Goal: Task Accomplishment & Management: Manage account settings

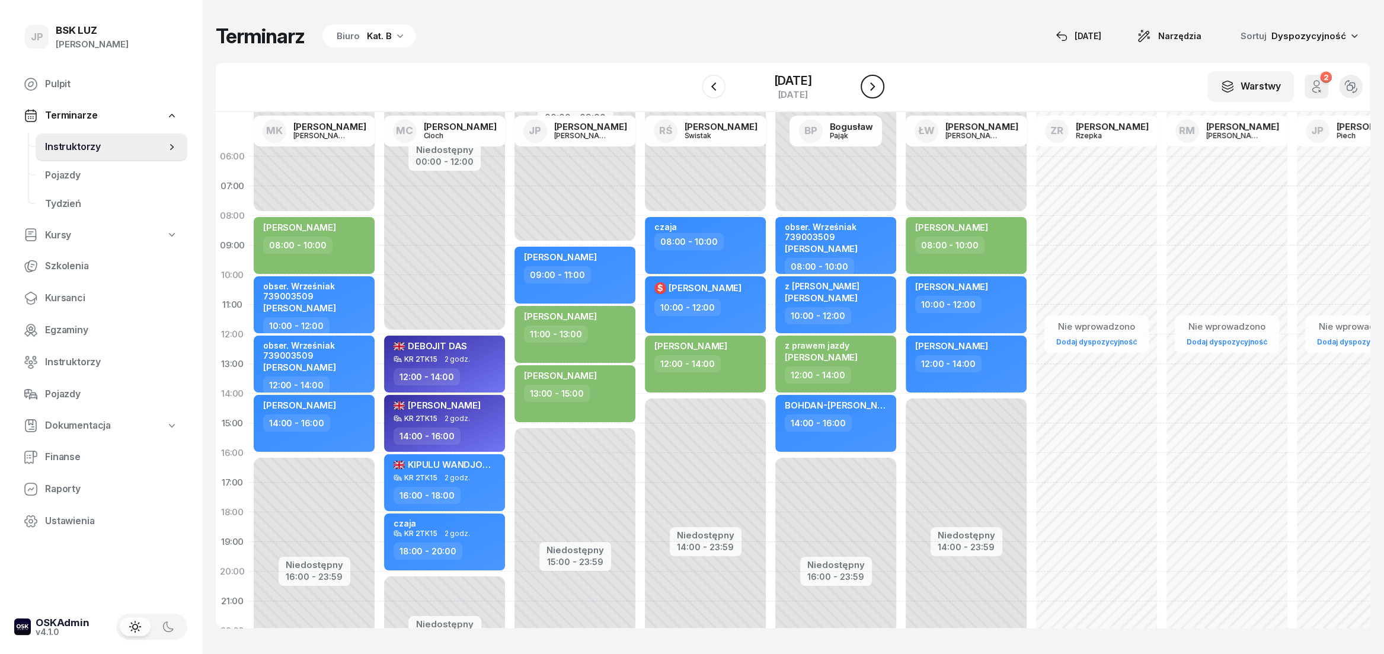
click at [878, 88] on icon "button" at bounding box center [872, 86] width 14 height 14
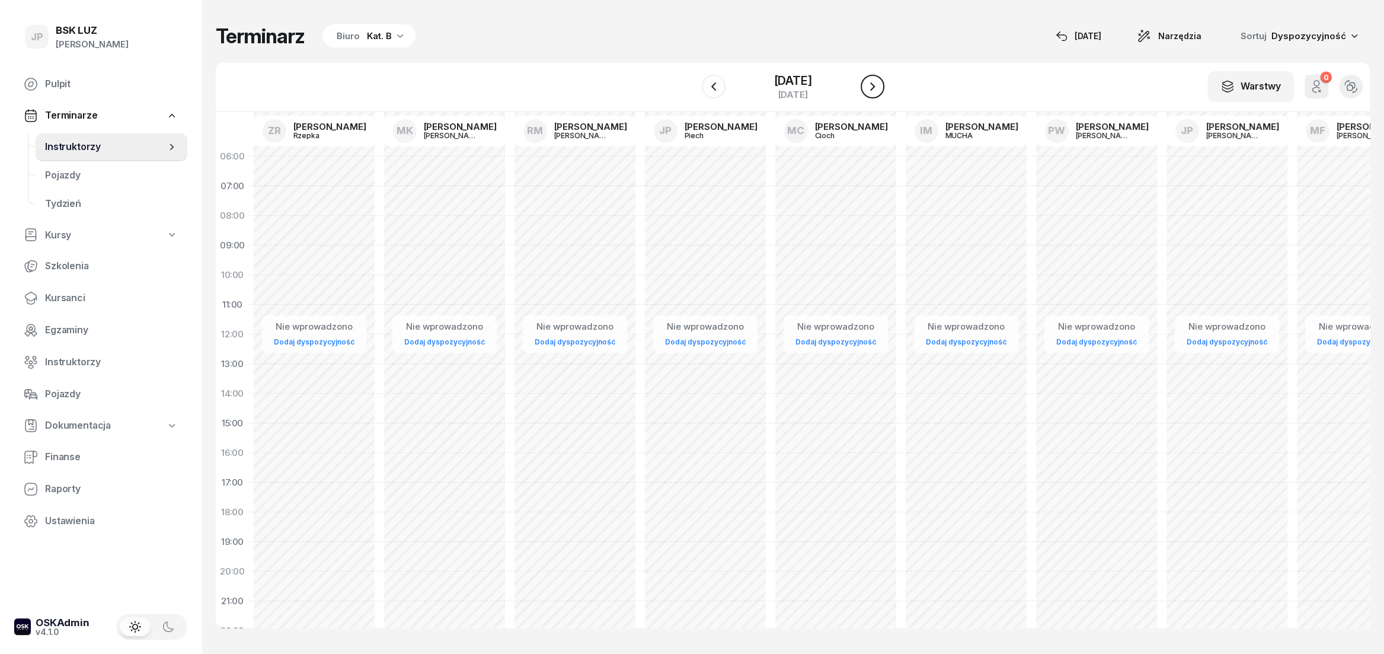
click at [876, 91] on icon "button" at bounding box center [872, 86] width 14 height 14
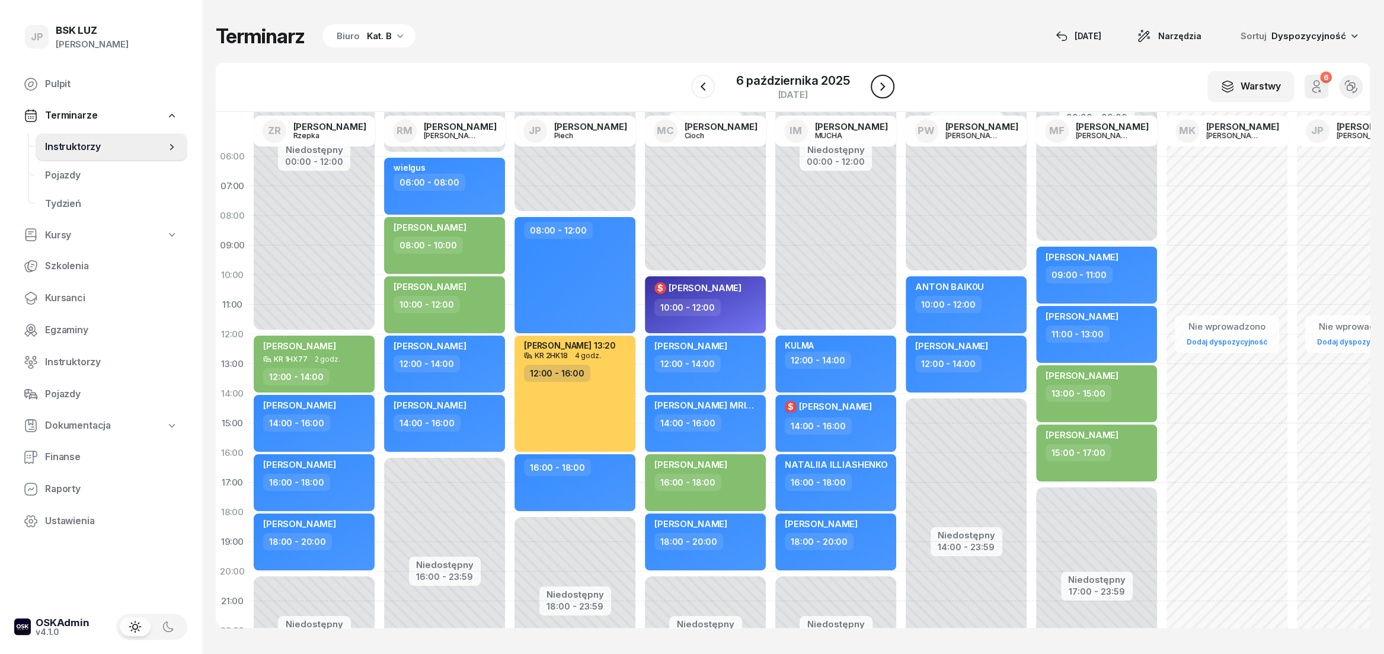
click at [876, 91] on icon "button" at bounding box center [882, 86] width 14 height 14
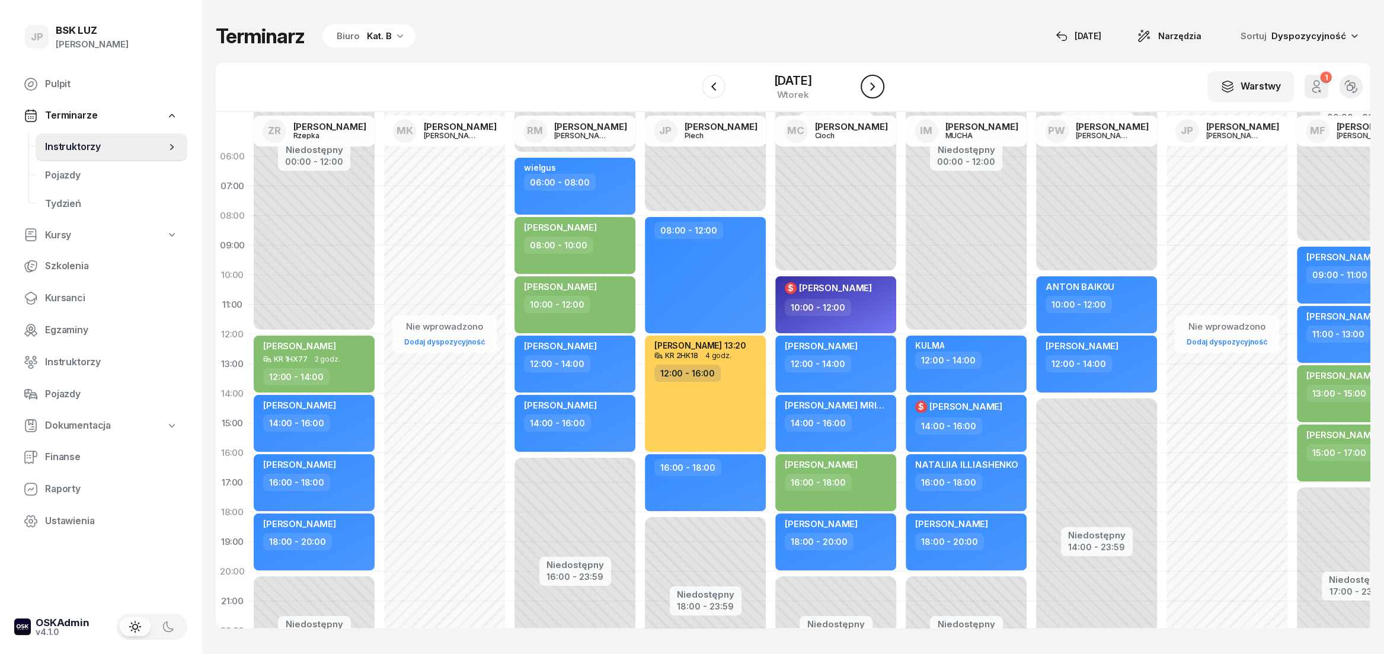
click at [876, 91] on icon "button" at bounding box center [872, 86] width 14 height 14
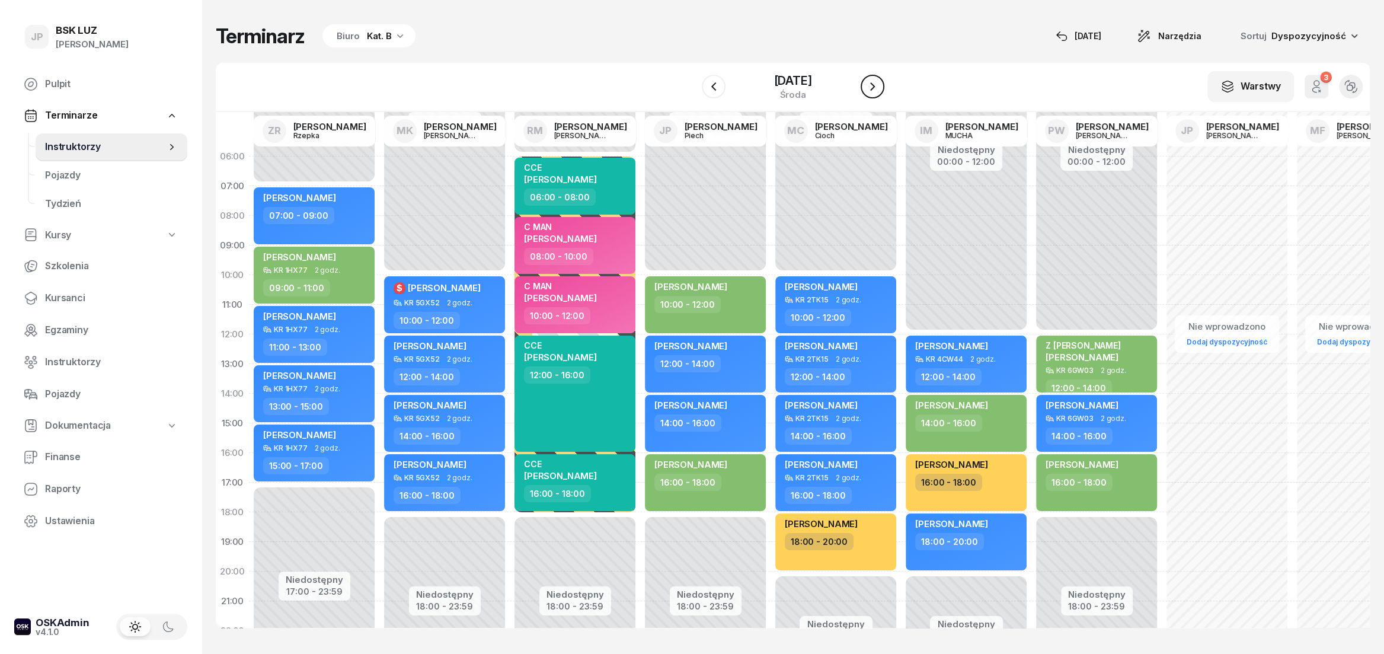
click at [876, 91] on icon "button" at bounding box center [872, 86] width 14 height 14
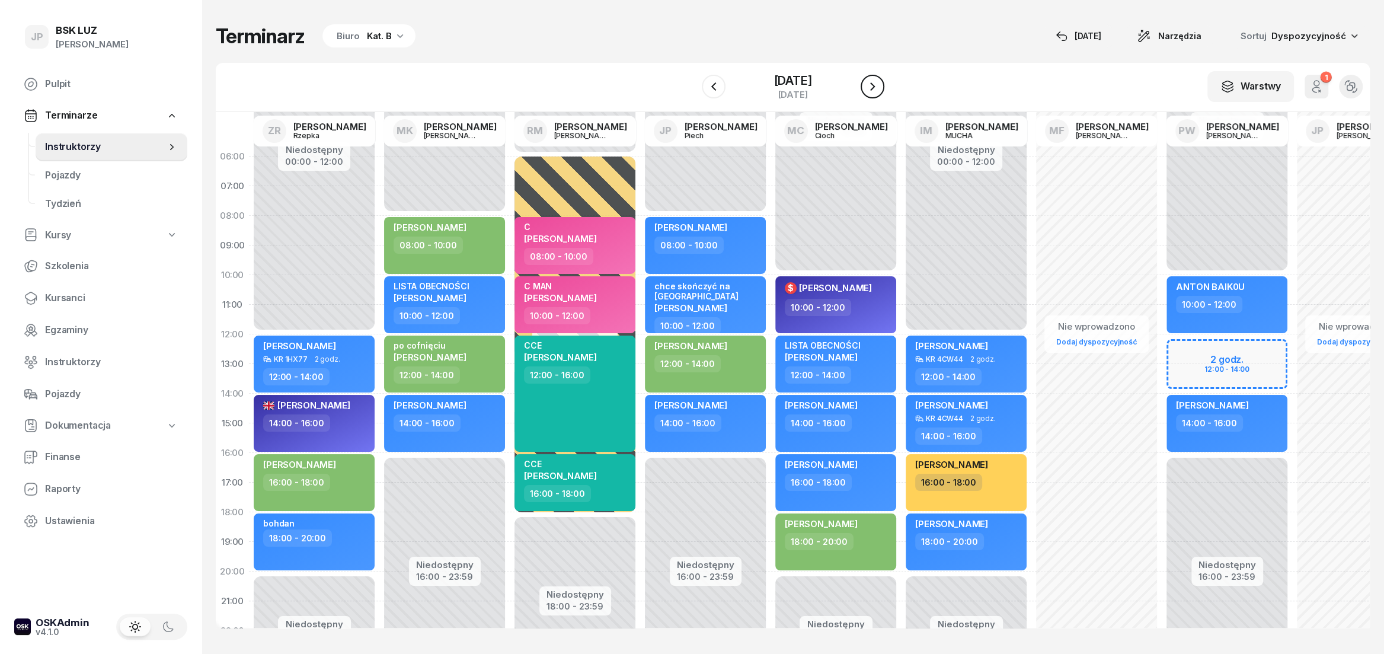
click at [876, 91] on icon "button" at bounding box center [872, 86] width 14 height 14
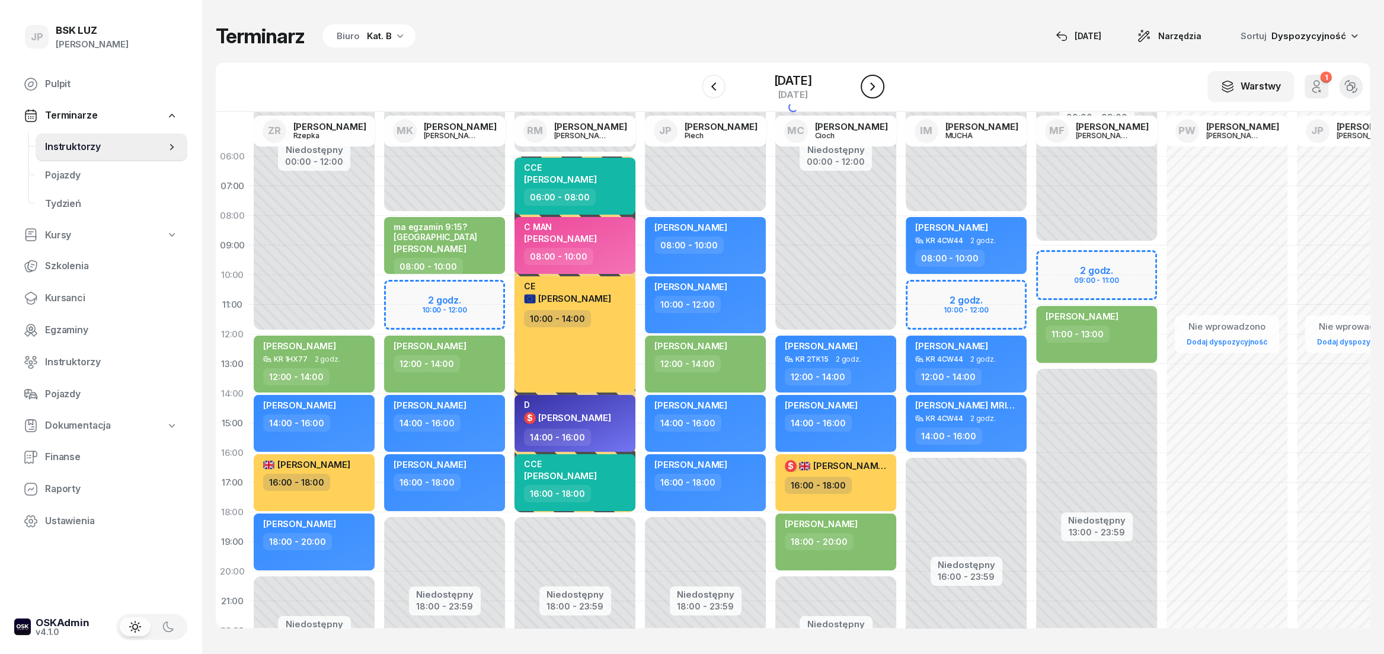
click at [876, 91] on button "button" at bounding box center [872, 87] width 24 height 24
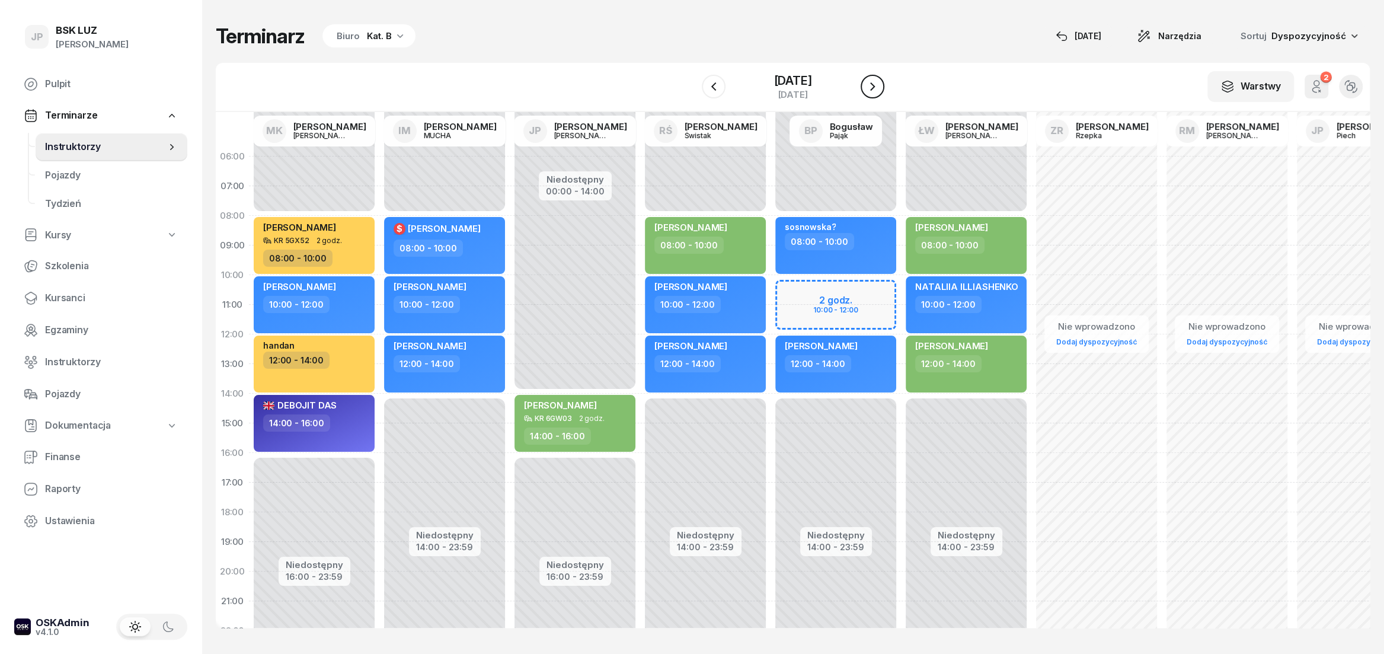
click at [879, 89] on icon "button" at bounding box center [872, 86] width 14 height 14
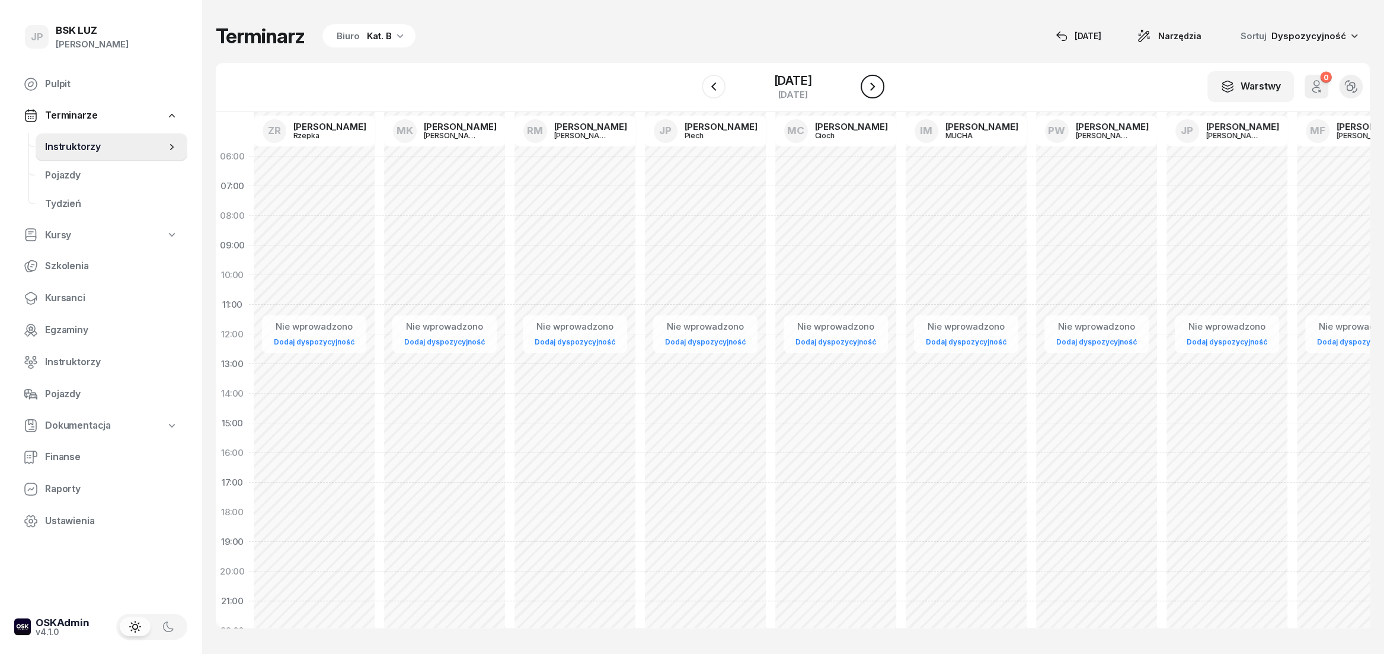
click at [875, 89] on icon "button" at bounding box center [872, 86] width 5 height 8
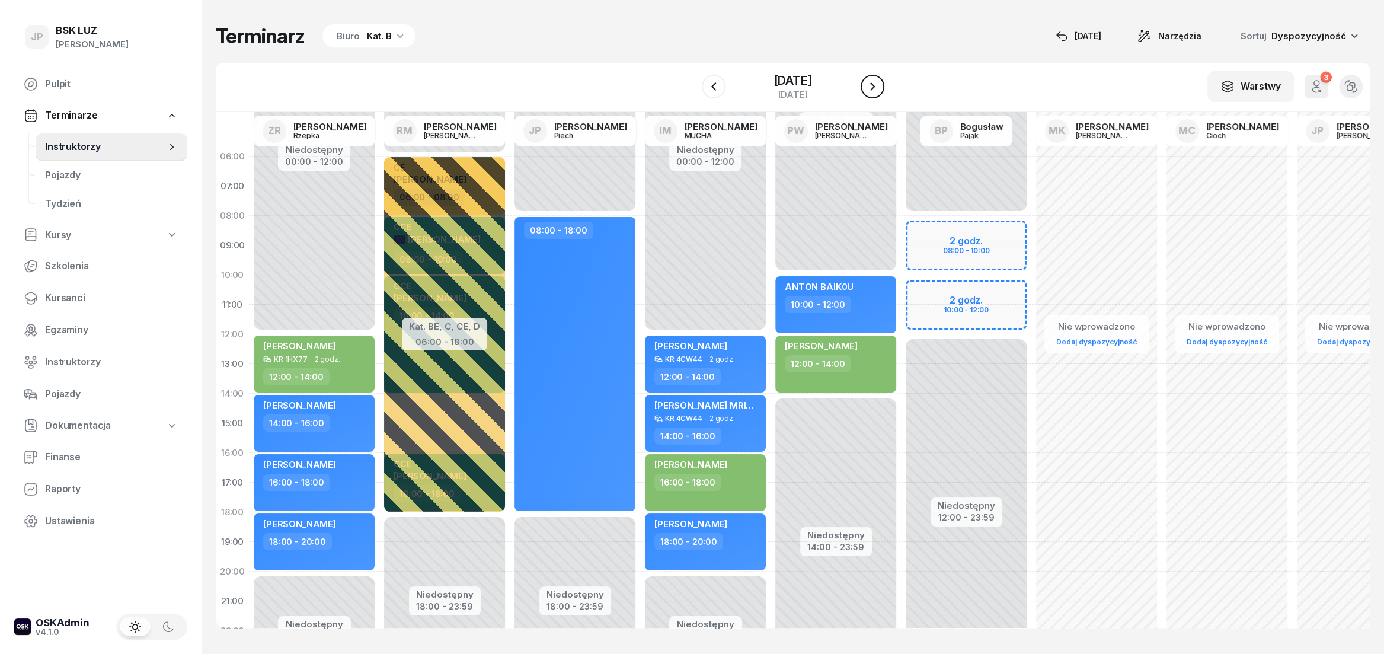
click at [875, 89] on icon "button" at bounding box center [872, 86] width 5 height 8
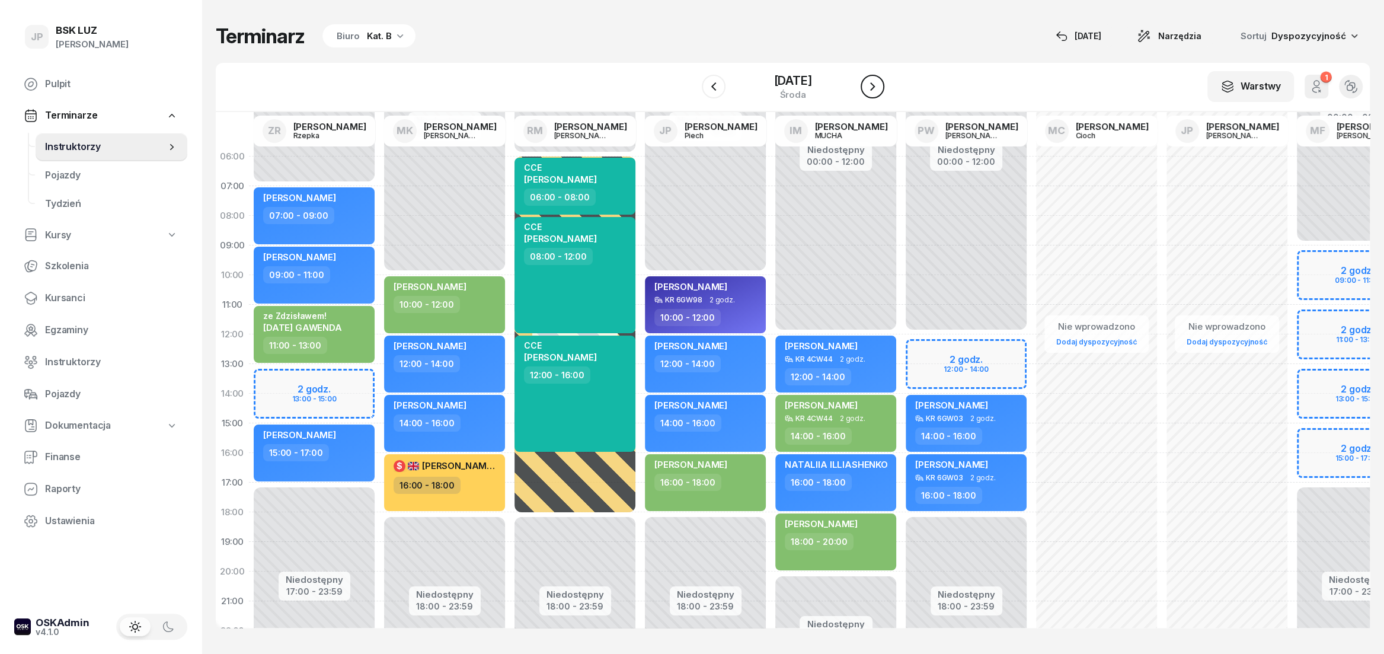
click at [875, 88] on icon "button" at bounding box center [872, 86] width 5 height 8
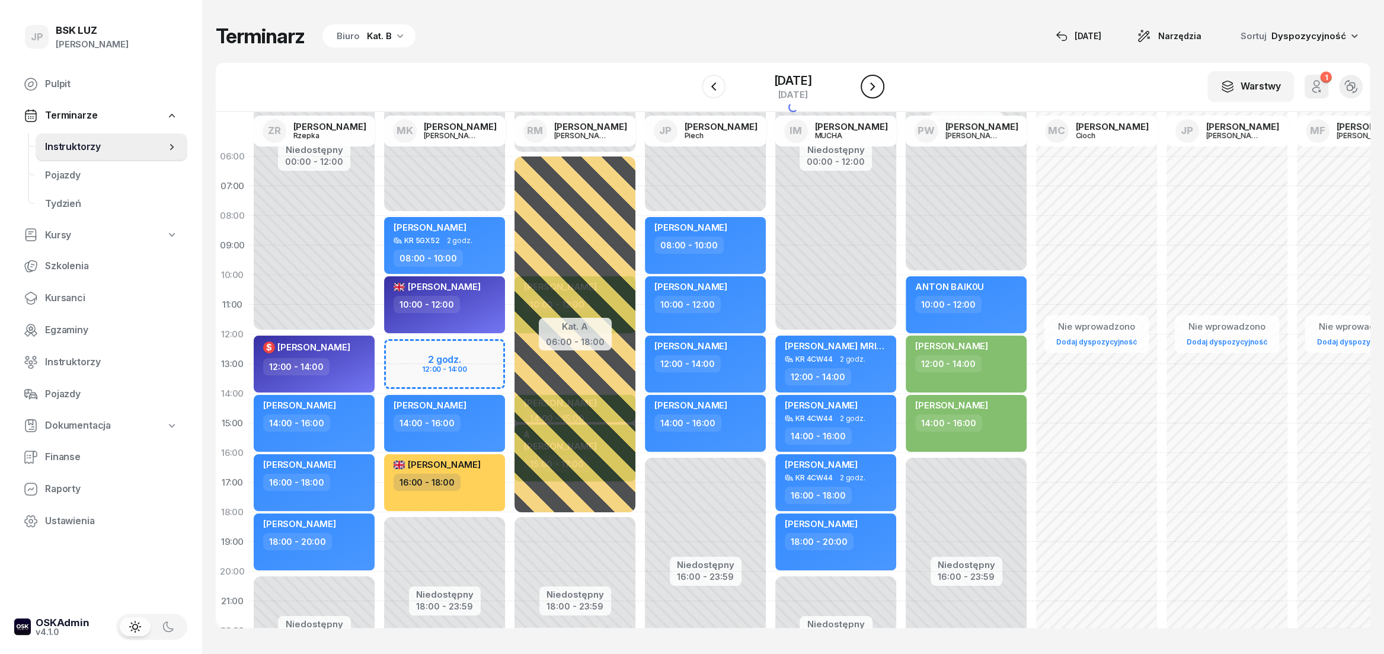
click at [875, 88] on icon "button" at bounding box center [872, 86] width 5 height 8
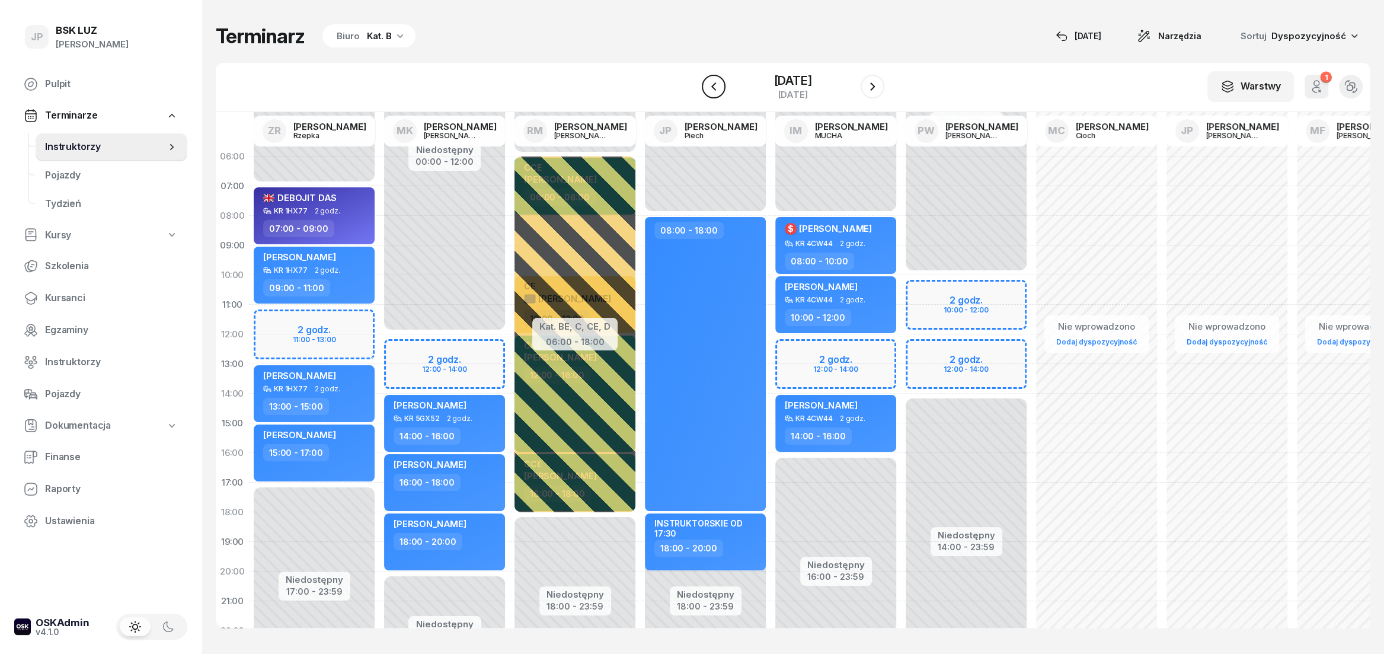
click at [706, 90] on icon "button" at bounding box center [713, 86] width 14 height 14
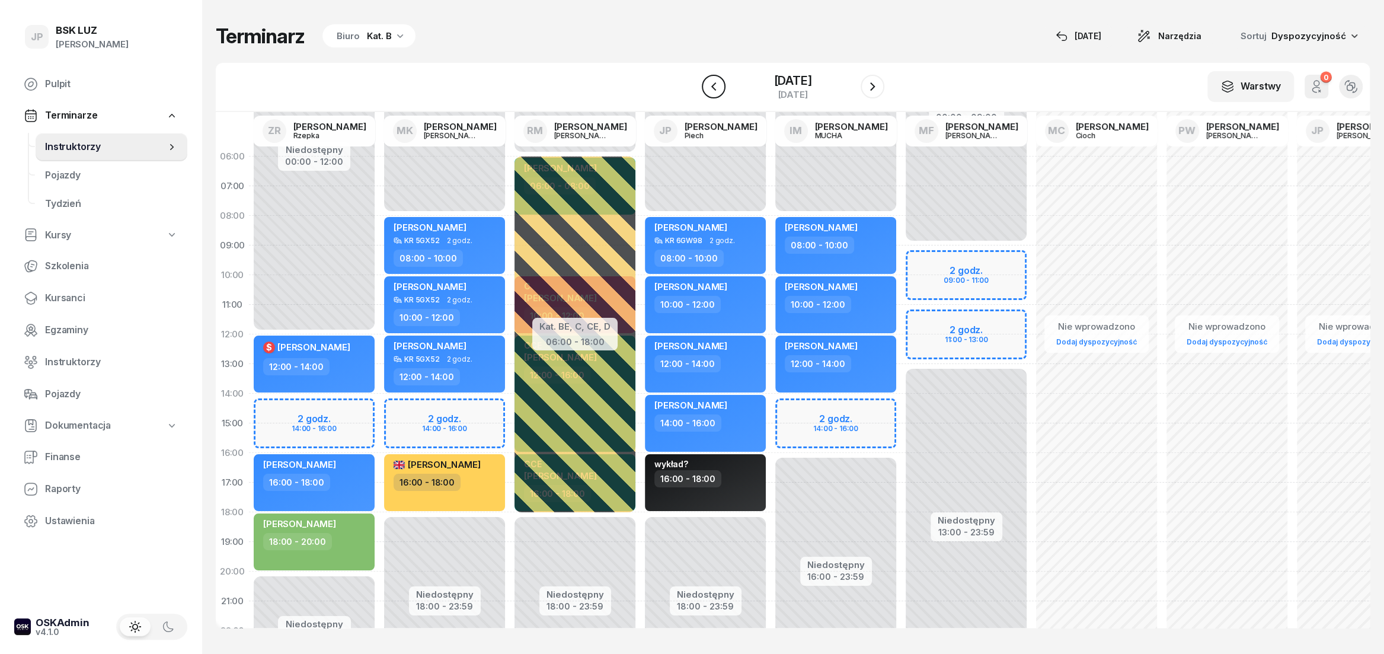
click at [706, 90] on icon "button" at bounding box center [713, 86] width 14 height 14
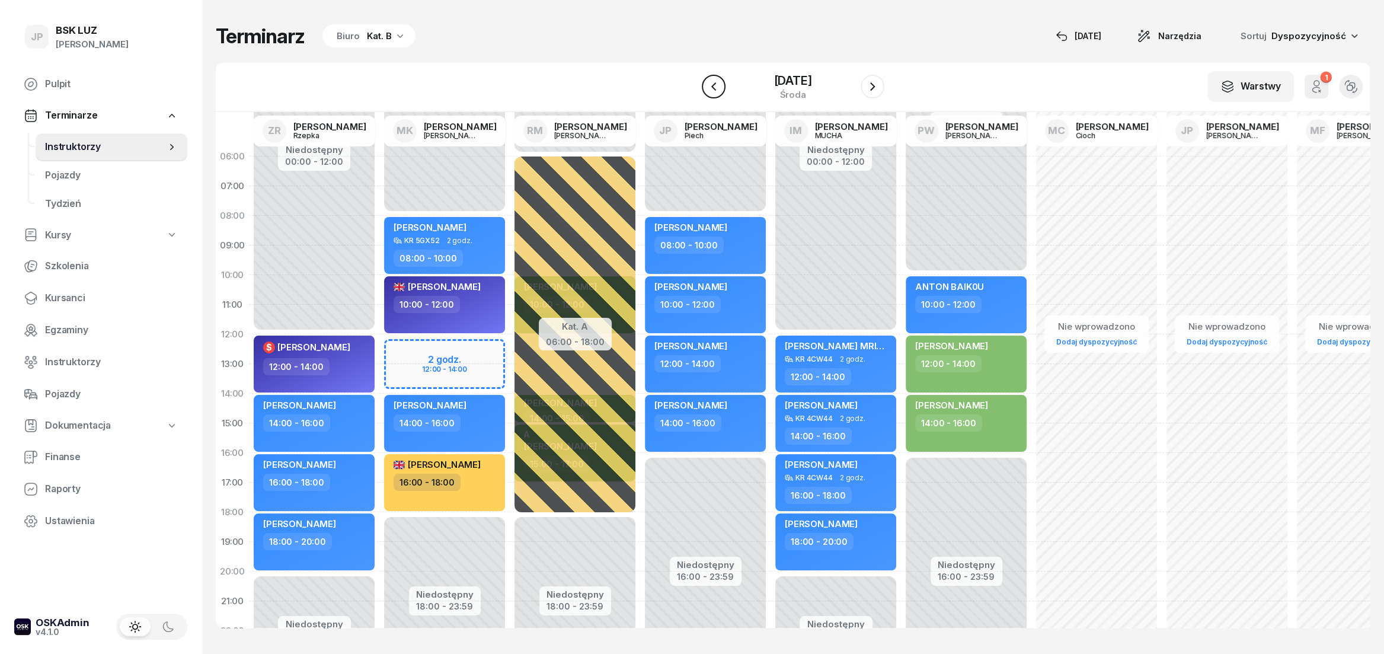
click at [707, 93] on icon "button" at bounding box center [713, 86] width 14 height 14
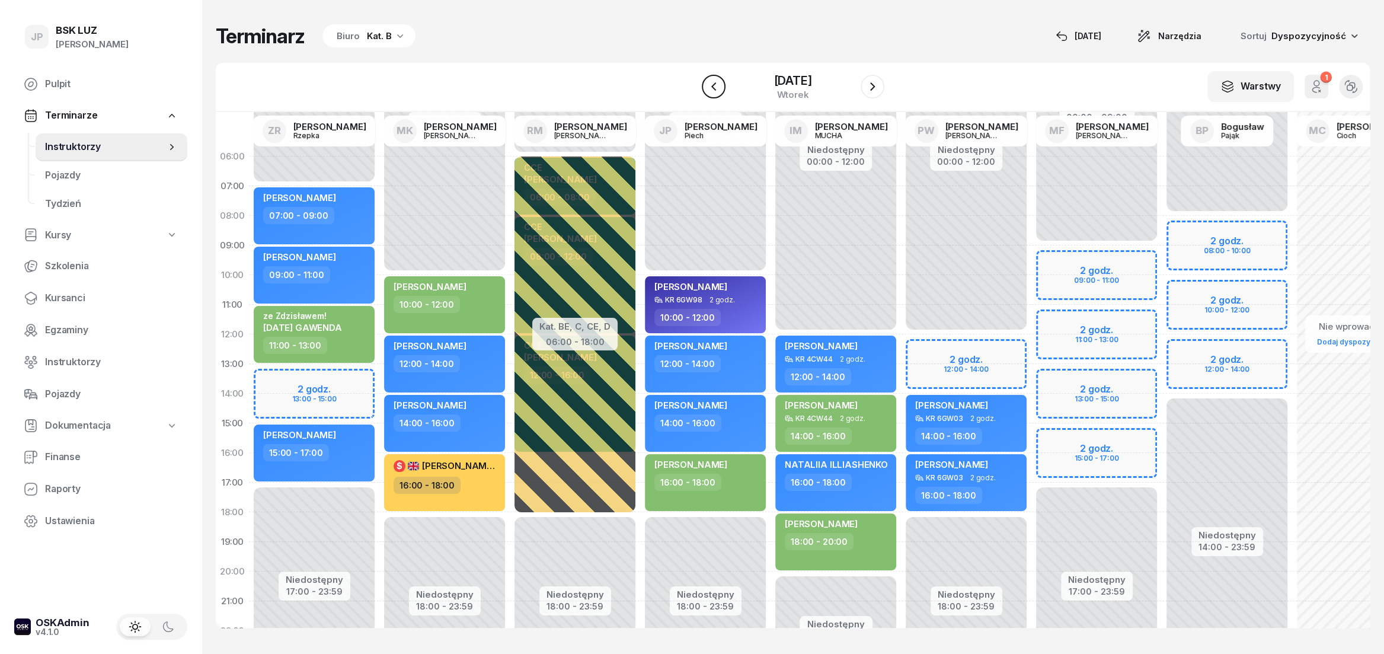
click at [707, 93] on icon "button" at bounding box center [713, 86] width 14 height 14
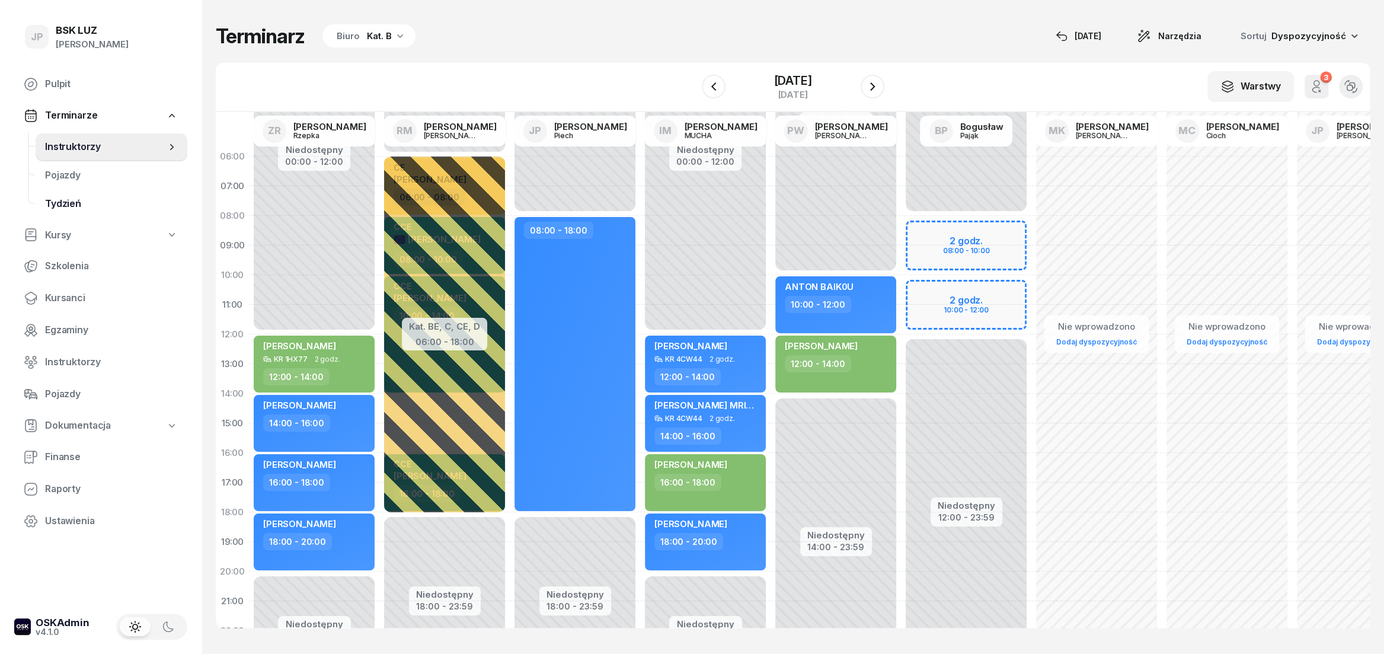
click at [59, 206] on span "Tydzień" at bounding box center [111, 203] width 133 height 15
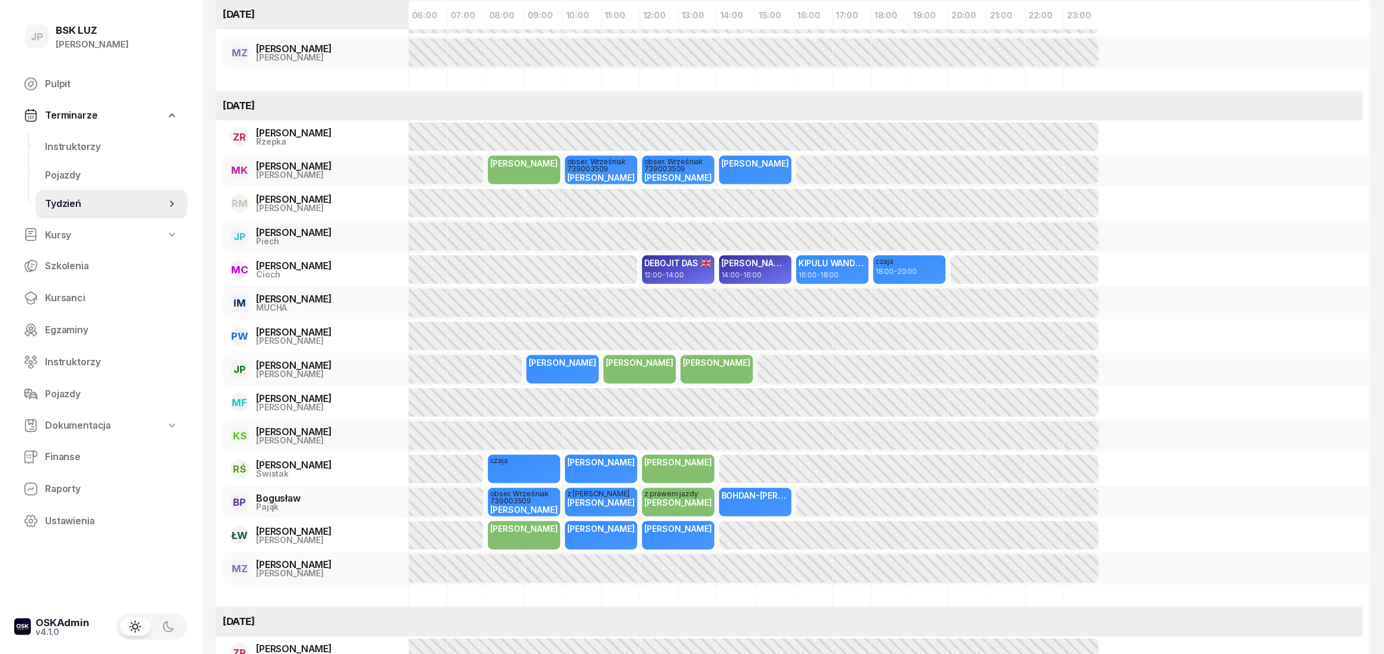
scroll to position [2499, 0]
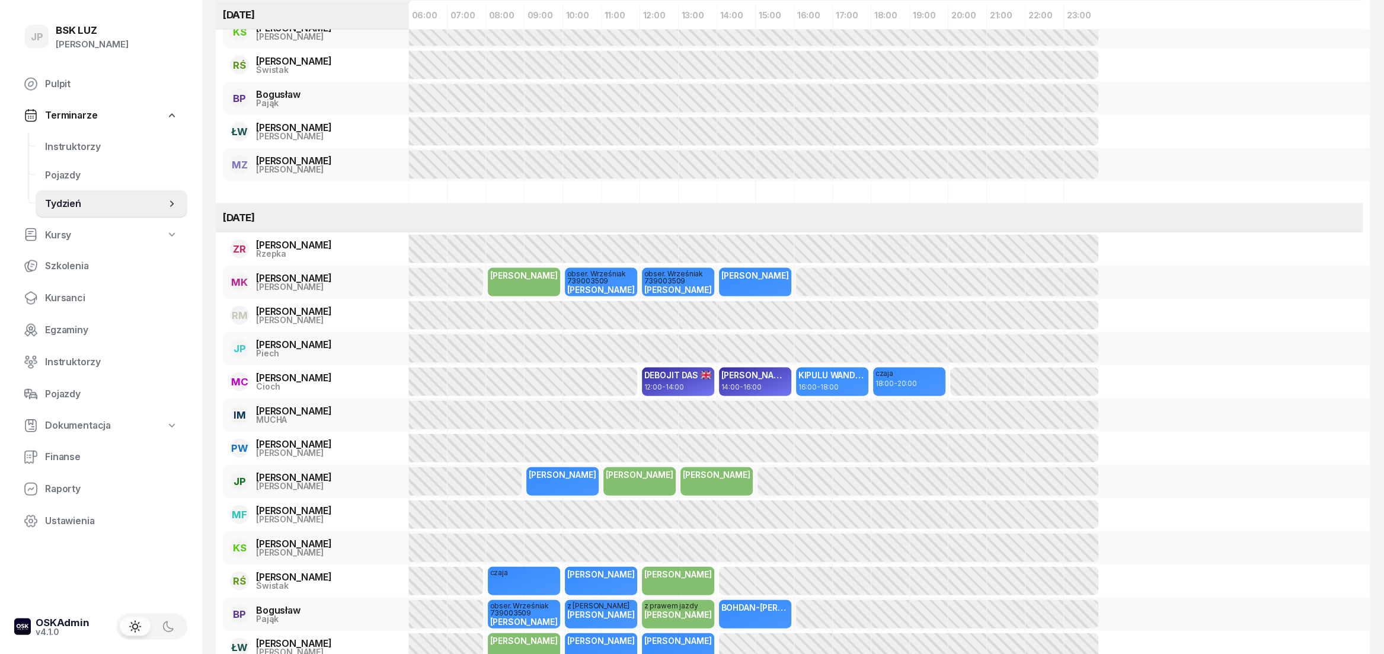
click at [473, 484] on div at bounding box center [351, 481] width 342 height 28
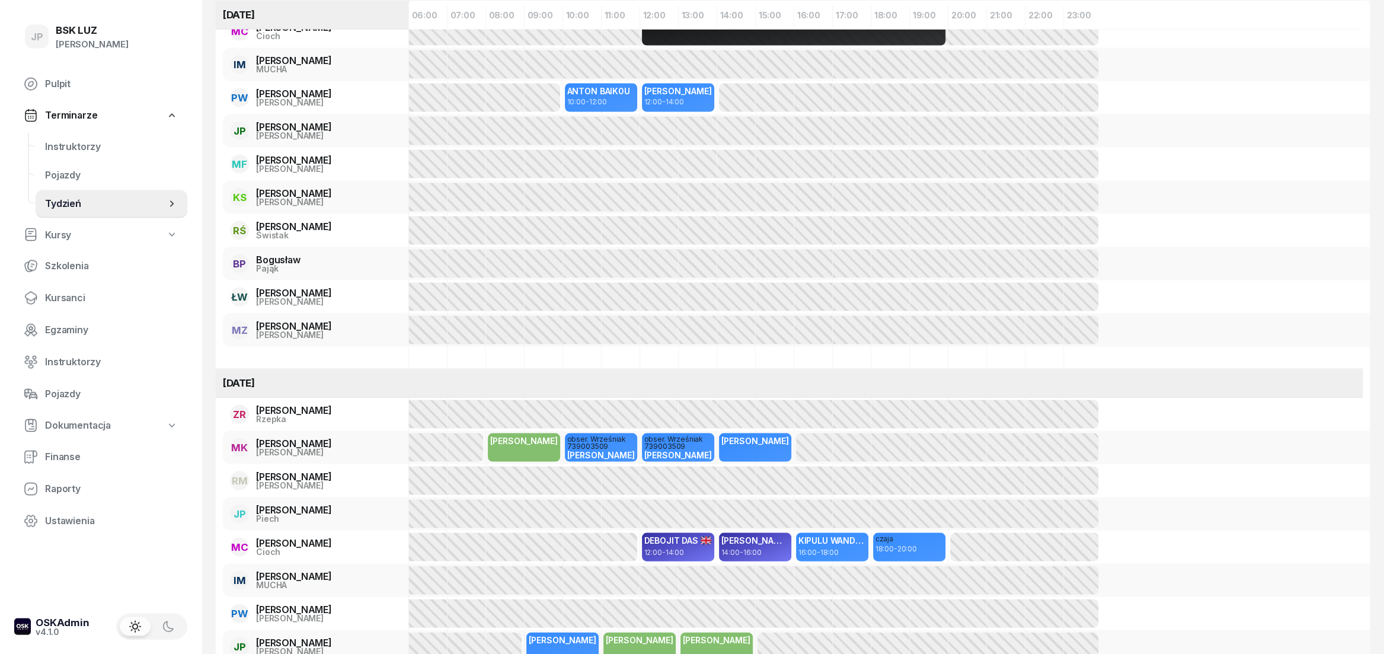
scroll to position [2236, 0]
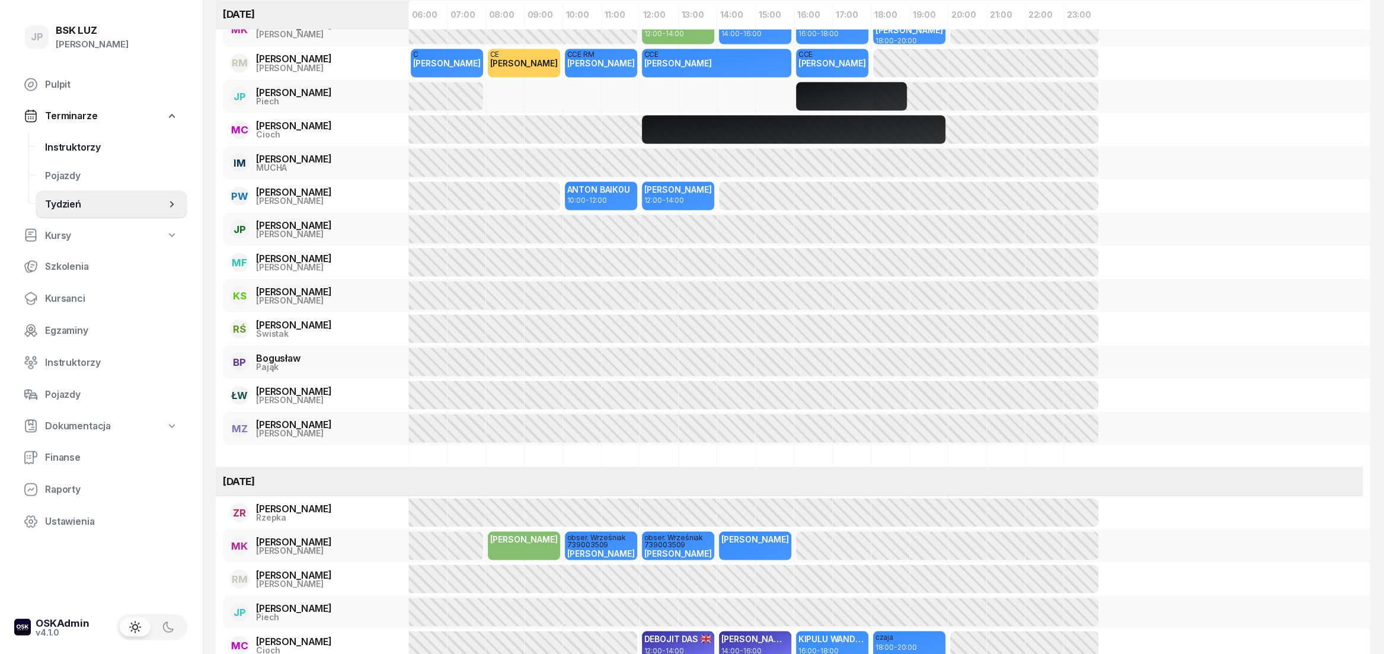
click at [94, 143] on span "Instruktorzy" at bounding box center [111, 146] width 133 height 15
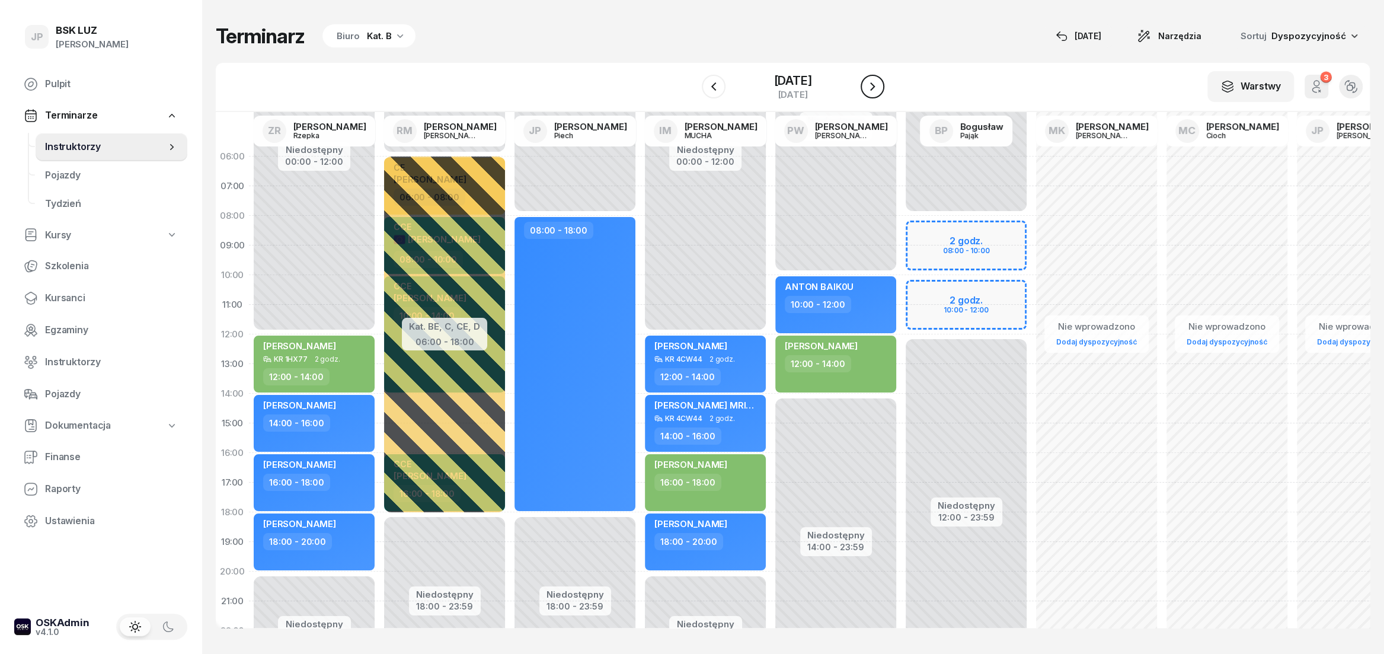
click at [877, 85] on button "button" at bounding box center [872, 87] width 24 height 24
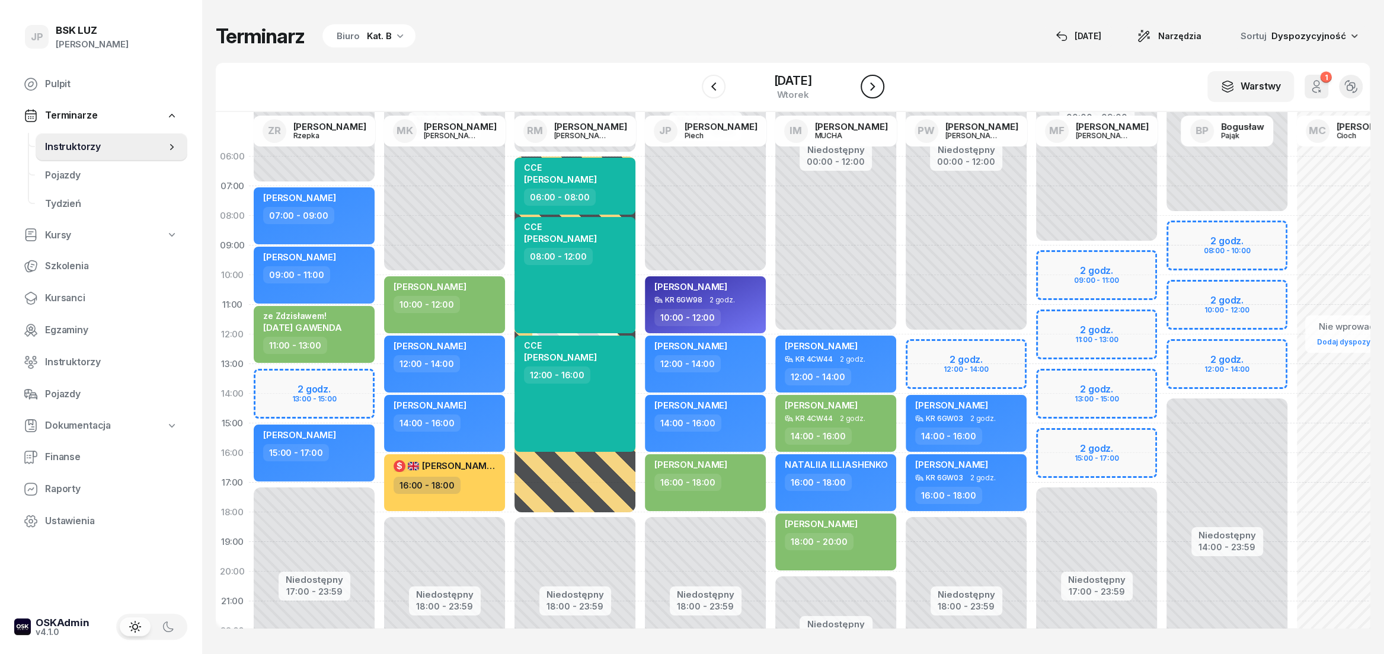
click at [877, 85] on button "button" at bounding box center [872, 87] width 24 height 24
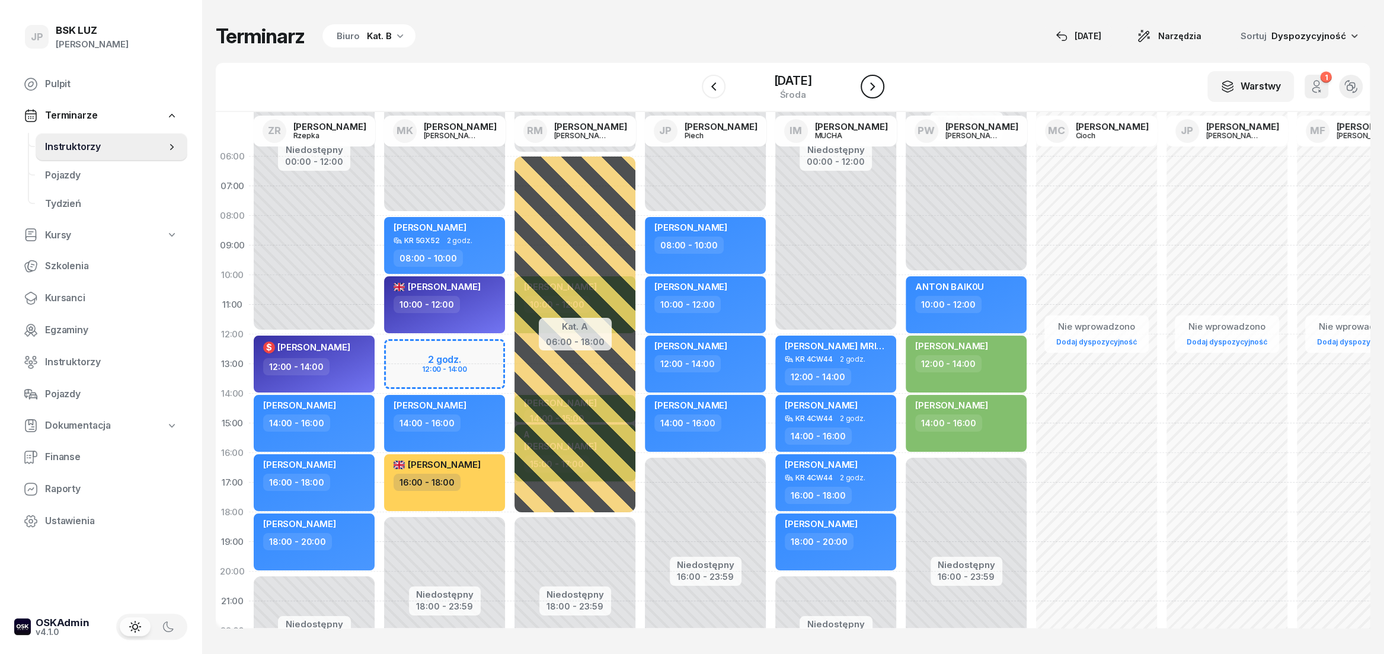
click at [877, 85] on button "button" at bounding box center [872, 87] width 24 height 24
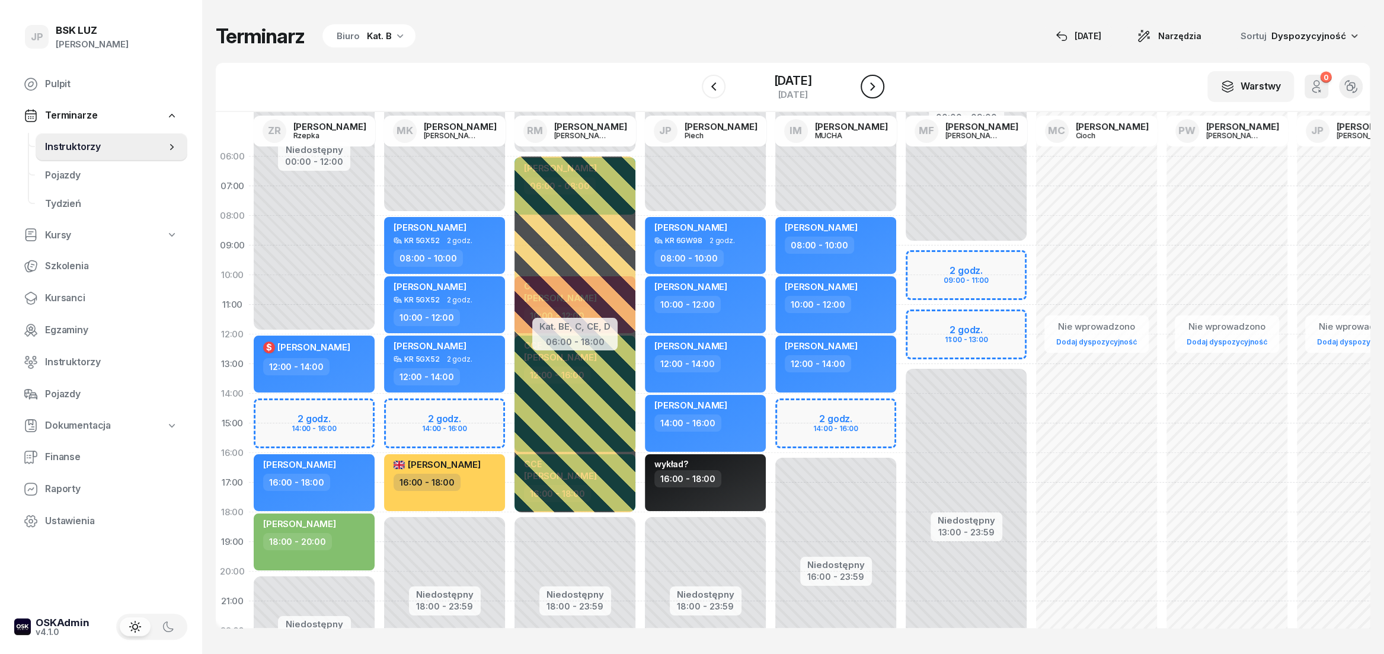
click at [877, 85] on button "button" at bounding box center [872, 87] width 24 height 24
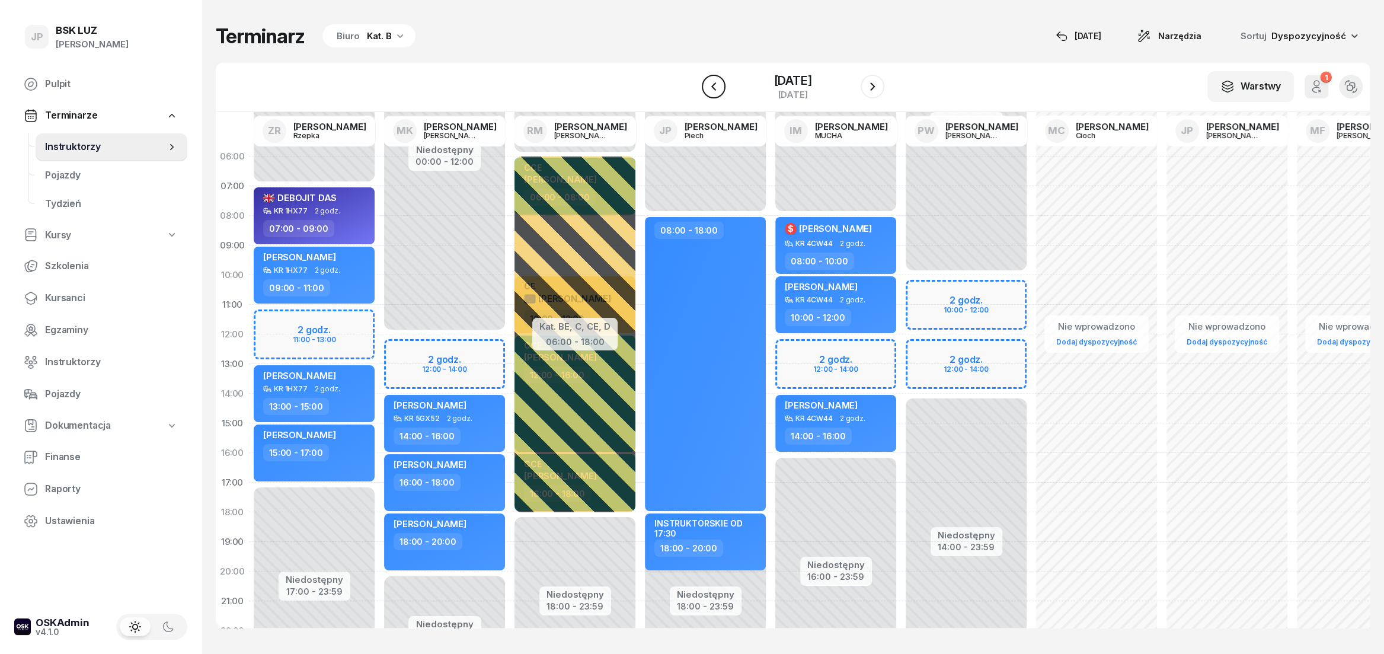
click at [706, 91] on icon "button" at bounding box center [713, 86] width 14 height 14
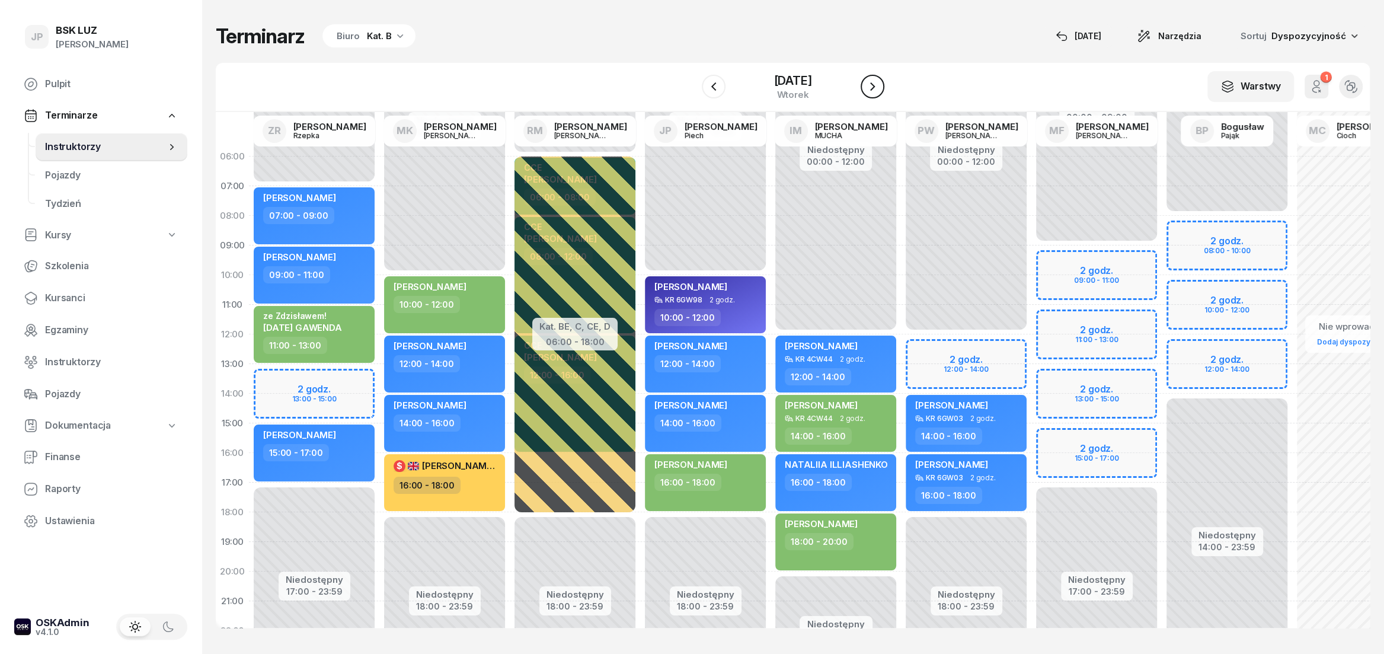
click at [878, 88] on icon "button" at bounding box center [872, 86] width 14 height 14
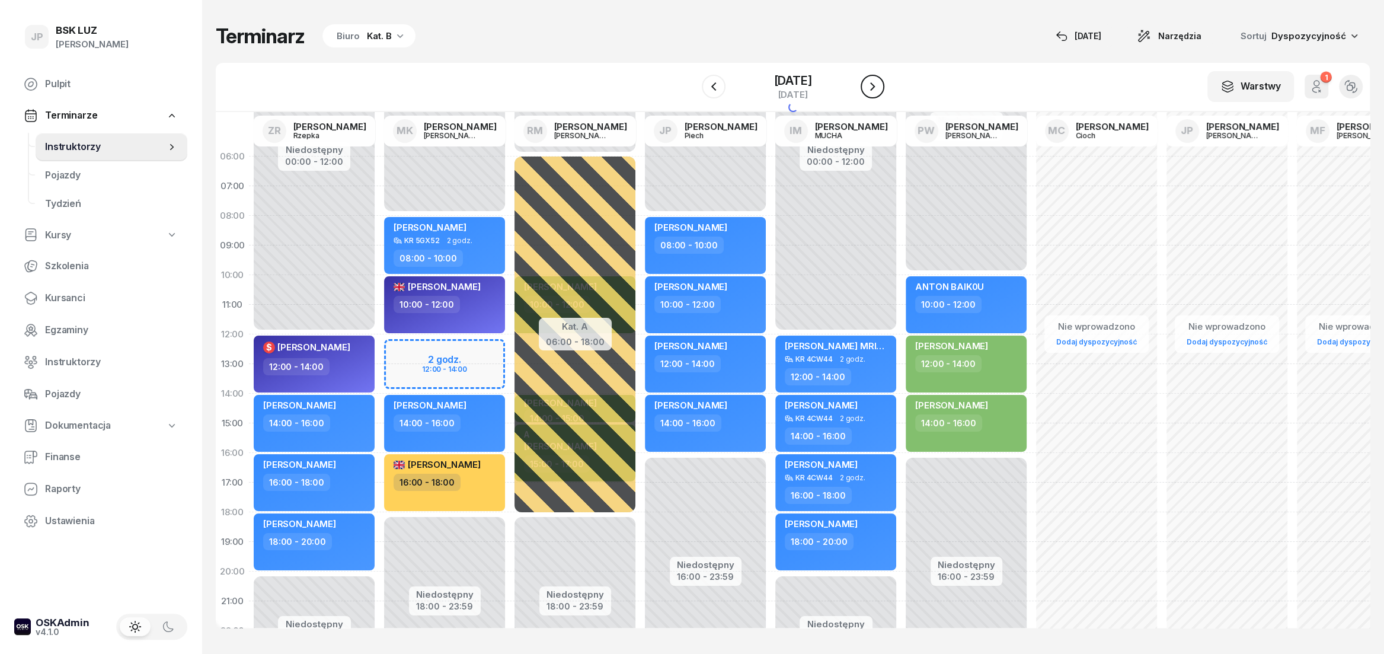
click at [878, 88] on icon "button" at bounding box center [872, 86] width 14 height 14
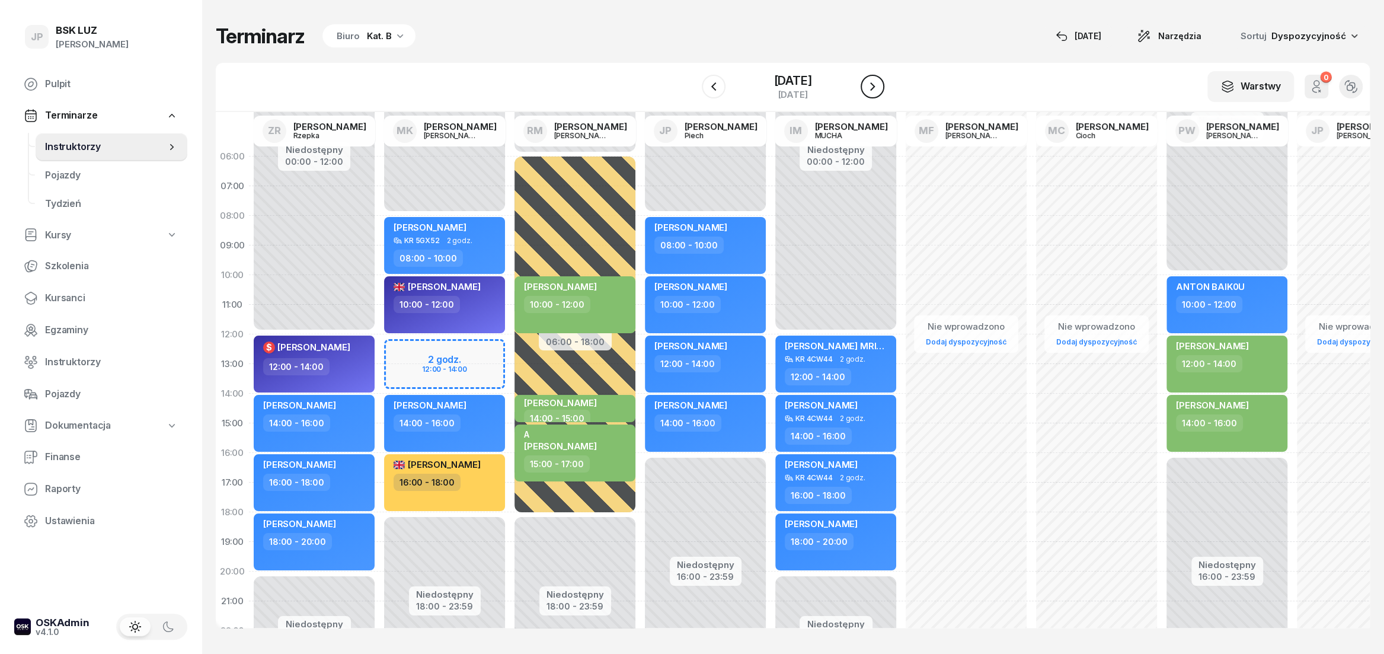
click at [878, 88] on icon "button" at bounding box center [872, 86] width 14 height 14
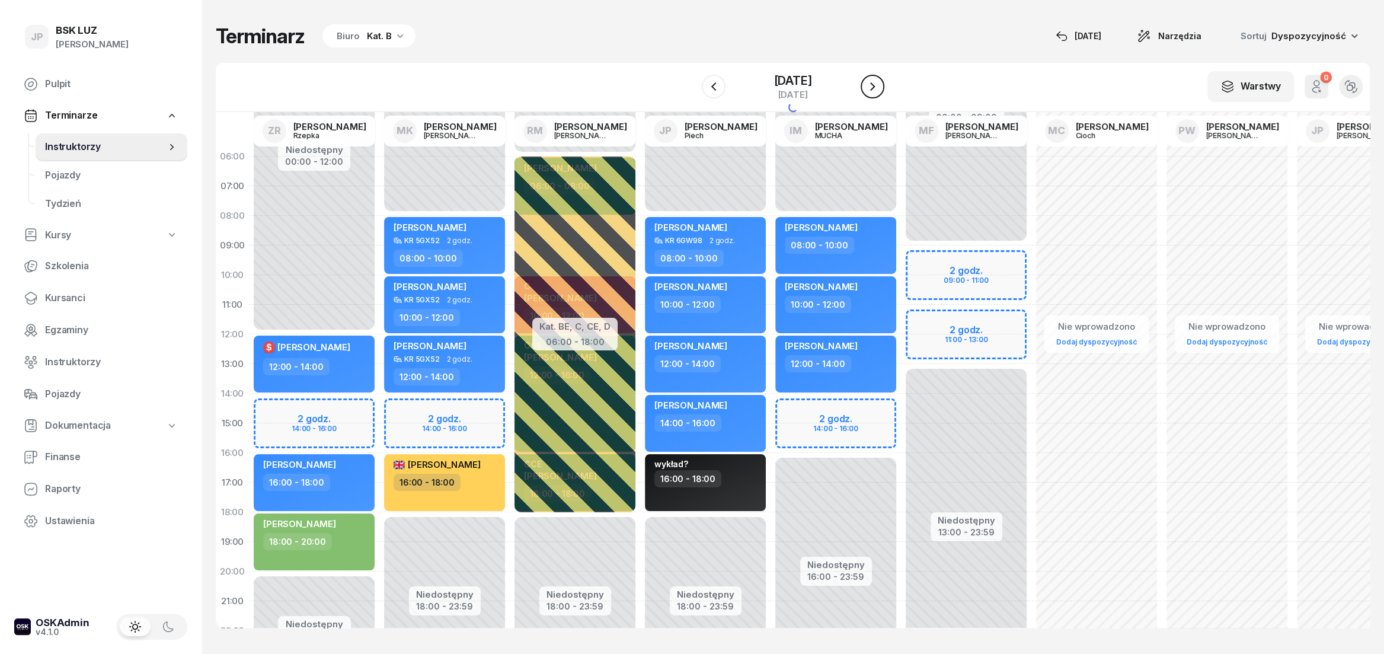
click at [878, 88] on icon "button" at bounding box center [872, 86] width 14 height 14
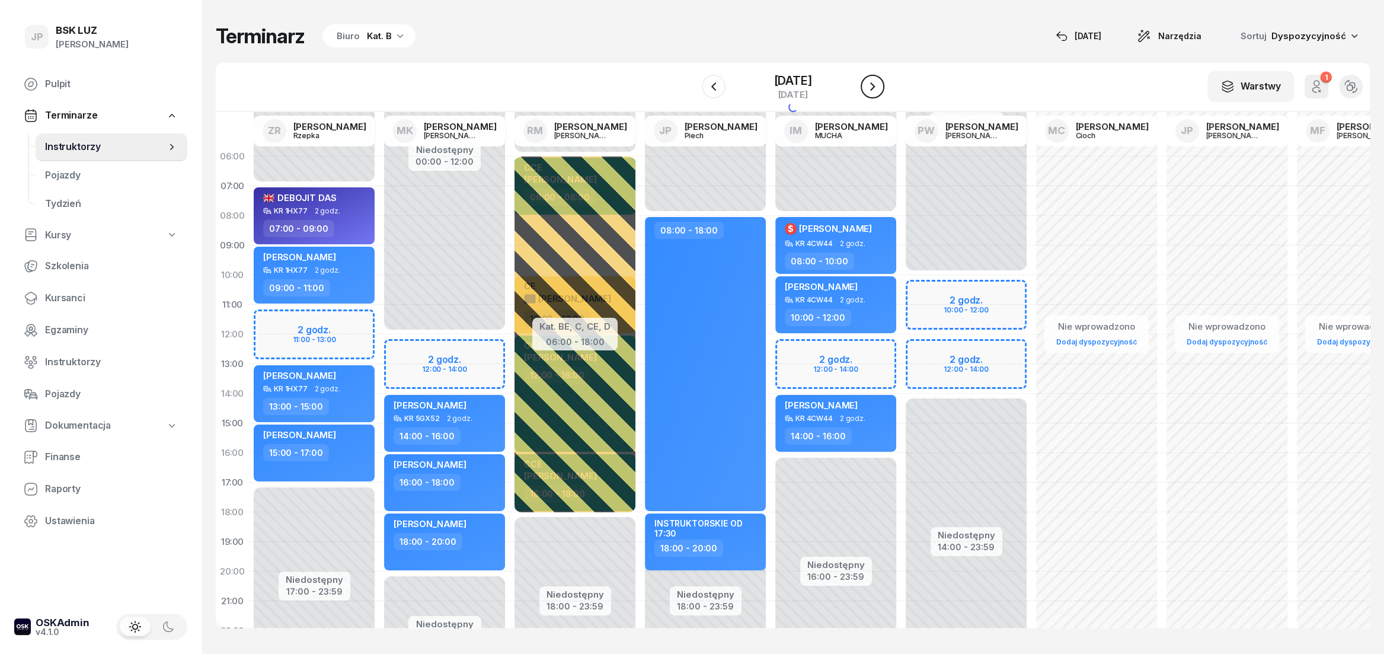
click at [878, 88] on icon "button" at bounding box center [872, 86] width 14 height 14
click at [878, 88] on button "button" at bounding box center [872, 87] width 24 height 24
click at [878, 88] on icon "button" at bounding box center [872, 86] width 14 height 14
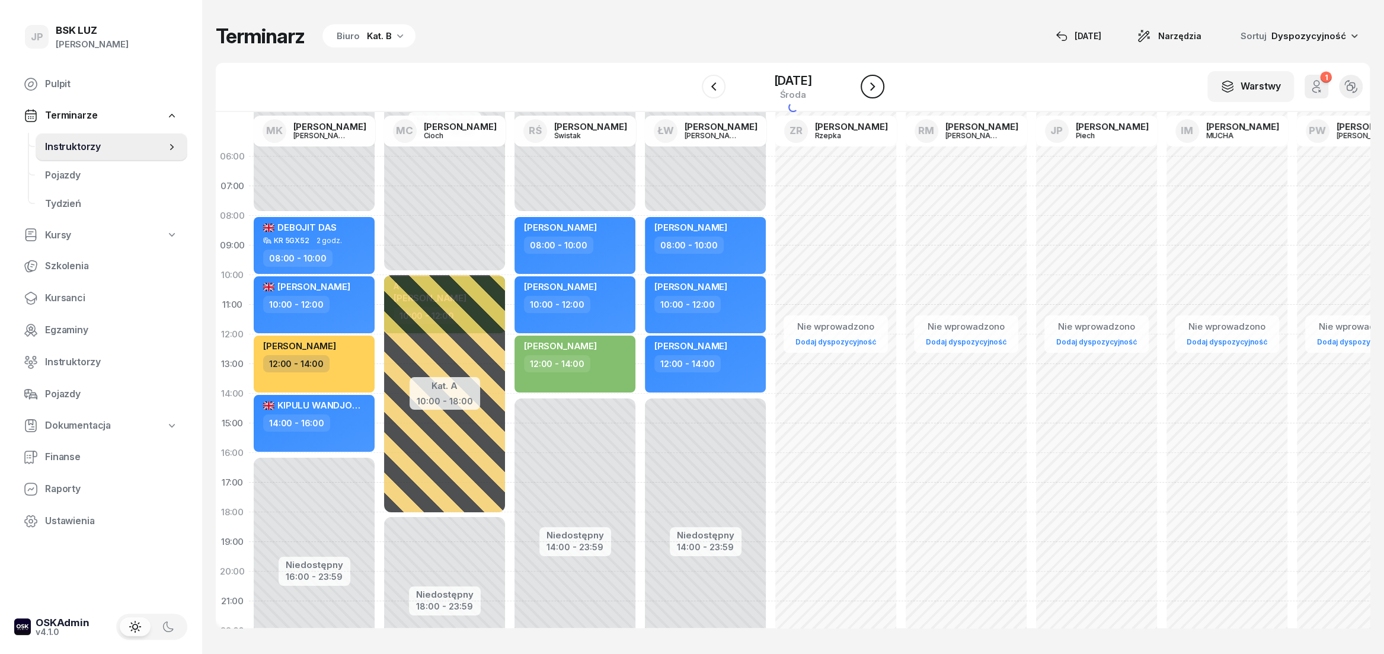
click at [878, 88] on icon "button" at bounding box center [872, 86] width 14 height 14
click at [878, 88] on button "button" at bounding box center [872, 87] width 24 height 24
click at [878, 88] on icon "button" at bounding box center [872, 86] width 14 height 14
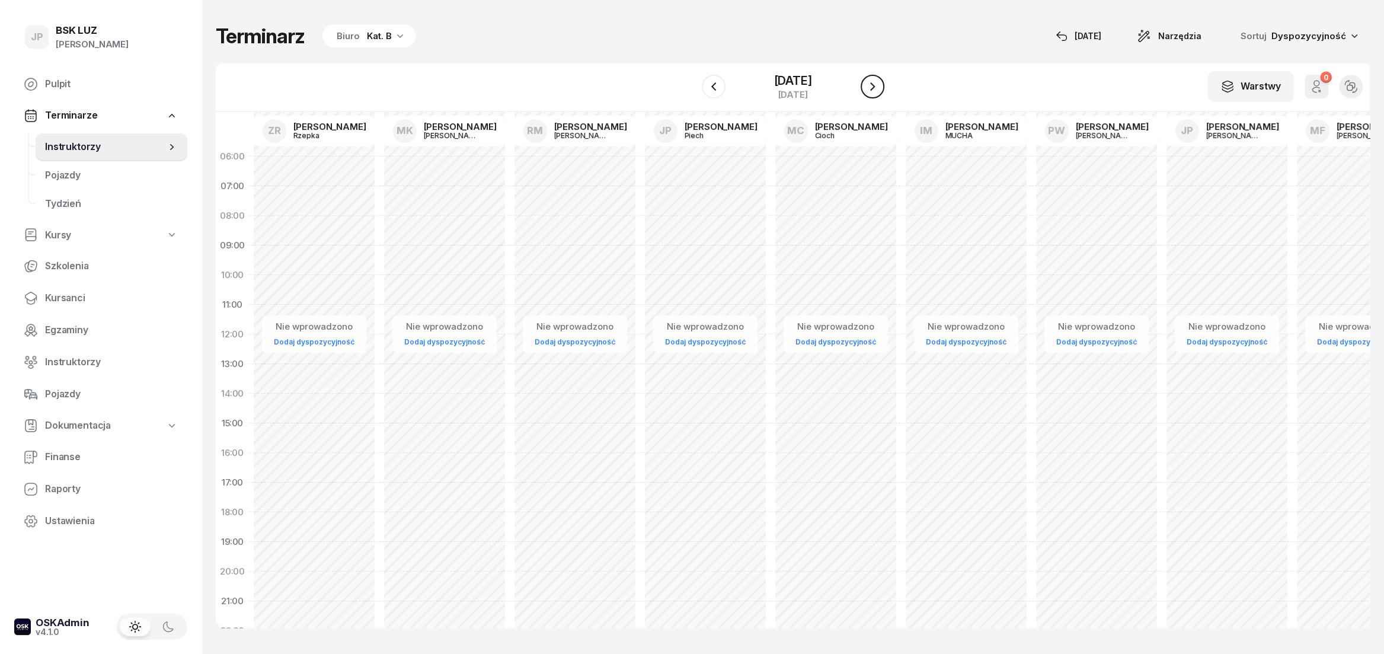
click at [878, 88] on icon "button" at bounding box center [872, 86] width 14 height 14
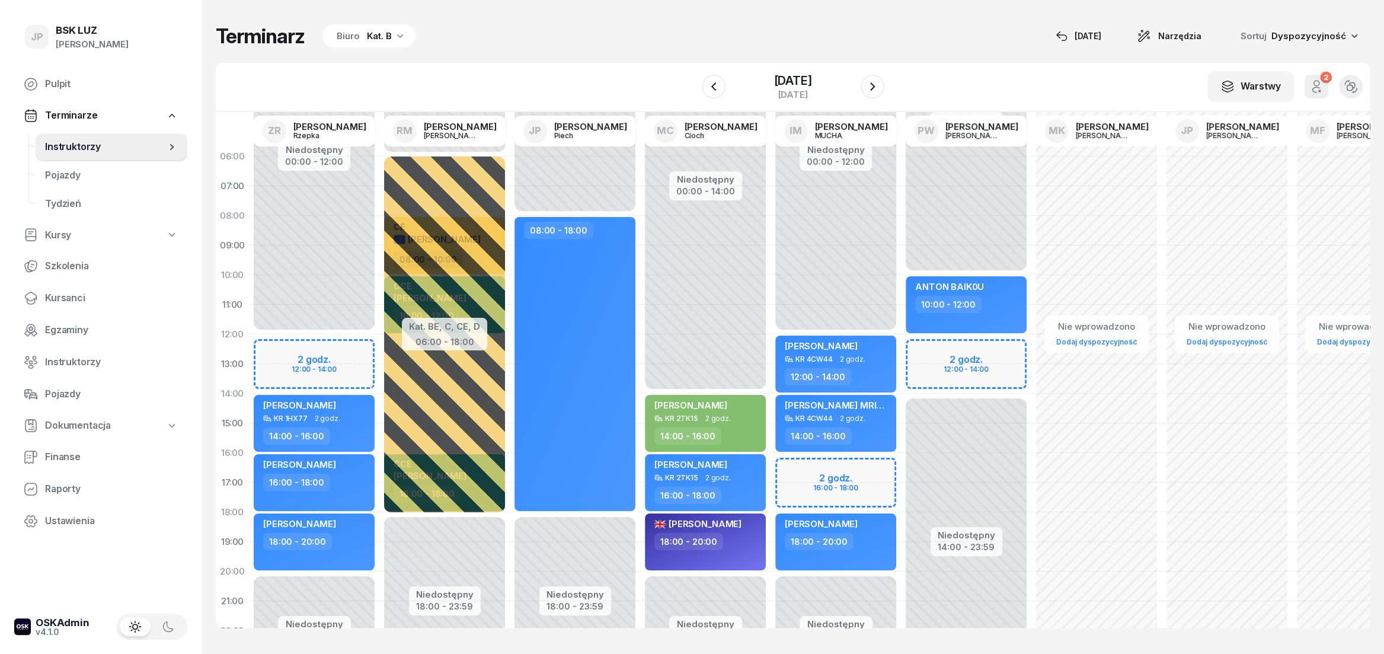
click at [1233, 178] on div "Nie wprowadzono Dodaj dyspozycyjność" at bounding box center [1226, 423] width 130 height 563
select select "06"
select select "08"
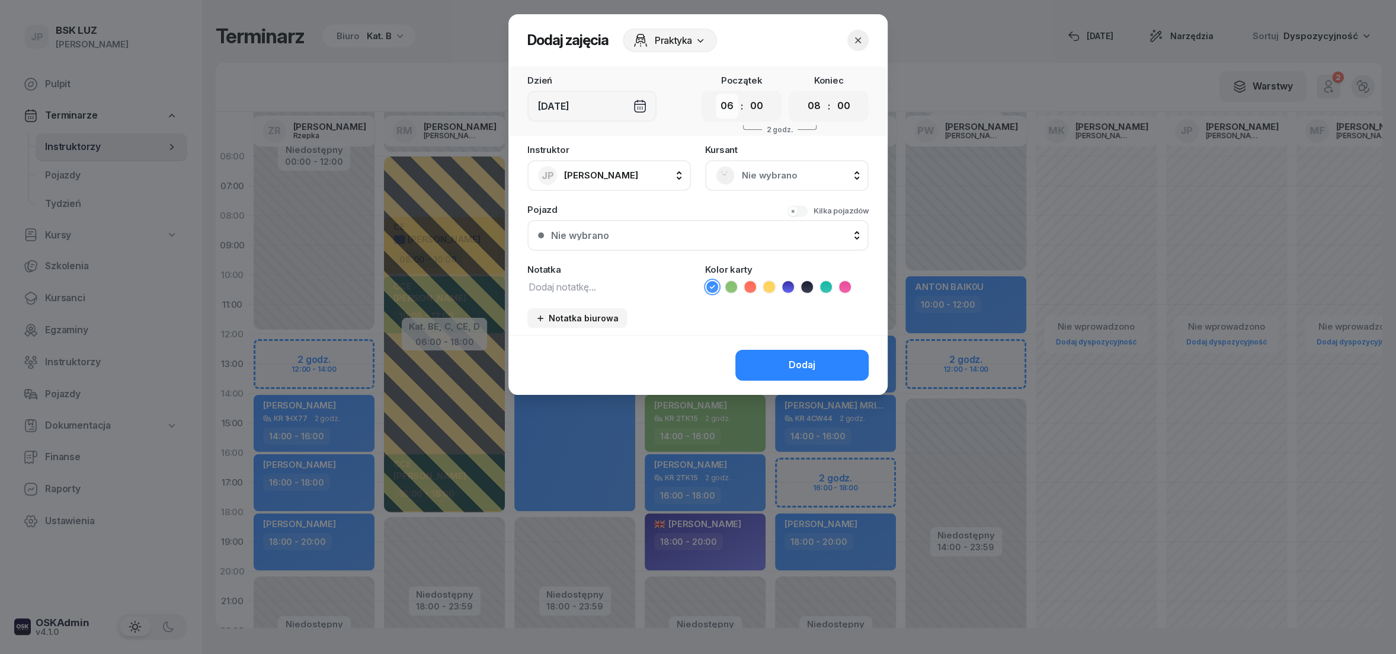
select select "08"
click option "08" at bounding box center [0, 0] width 0 height 0
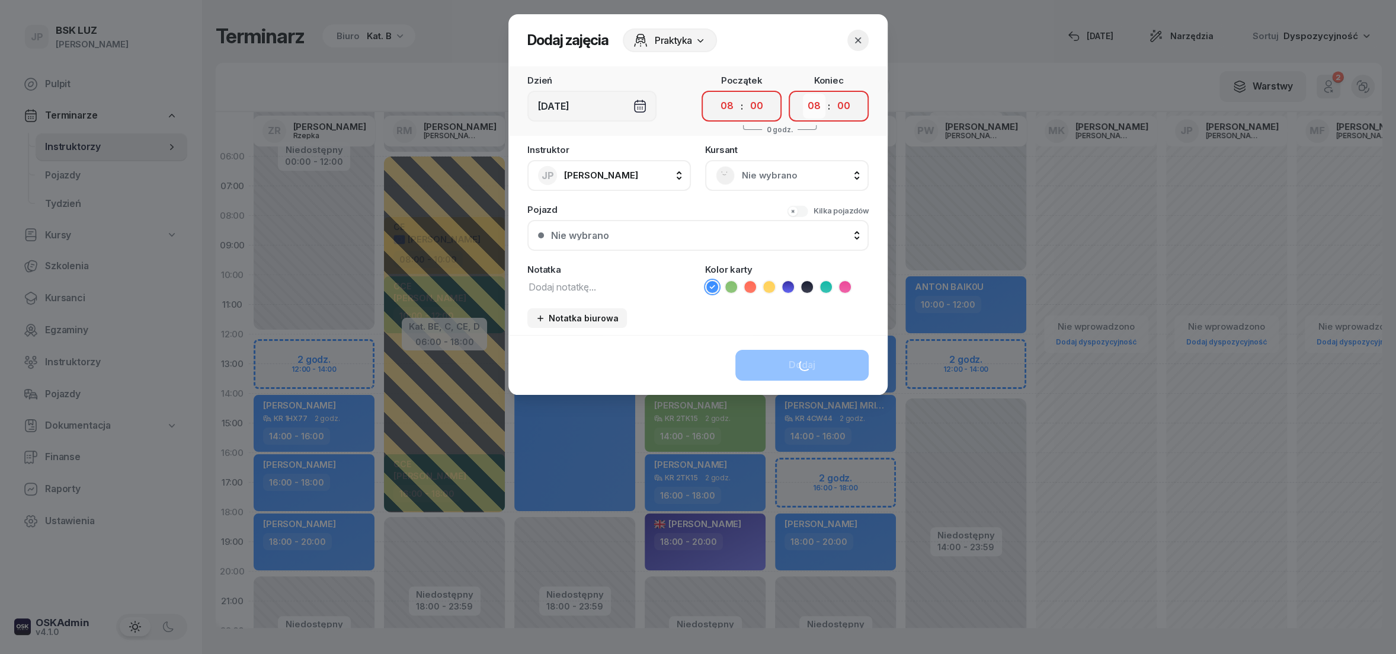
click at [803, 94] on select "00 01 02 03 04 05 06 07 08 09 10 11 12 13 14 15 16 17 18 19 20 21 22 23" at bounding box center [814, 106] width 23 height 25
select select "10"
click option "10" at bounding box center [0, 0] width 0 height 0
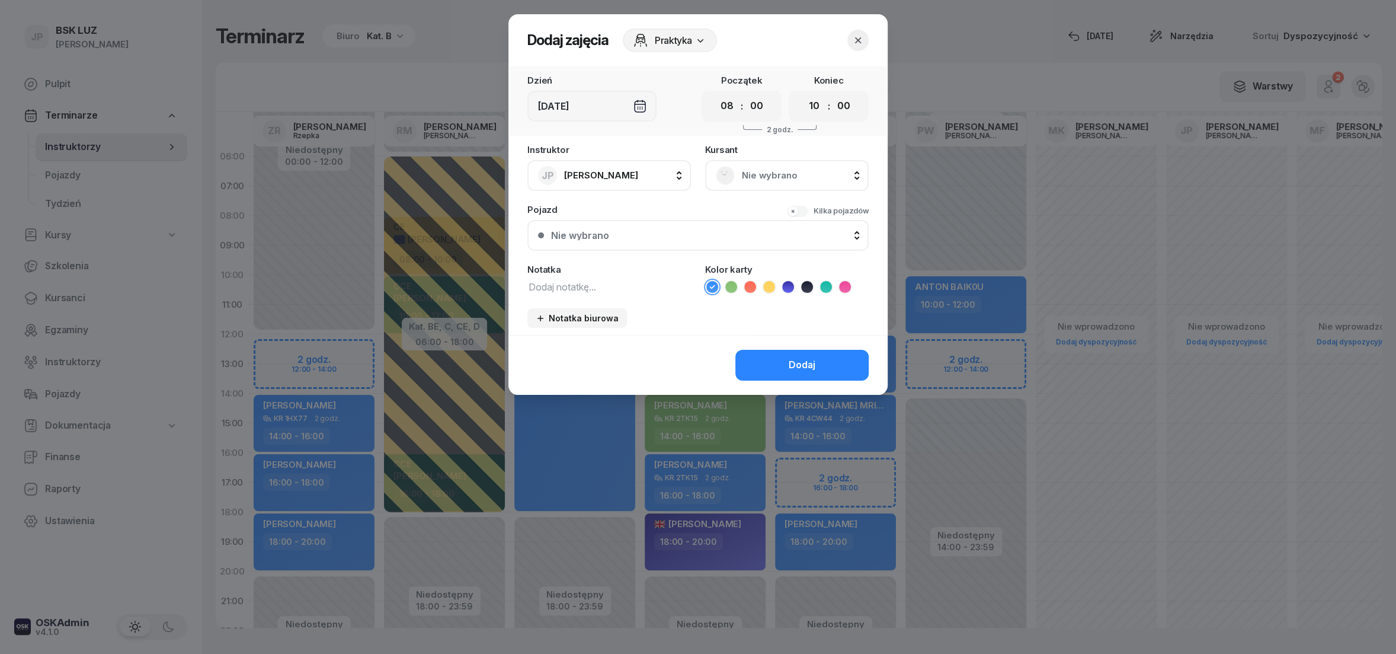
click at [725, 176] on rect at bounding box center [725, 174] width 25 height 25
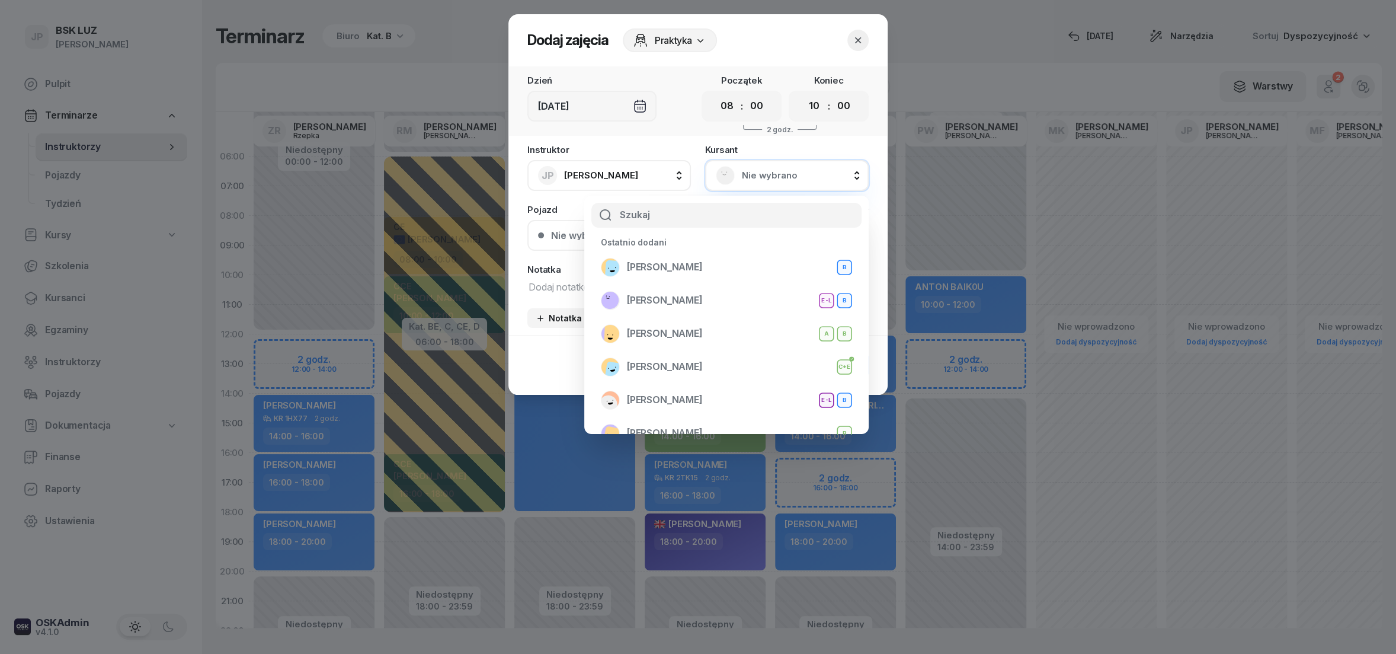
click at [859, 41] on icon "button" at bounding box center [858, 40] width 12 height 12
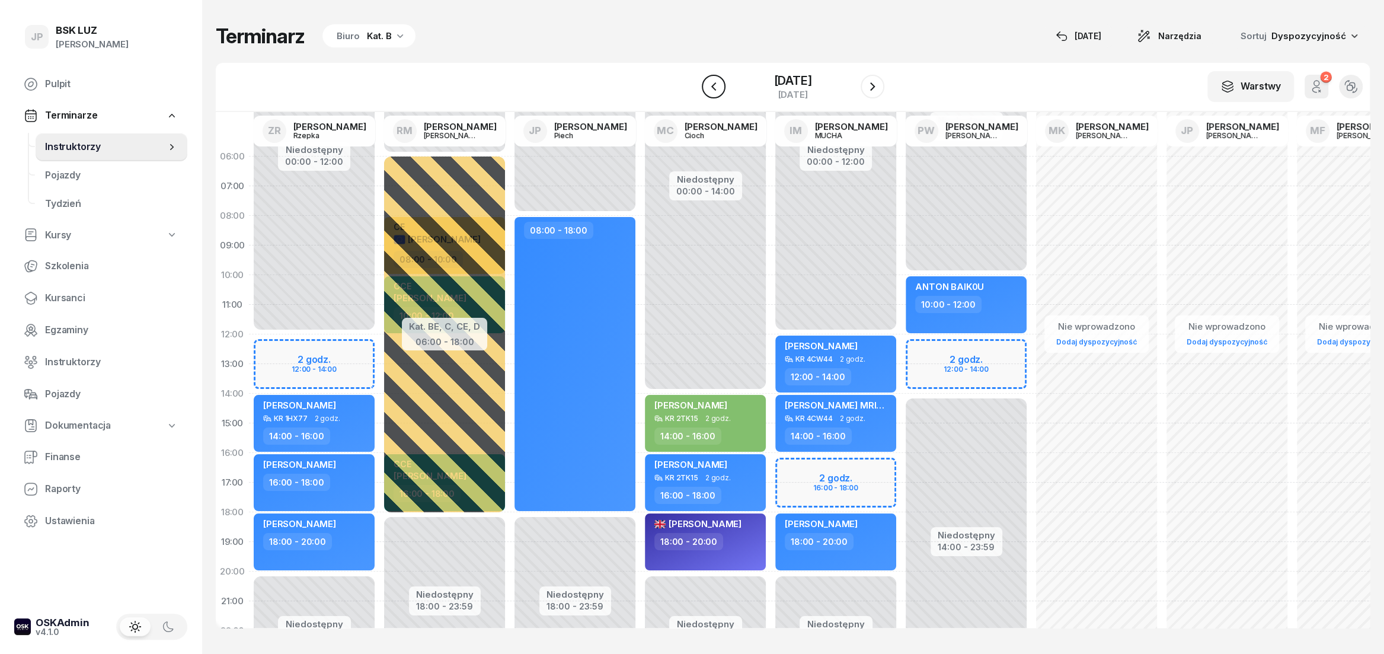
click at [706, 91] on icon "button" at bounding box center [713, 86] width 14 height 14
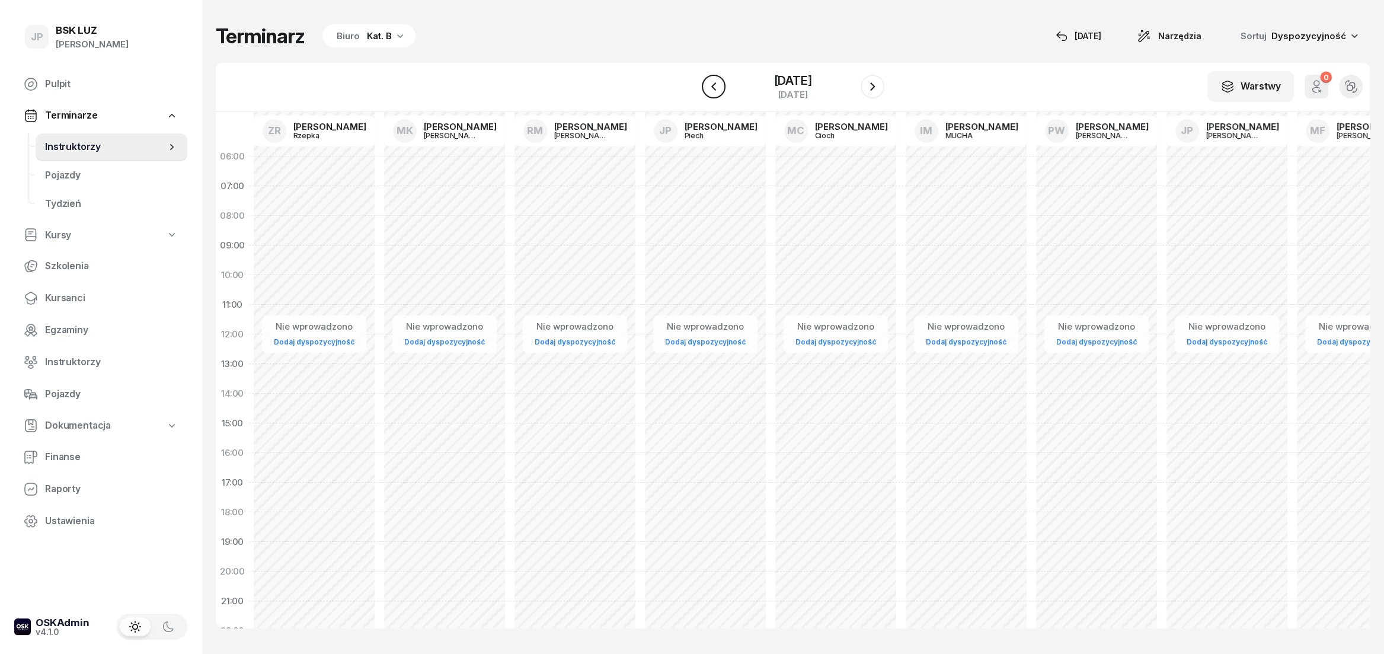
click at [706, 88] on icon "button" at bounding box center [713, 86] width 14 height 14
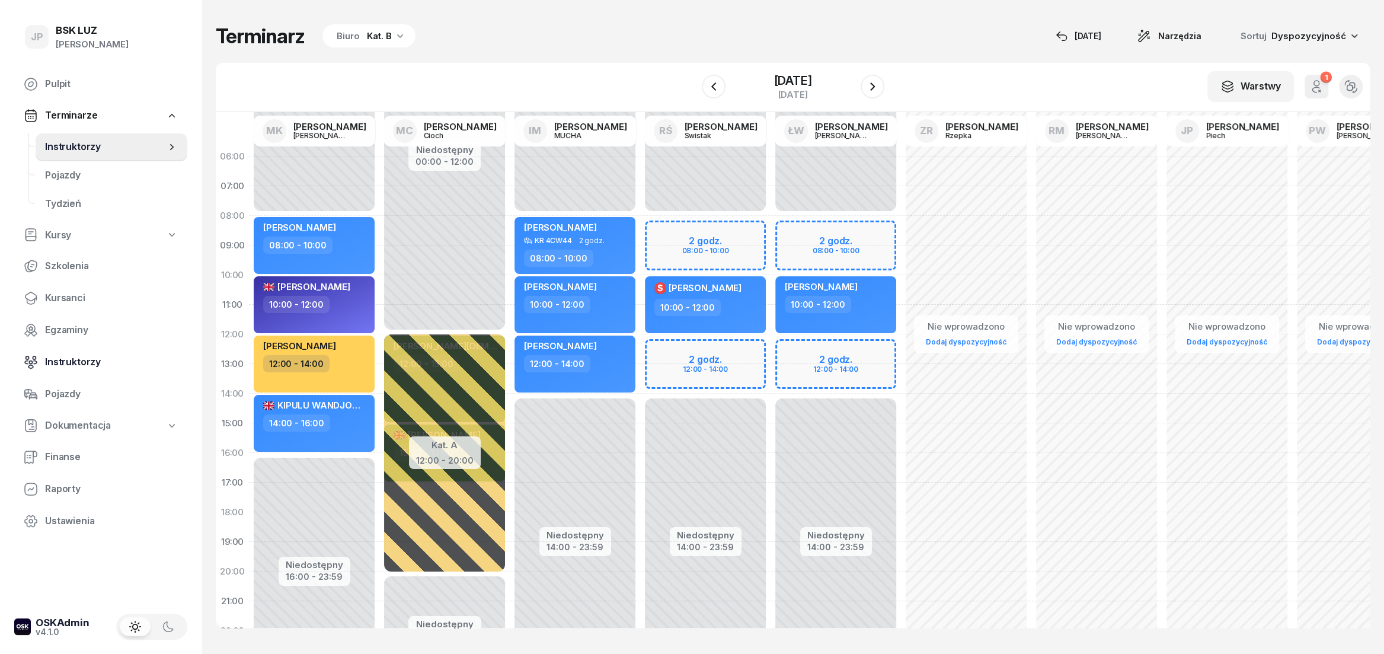
click at [69, 357] on span "Instruktorzy" at bounding box center [111, 361] width 133 height 15
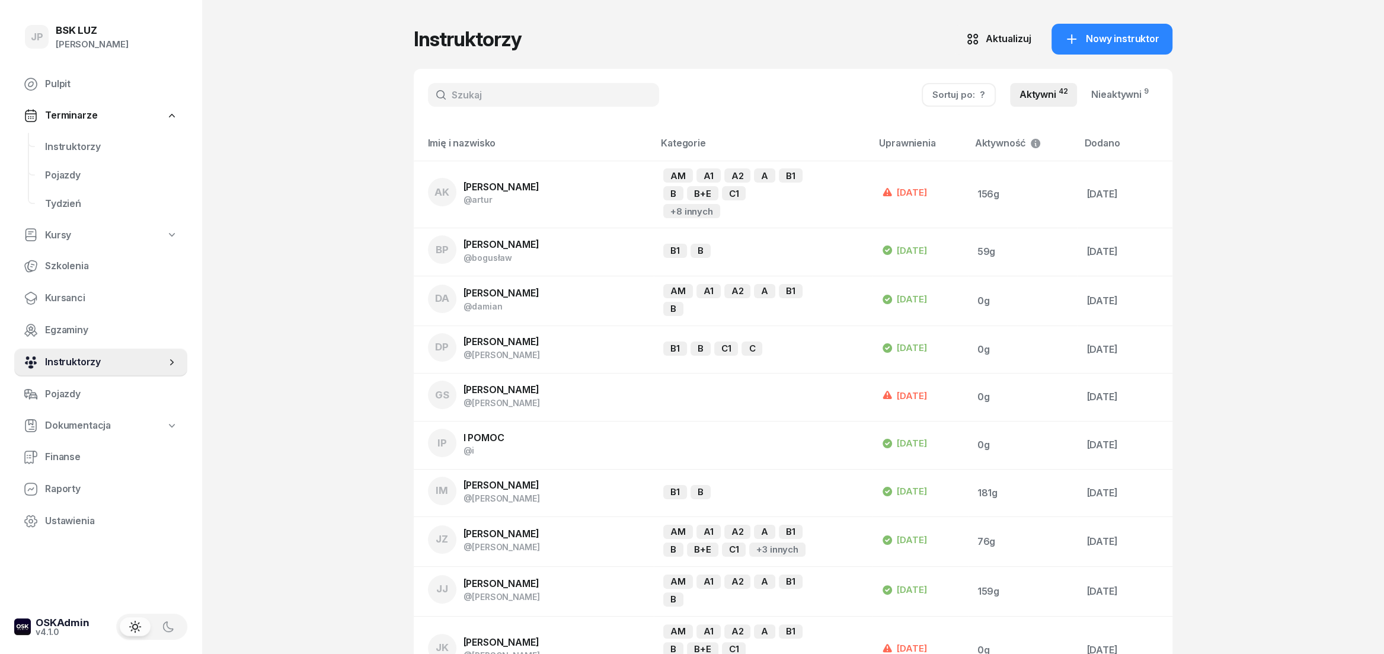
click at [69, 357] on span "Instruktorzy" at bounding box center [105, 361] width 121 height 15
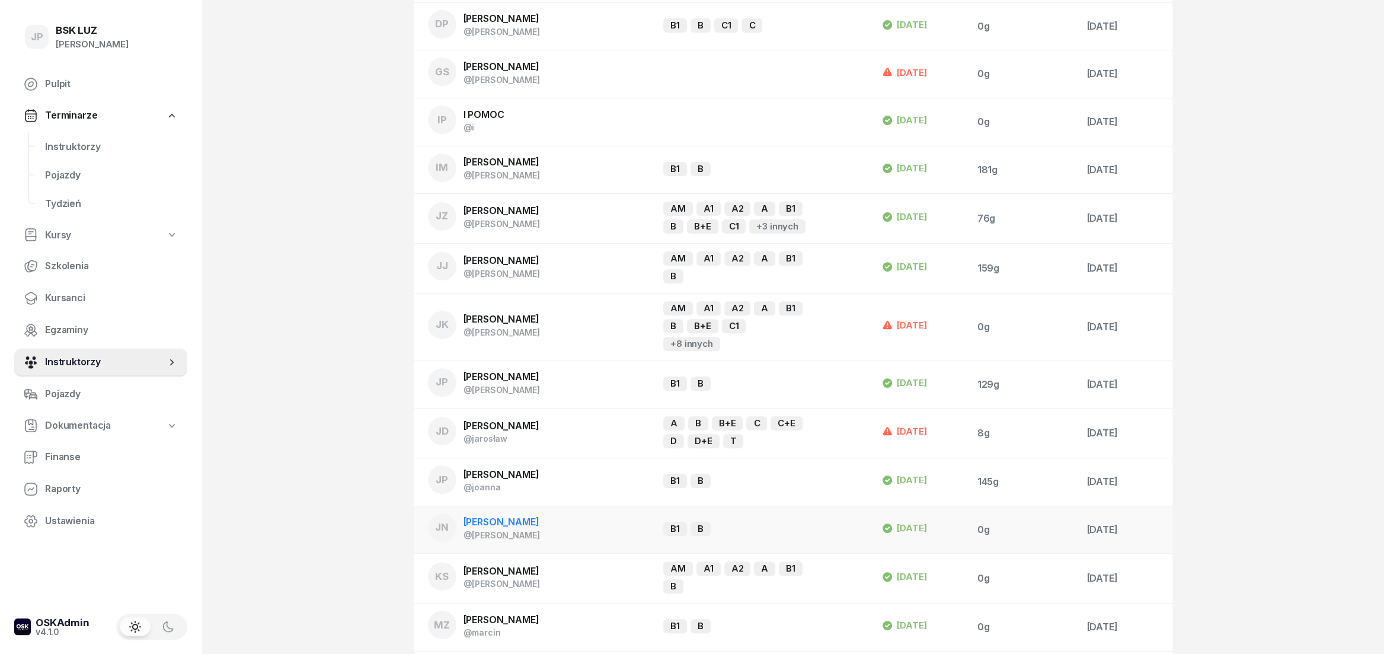
scroll to position [329, 0]
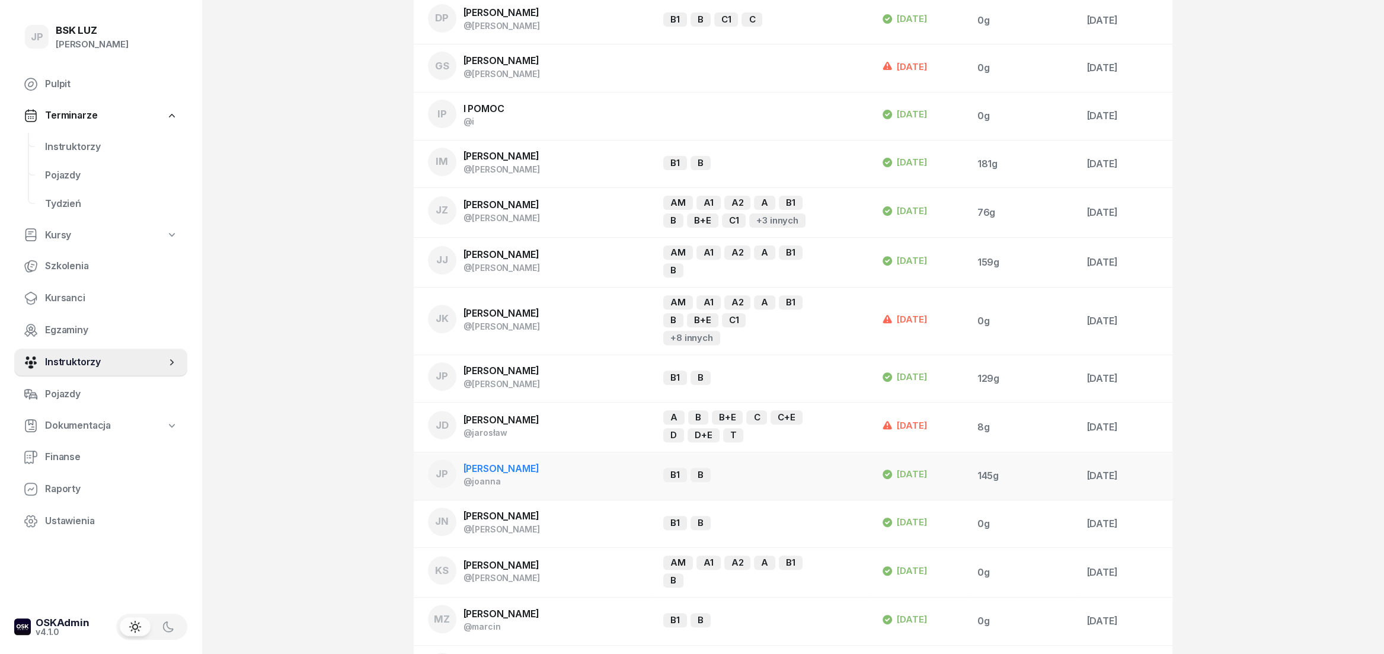
click at [517, 462] on span "[PERSON_NAME]" at bounding box center [501, 468] width 76 height 12
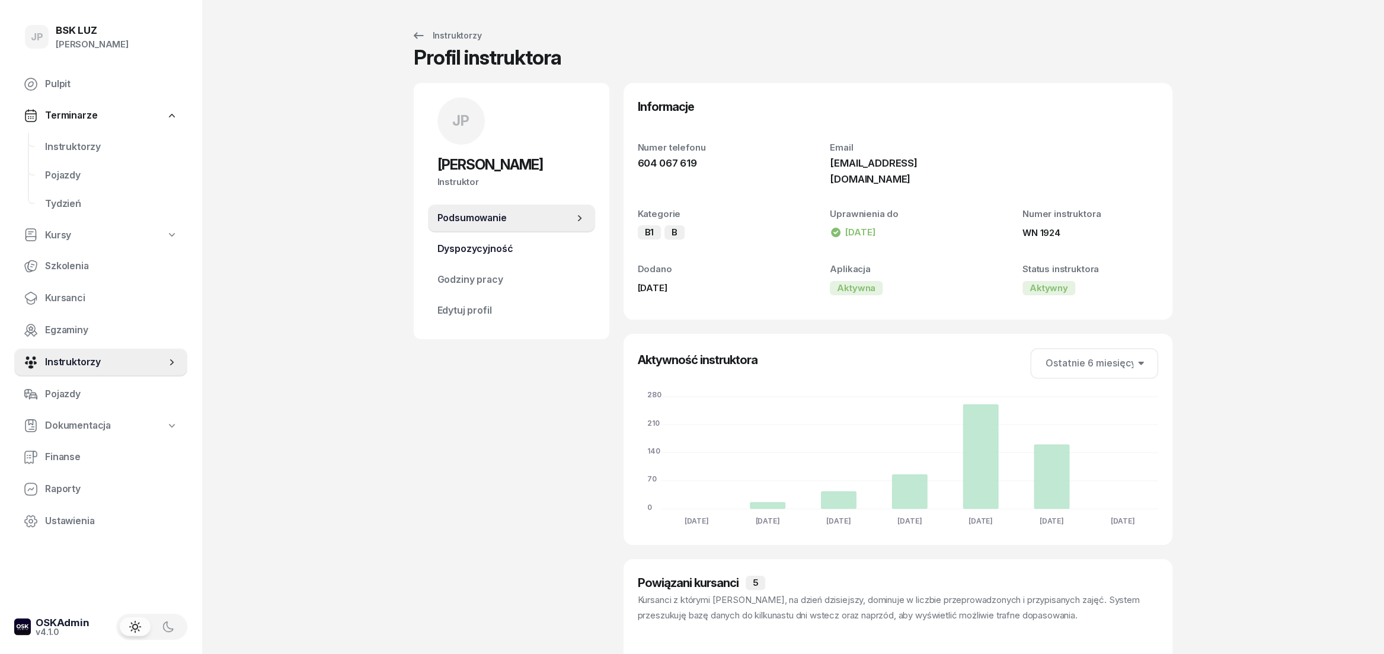
click at [472, 241] on link "Dyspozycyjność" at bounding box center [511, 249] width 167 height 28
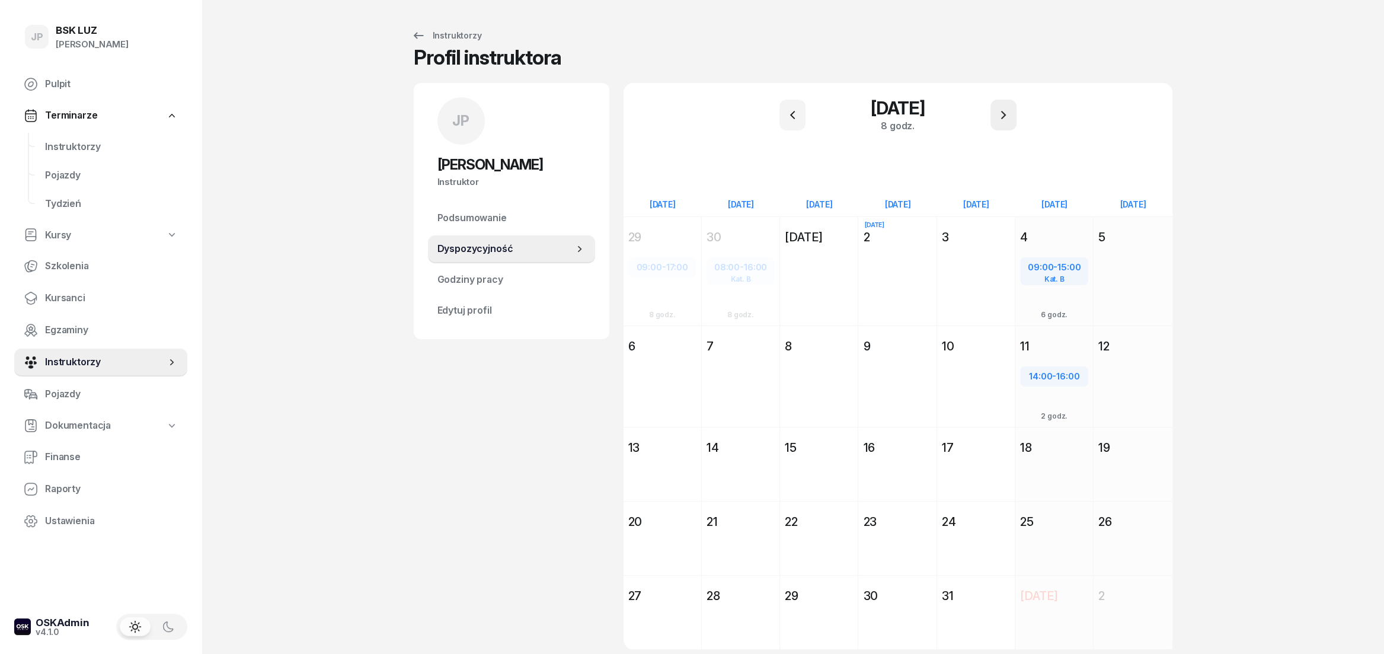
click at [1001, 116] on icon "button" at bounding box center [1003, 115] width 14 height 14
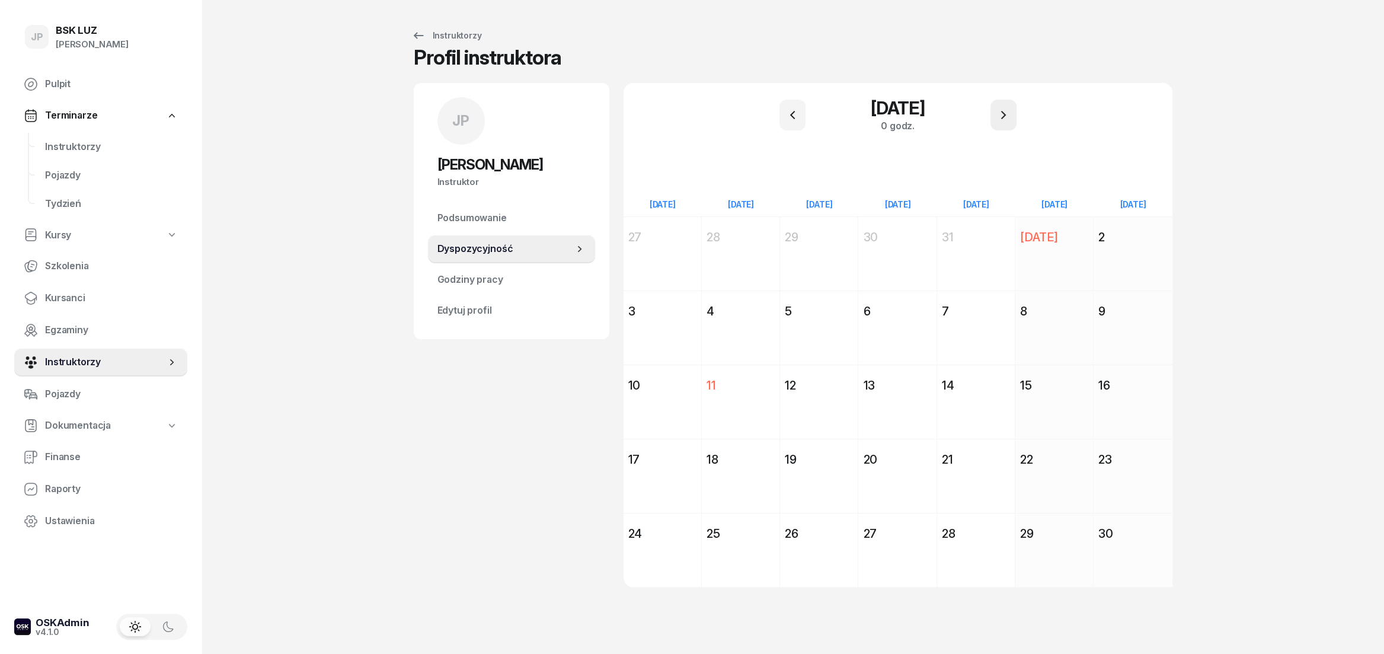
click at [1000, 116] on icon "button" at bounding box center [1003, 115] width 14 height 14
click at [790, 116] on icon "button" at bounding box center [791, 115] width 5 height 8
click at [785, 122] on button "button" at bounding box center [792, 115] width 26 height 31
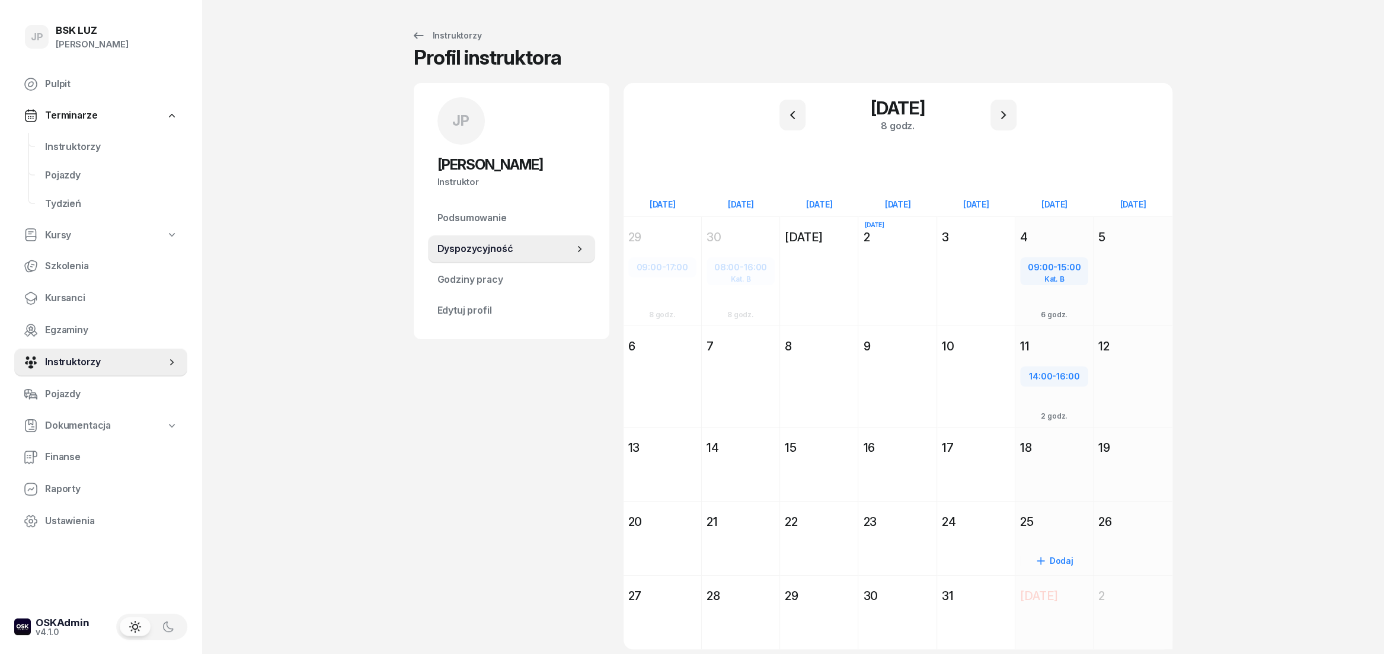
click at [1048, 557] on div "Dodaj" at bounding box center [1054, 560] width 68 height 19
select select "08"
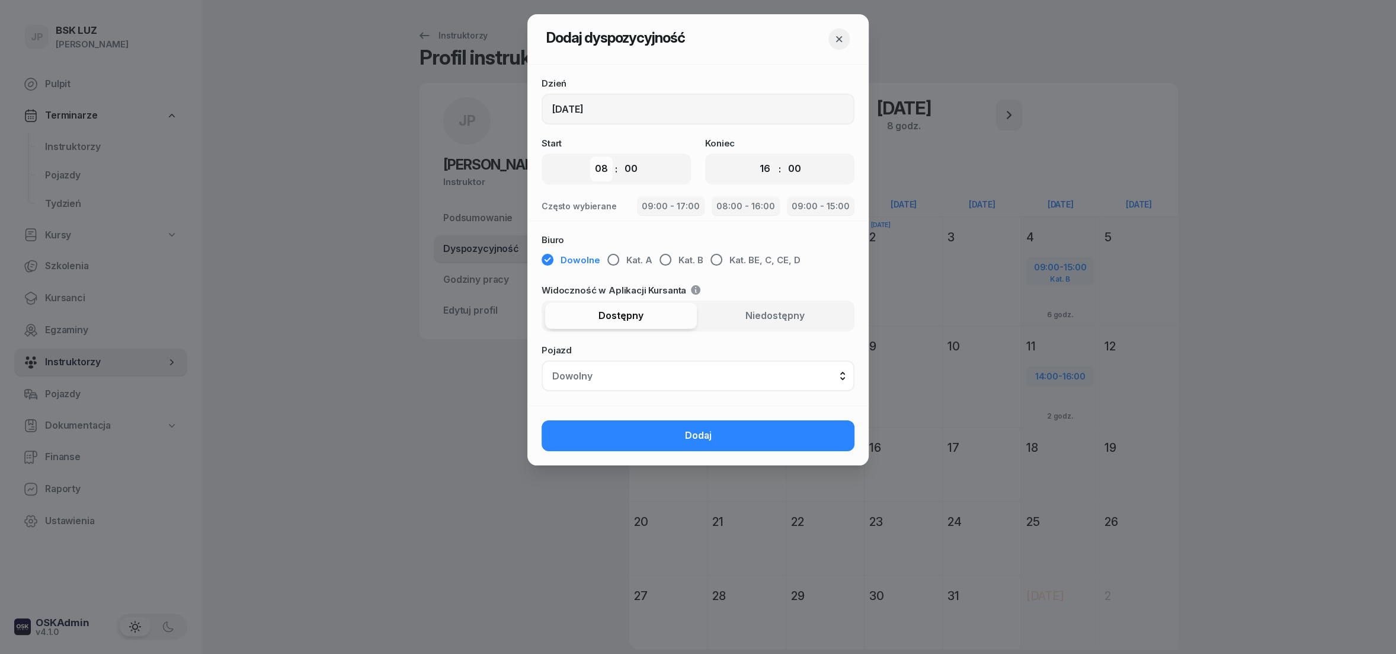
click at [767, 172] on select "00 01 02 03 04 05 06 07 08 09 10 11 12 13 14 15 16 17 18 19 20 21 22 23" at bounding box center [765, 168] width 23 height 25
select select "14"
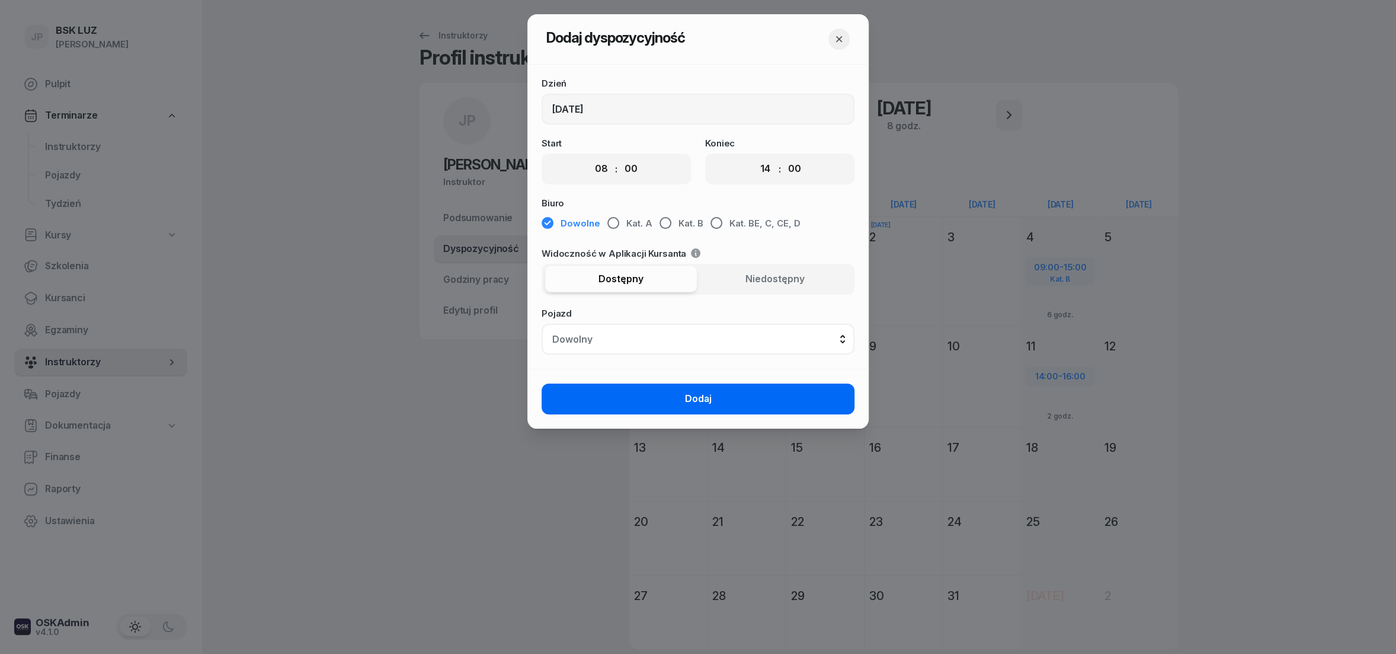
click at [702, 395] on span "Dodaj" at bounding box center [698, 398] width 27 height 15
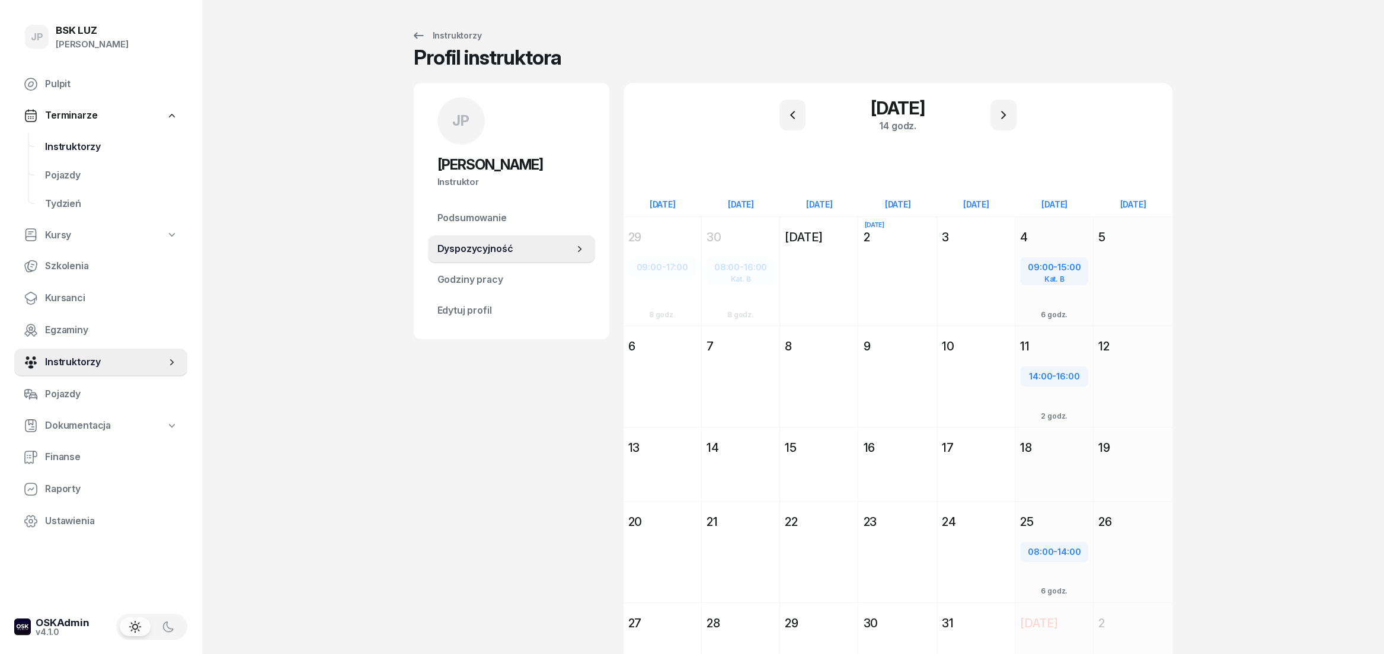
click at [60, 146] on span "Instruktorzy" at bounding box center [111, 146] width 133 height 15
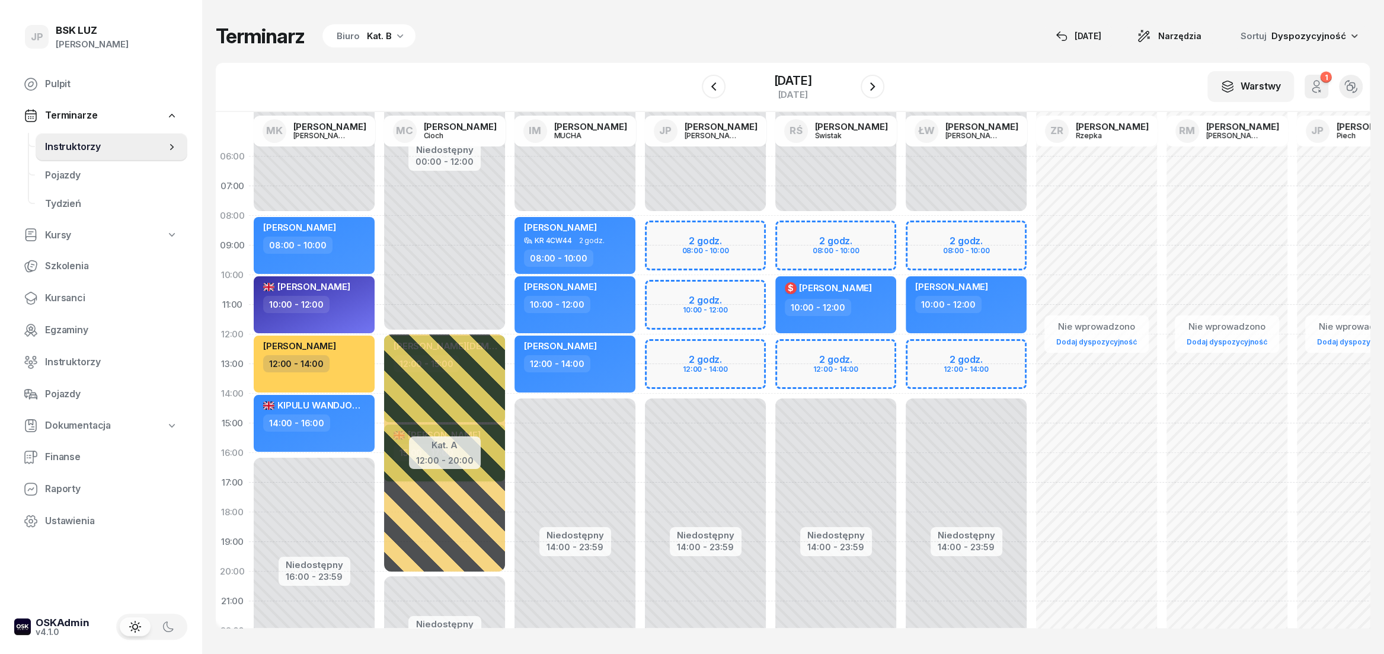
click at [705, 247] on div "Niedostępny 00:00 - 08:00 Niedostępny 14:00 - 23:59 2 godz. 08:00 - 10:00 2 god…" at bounding box center [705, 423] width 130 height 563
select select "09"
select select "11"
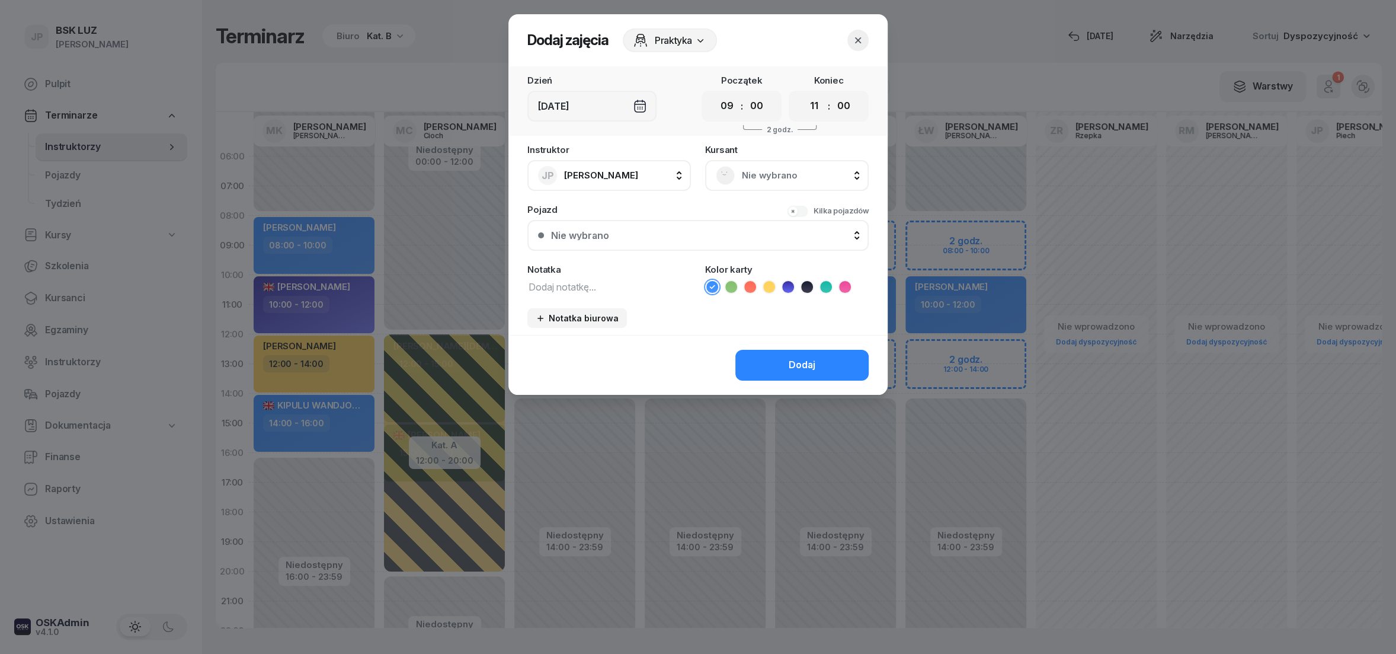
click at [726, 178] on rect at bounding box center [725, 174] width 25 height 25
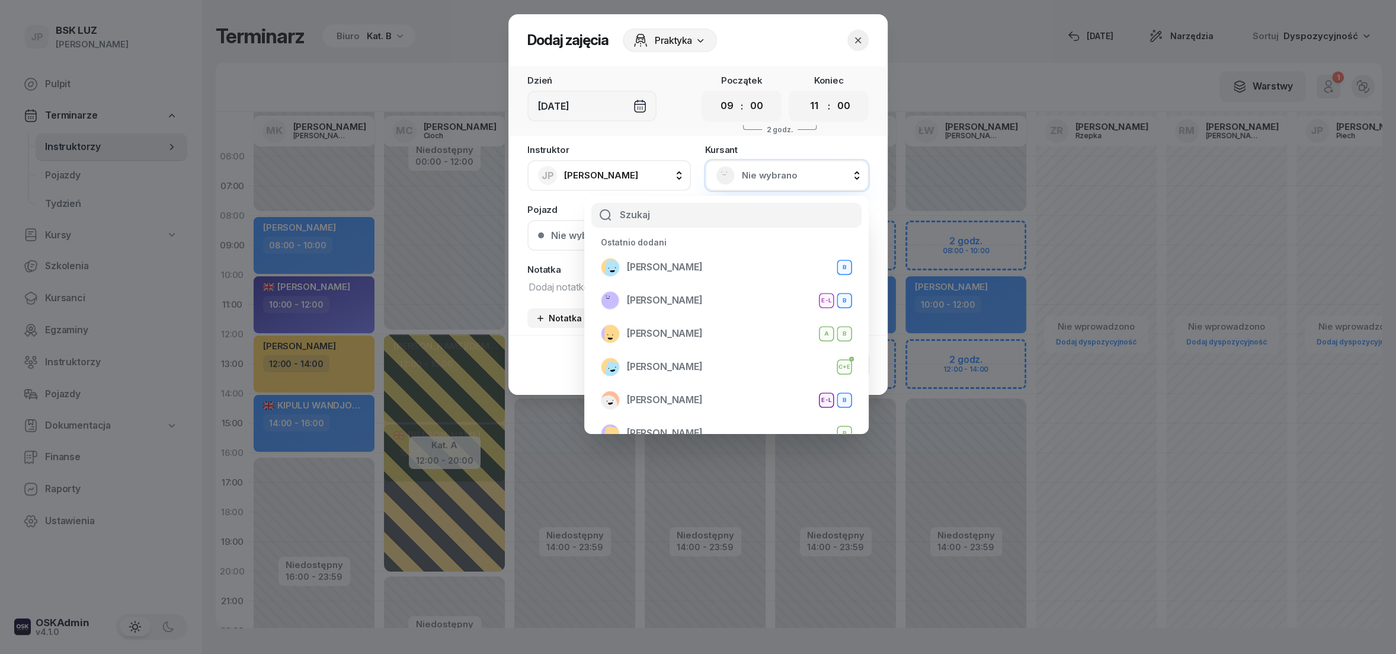
click at [629, 213] on input "text" at bounding box center [726, 215] width 270 height 25
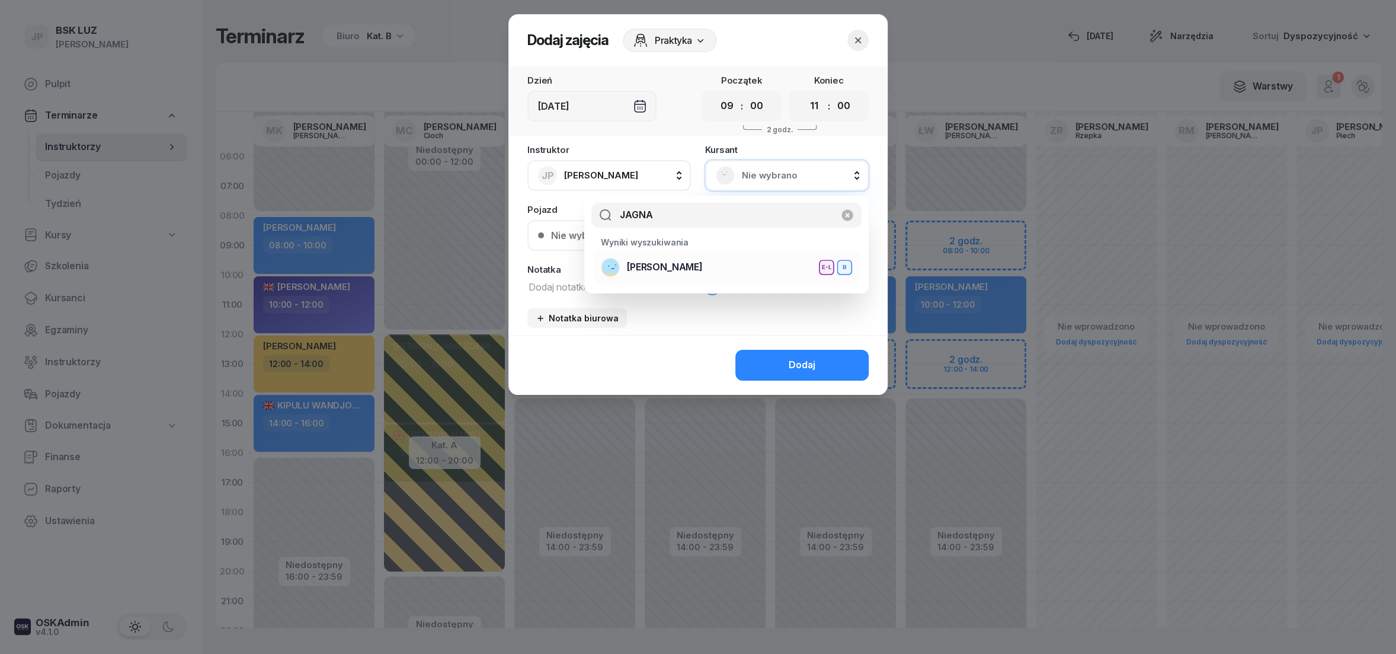
type input "JAGNA"
click at [632, 265] on span "[PERSON_NAME]" at bounding box center [665, 267] width 76 height 15
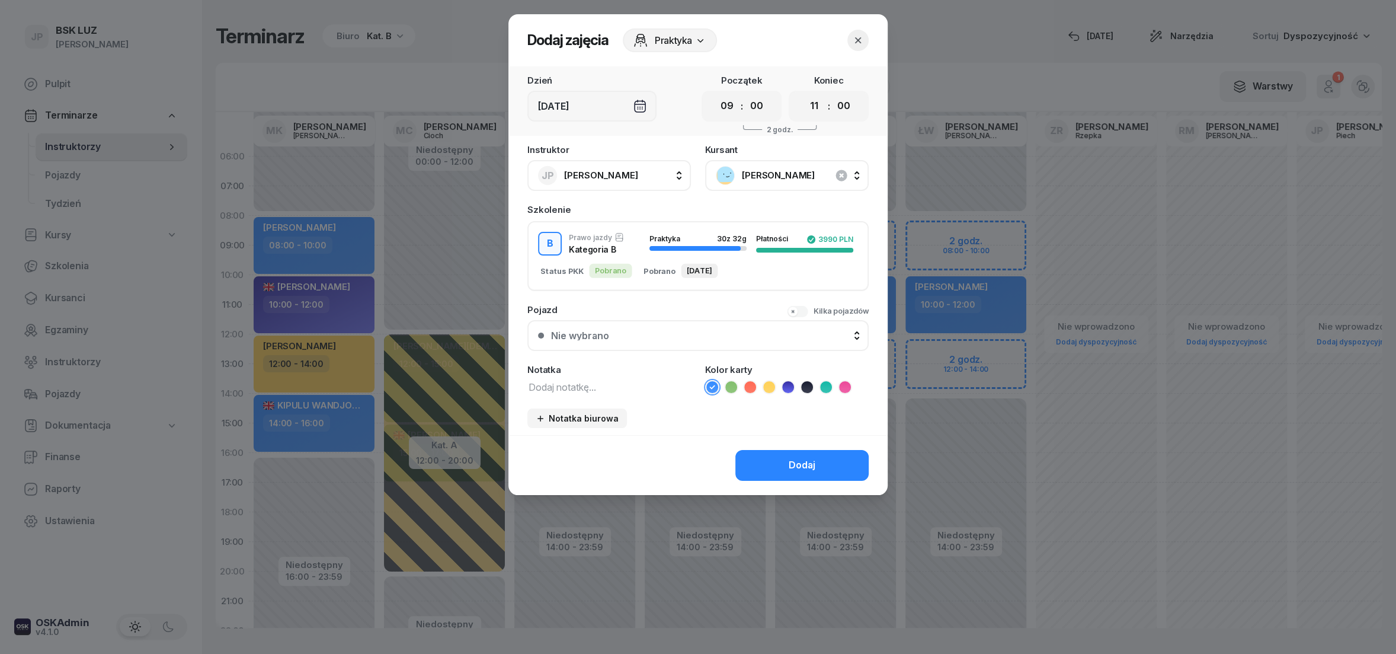
click at [730, 386] on icon at bounding box center [731, 387] width 12 height 12
click at [793, 462] on div "Dodaj" at bounding box center [802, 464] width 27 height 15
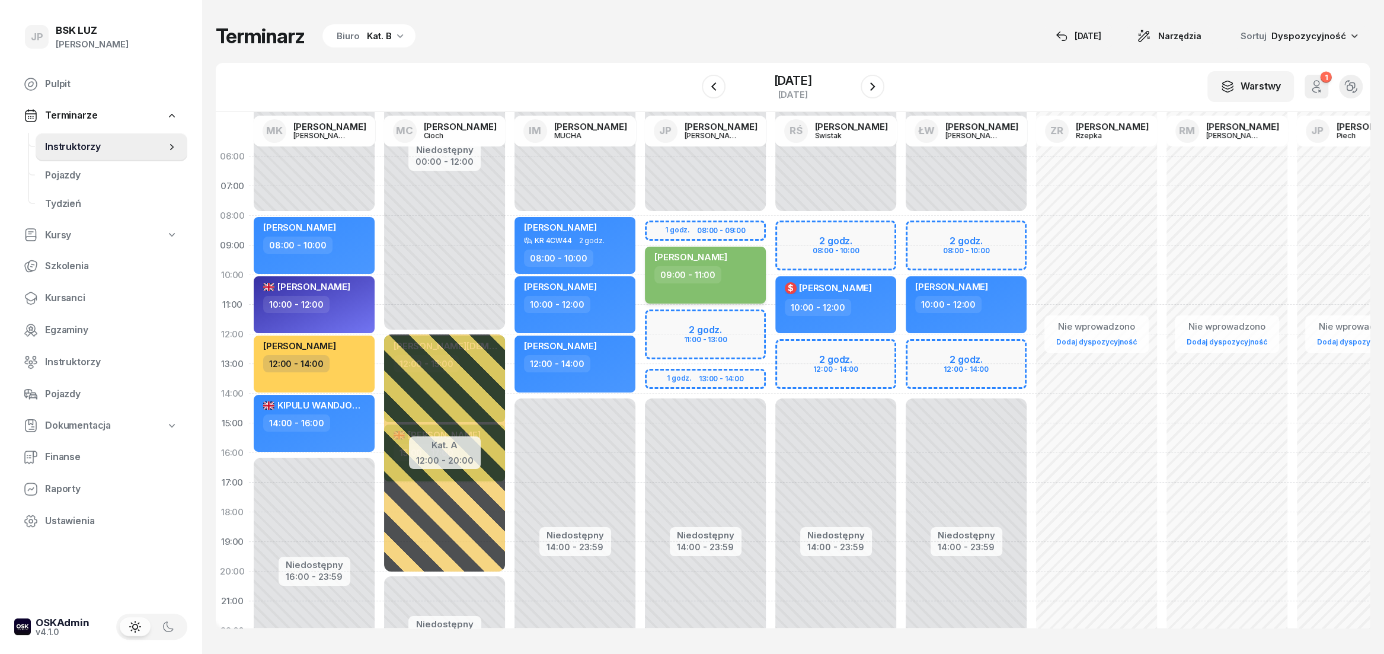
click at [721, 264] on div "[PERSON_NAME]" at bounding box center [690, 258] width 73 height 15
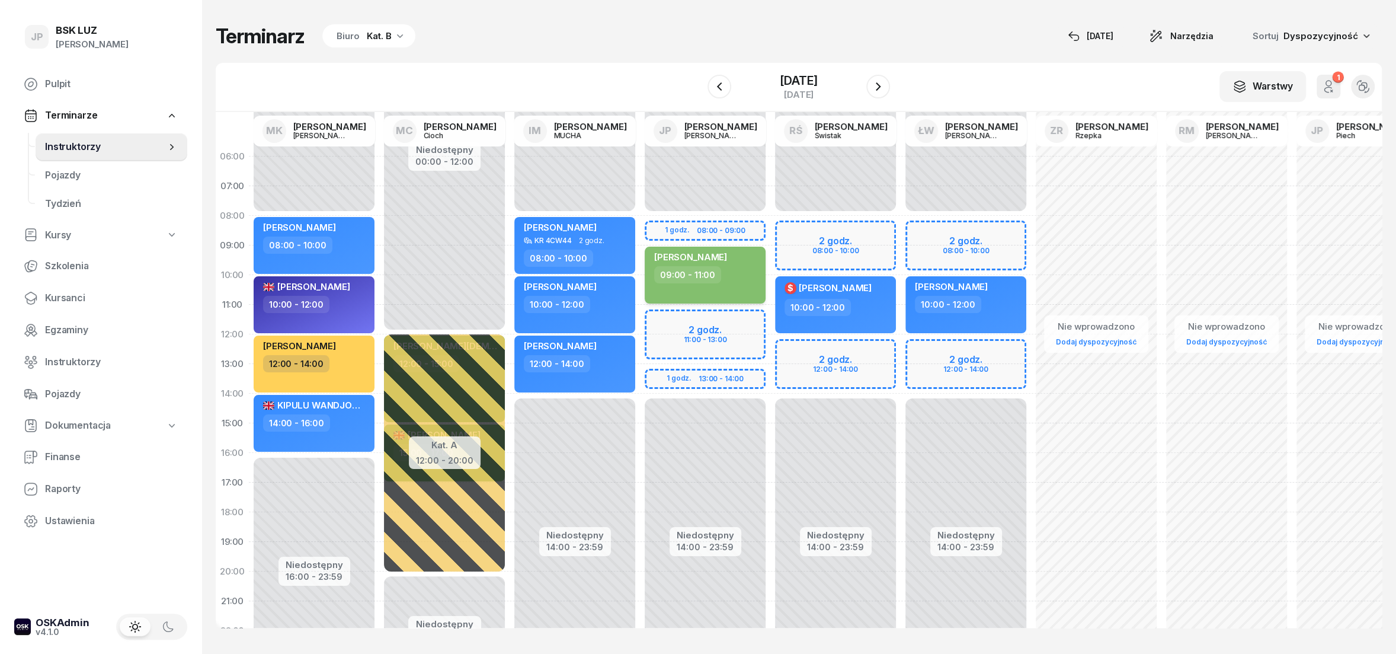
select select "09"
select select "11"
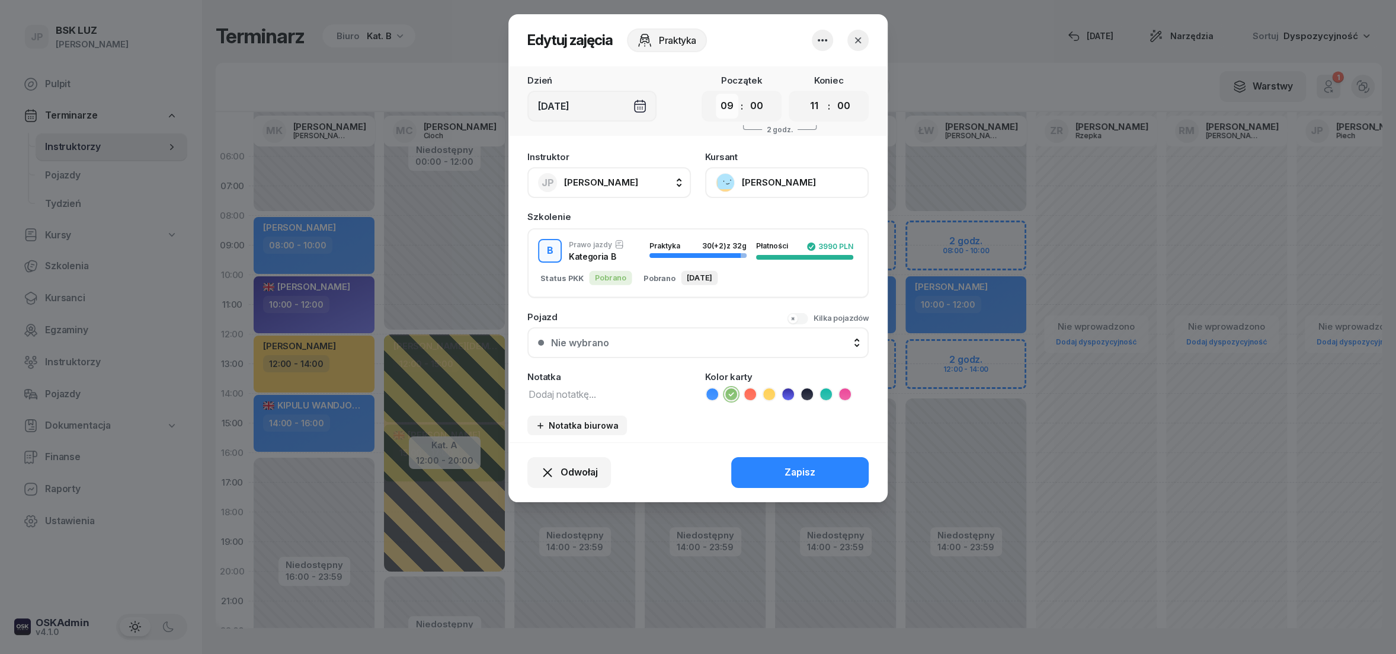
click at [716, 94] on select "00 01 02 03 04 05 06 07 08 09 10 11 12 13 14 15 16 17 18 19 20 21 22 23" at bounding box center [727, 106] width 23 height 25
select select "08"
click option "08" at bounding box center [0, 0] width 0 height 0
click at [803, 94] on select "00 01 02 03 04 05 06 07 08 09 10 11 12 13 14 15 16 17 18 19 20 21 22 23" at bounding box center [814, 106] width 23 height 25
select select "10"
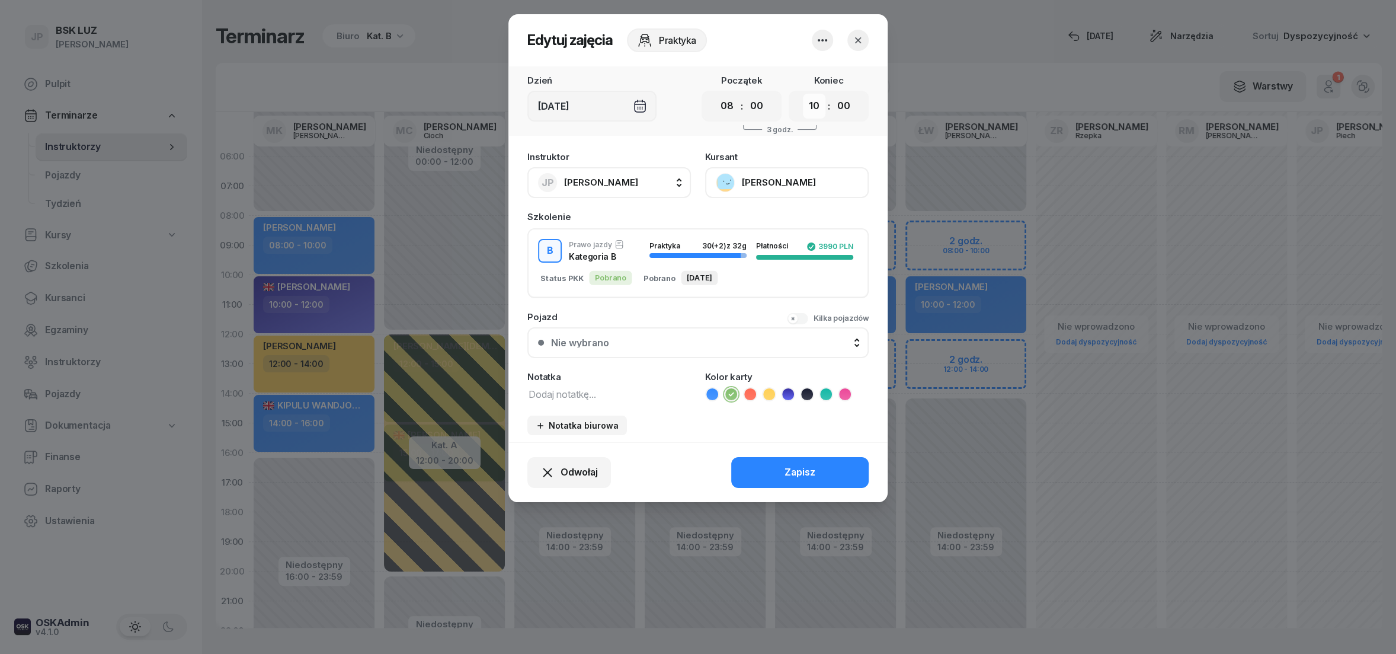
click option "10" at bounding box center [0, 0] width 0 height 0
click at [798, 470] on div "Zapisz" at bounding box center [800, 472] width 31 height 15
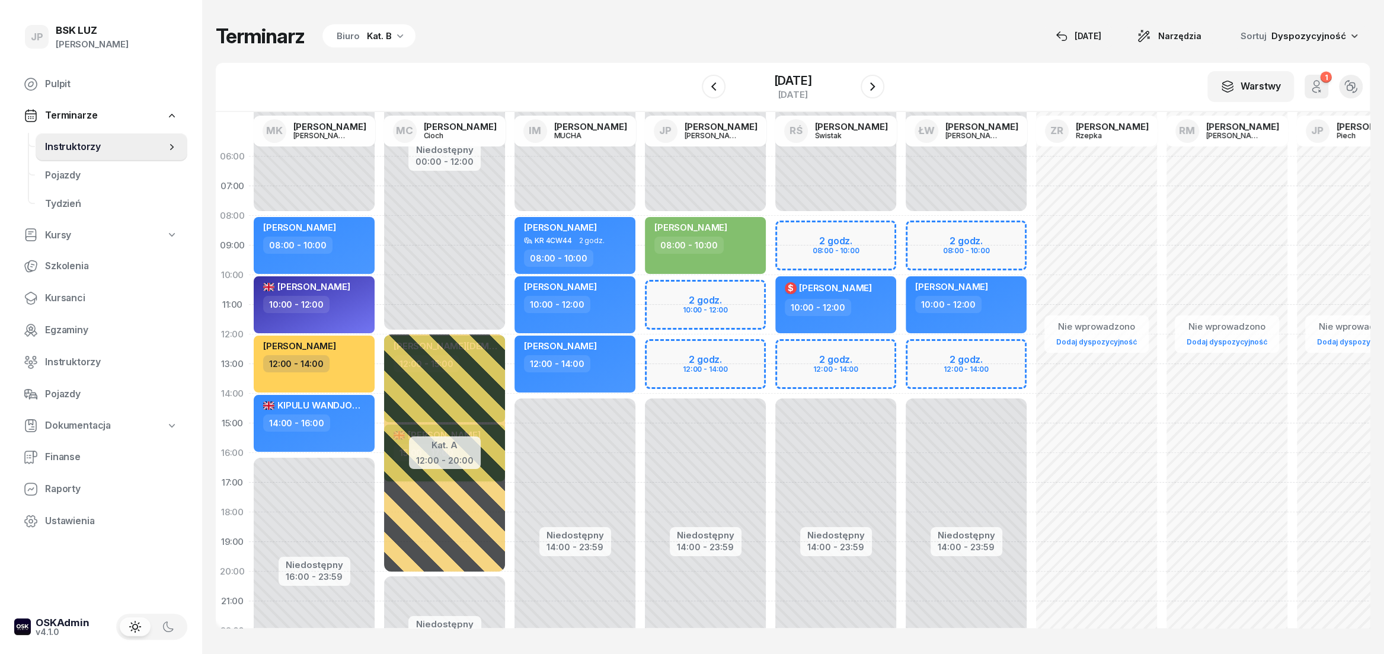
click at [65, 116] on span "Terminarze" at bounding box center [71, 115] width 52 height 15
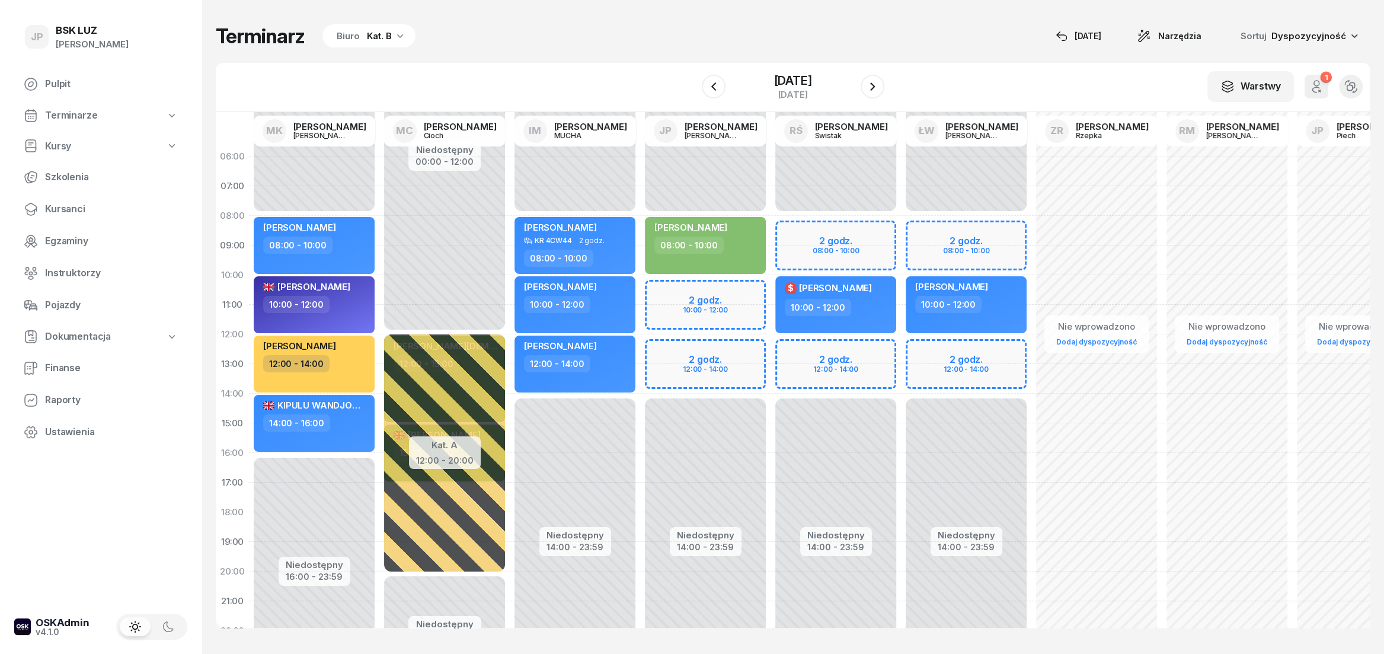
click at [67, 116] on span "Terminarze" at bounding box center [71, 115] width 52 height 15
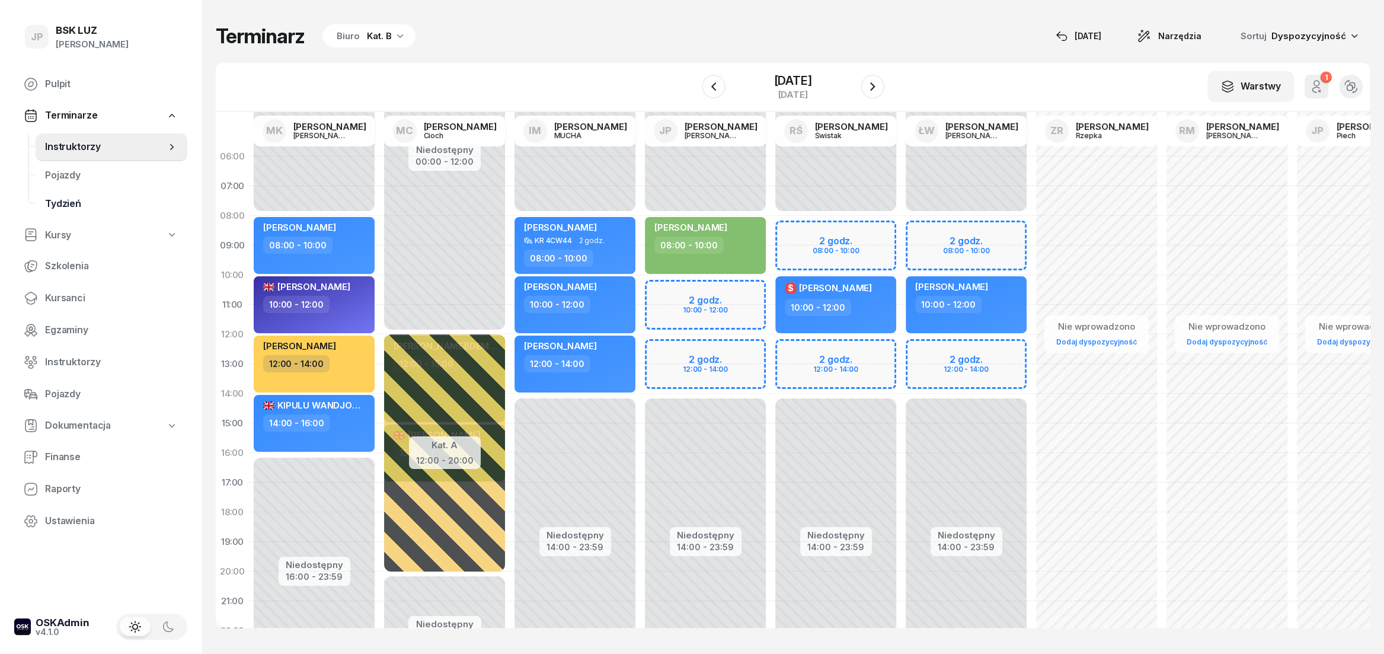
click at [70, 197] on span "Tydzień" at bounding box center [111, 203] width 133 height 15
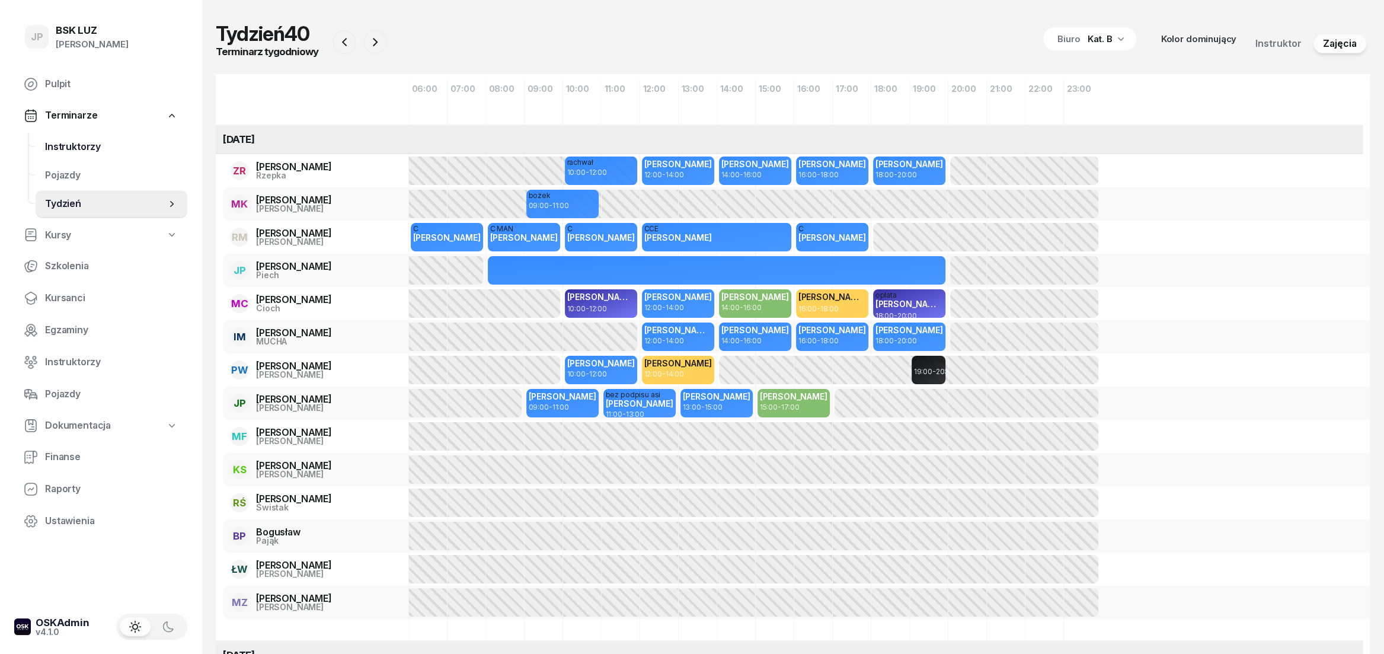
click at [82, 143] on span "Instruktorzy" at bounding box center [111, 146] width 133 height 15
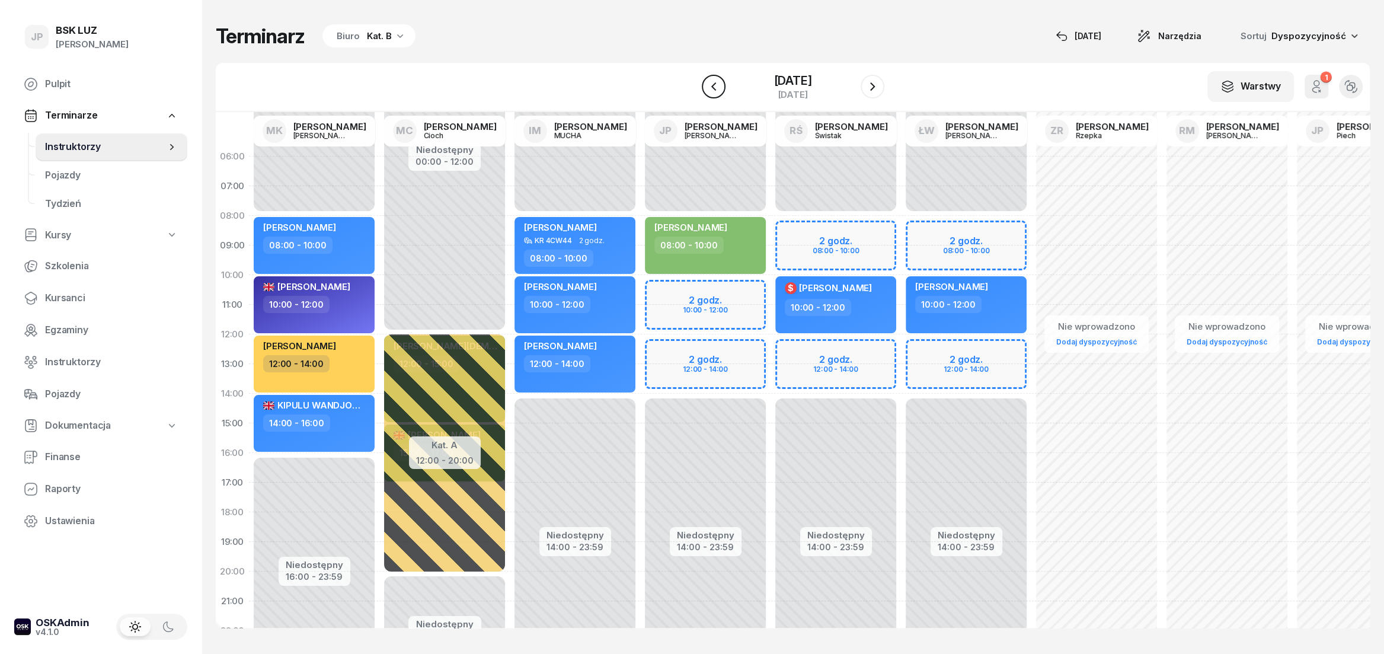
click at [706, 90] on icon "button" at bounding box center [713, 86] width 14 height 14
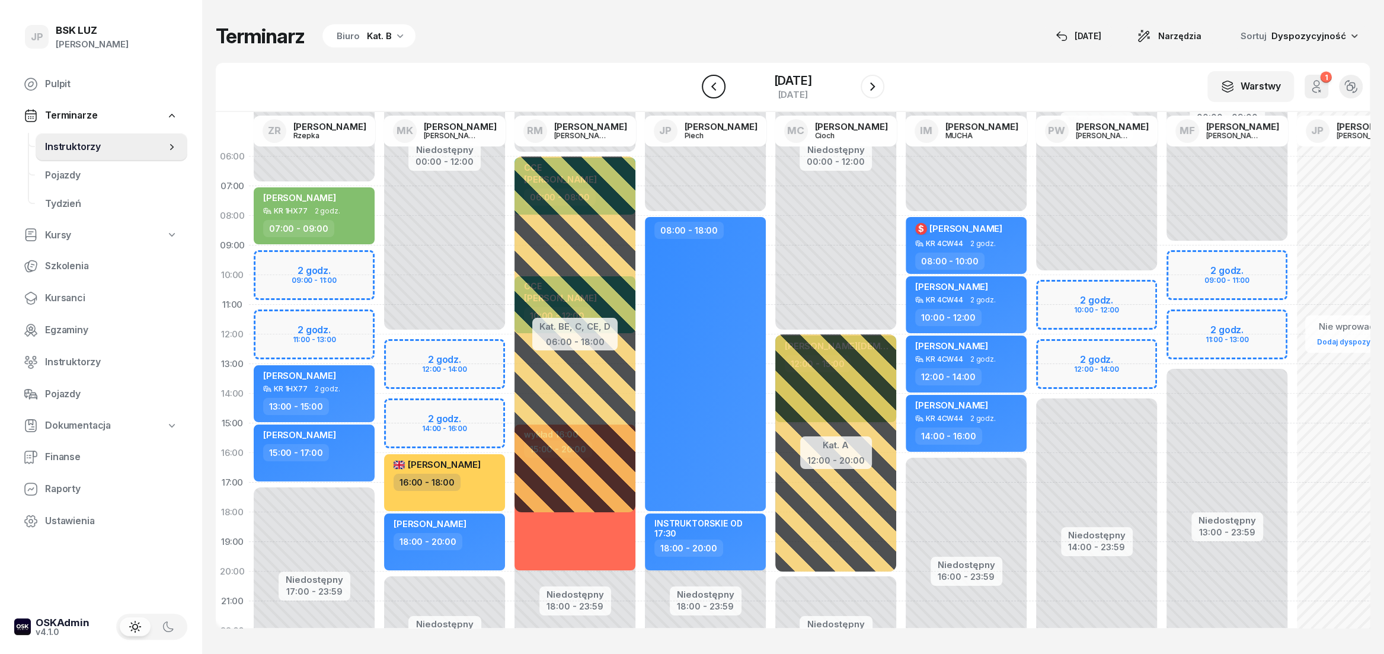
click at [706, 90] on icon "button" at bounding box center [713, 86] width 14 height 14
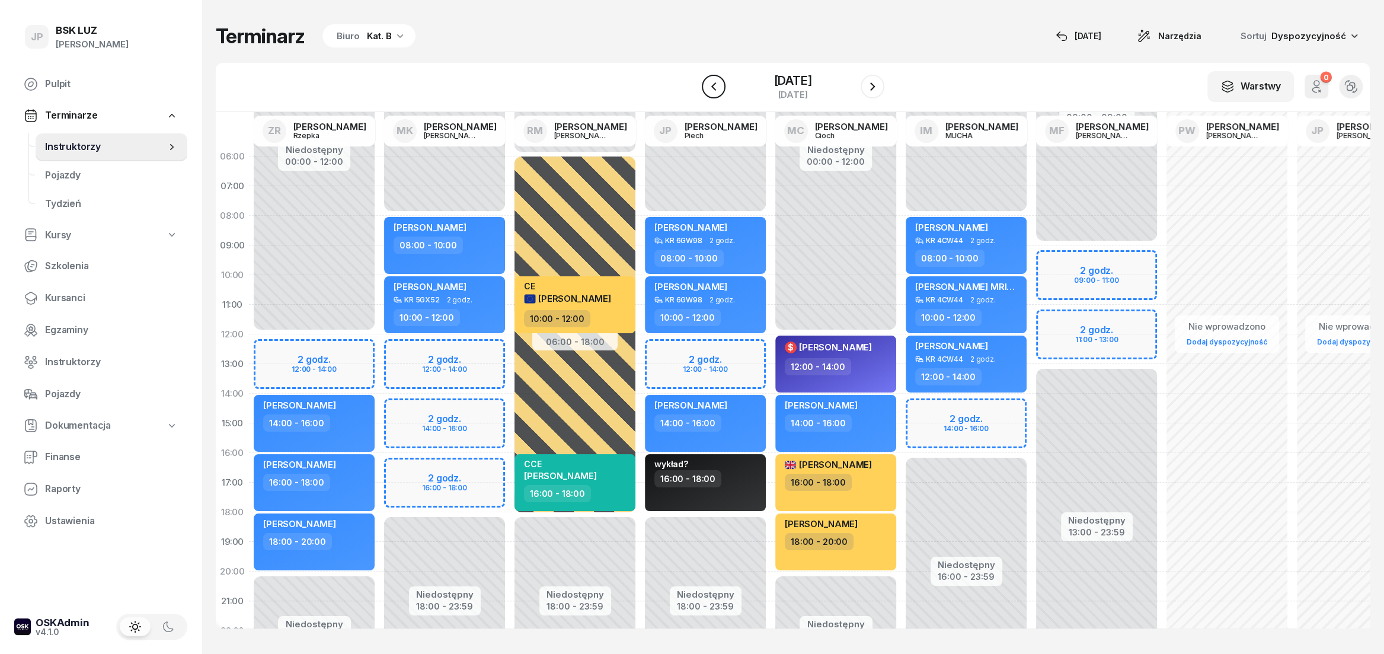
click at [706, 90] on icon "button" at bounding box center [713, 86] width 14 height 14
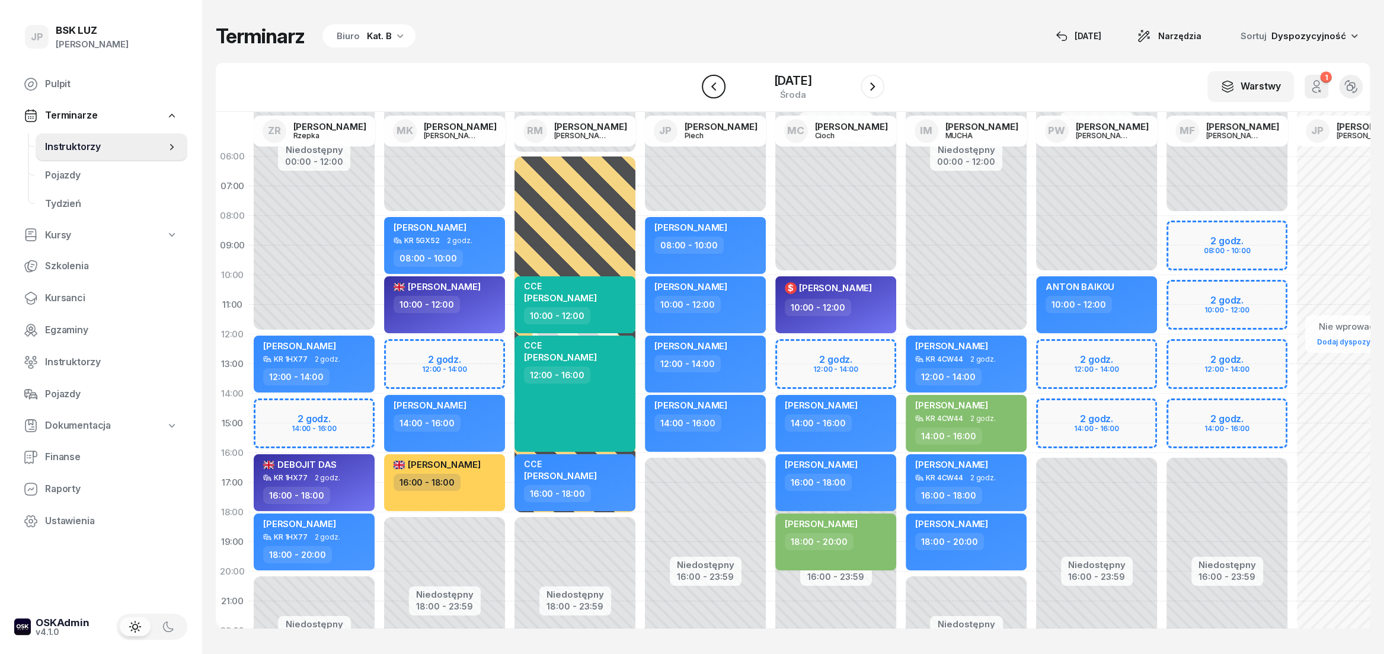
click at [706, 90] on icon "button" at bounding box center [713, 86] width 14 height 14
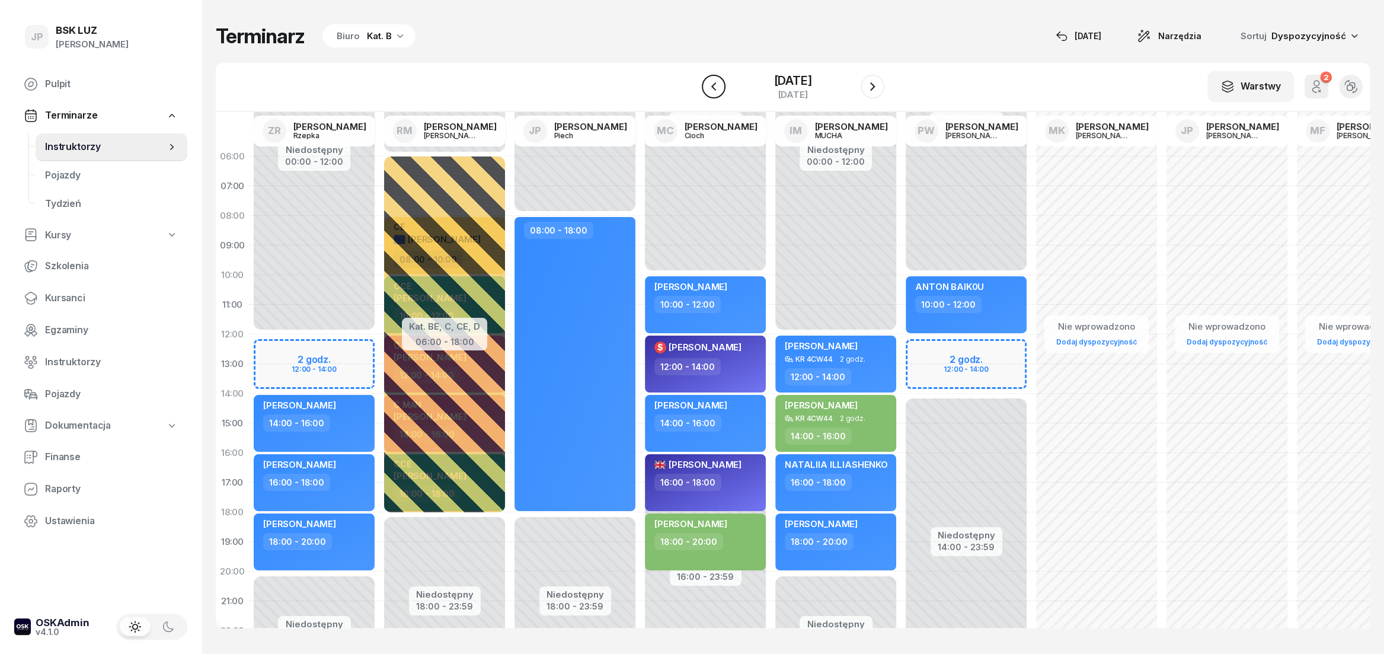
click at [706, 90] on icon "button" at bounding box center [713, 86] width 14 height 14
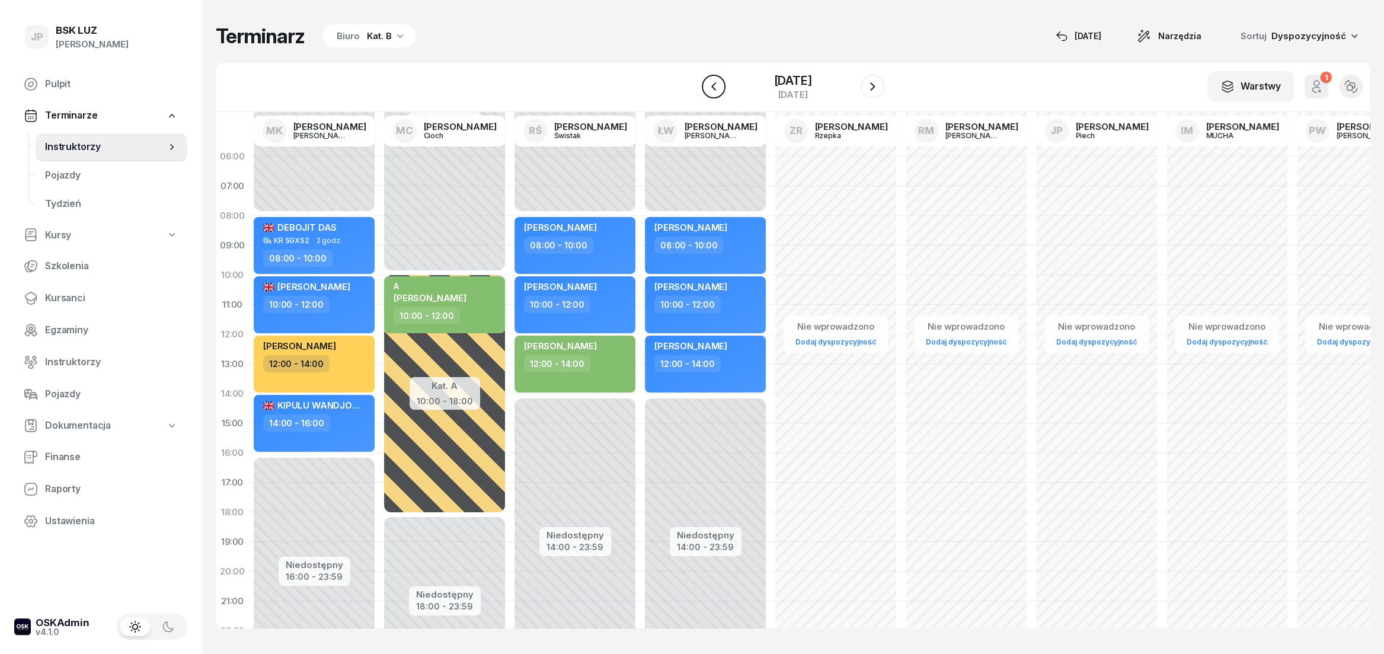
click at [706, 90] on icon "button" at bounding box center [713, 86] width 14 height 14
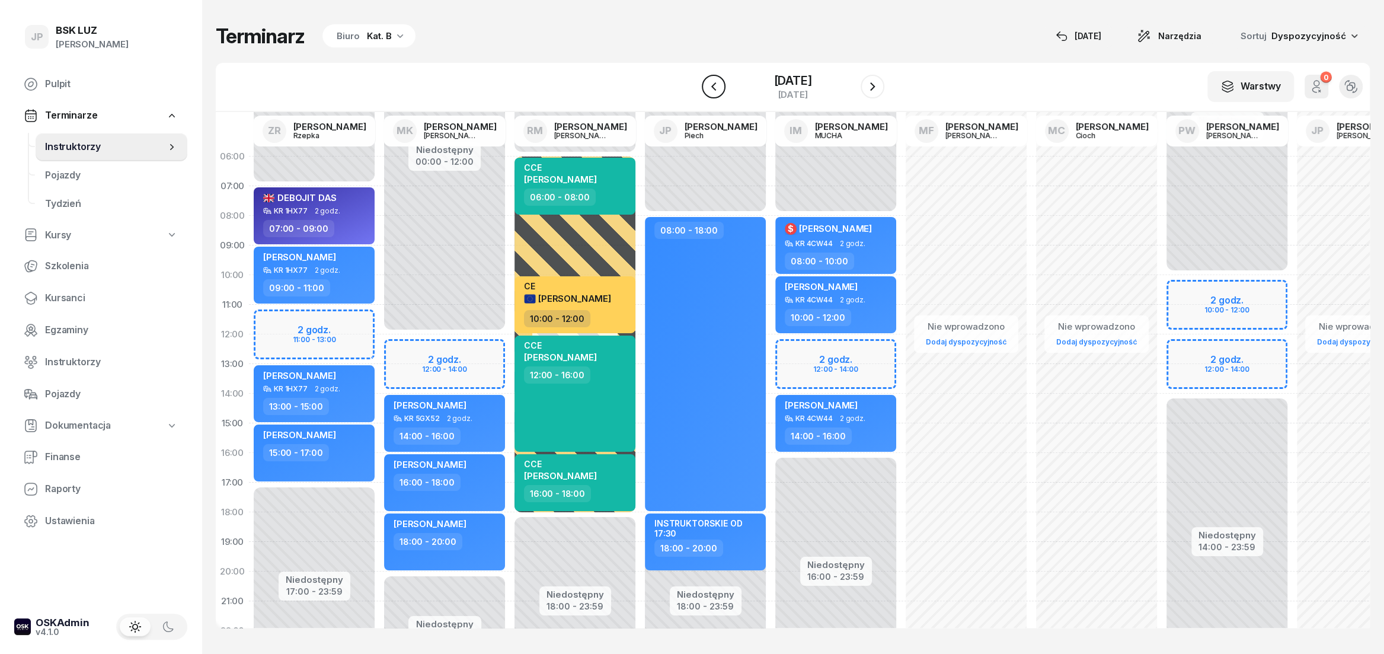
click at [710, 88] on icon "button" at bounding box center [712, 86] width 5 height 8
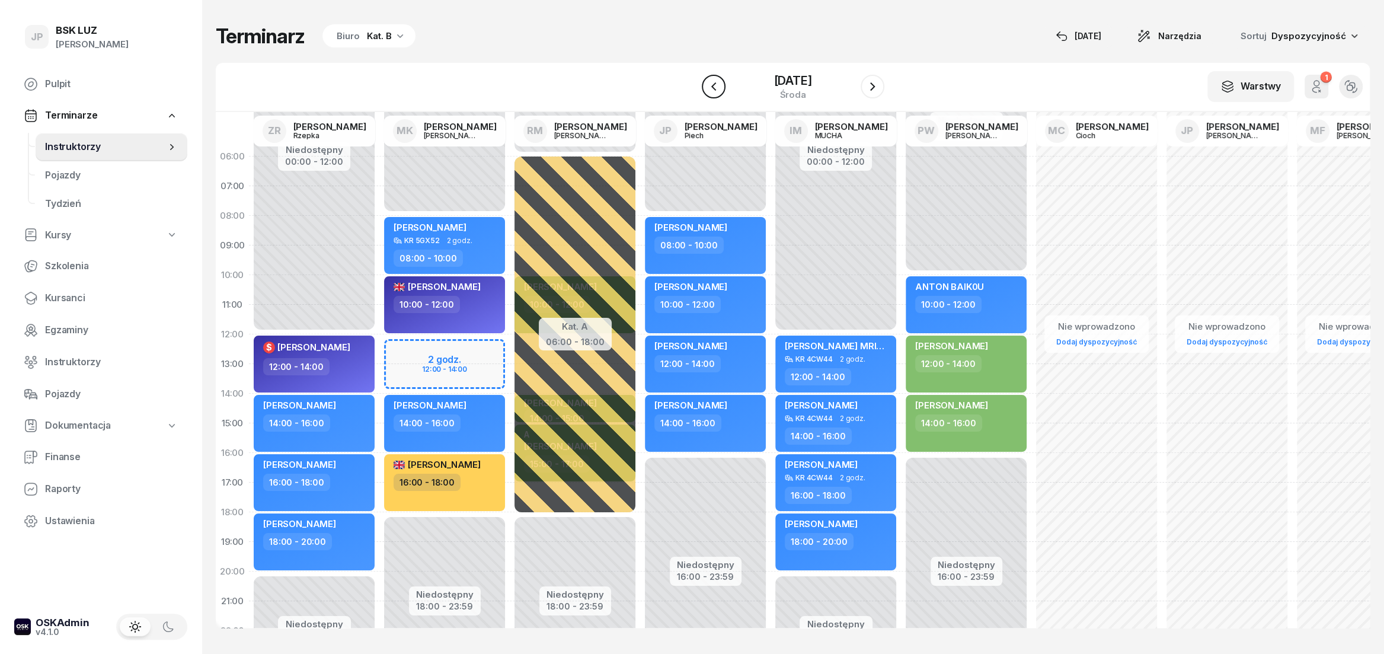
click at [710, 88] on icon "button" at bounding box center [712, 86] width 5 height 8
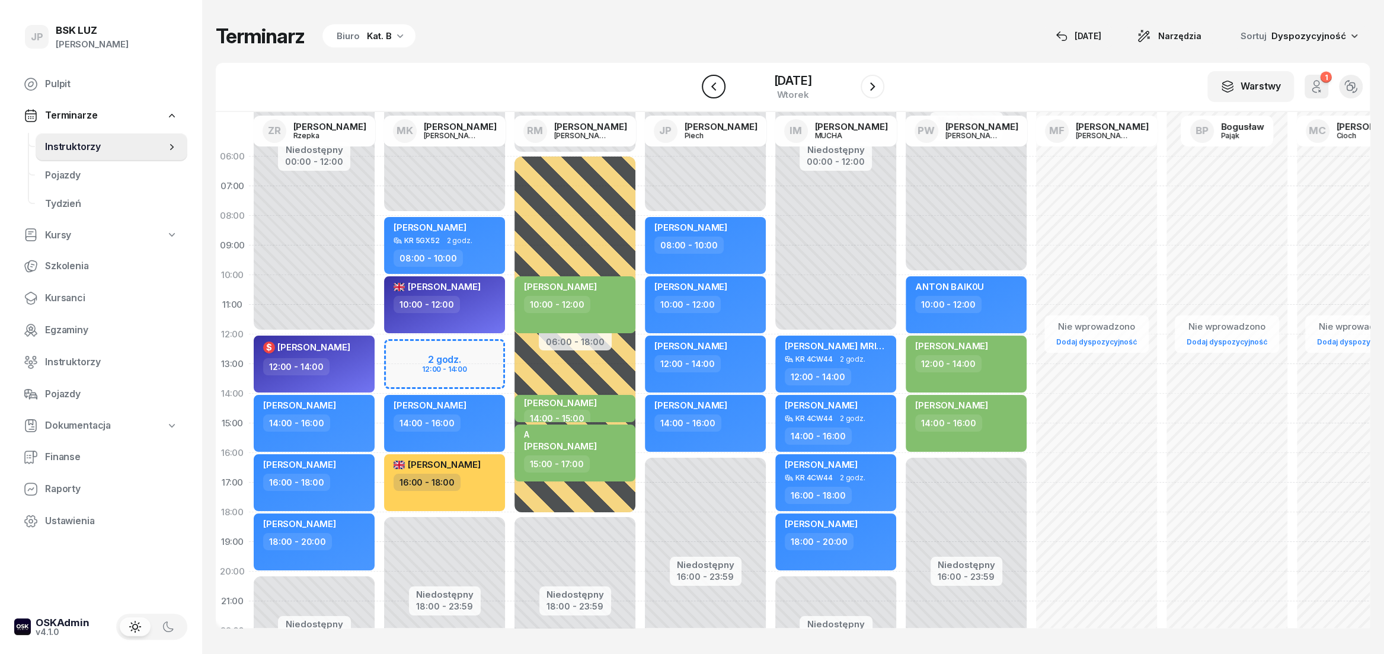
click at [710, 88] on icon "button" at bounding box center [712, 86] width 5 height 8
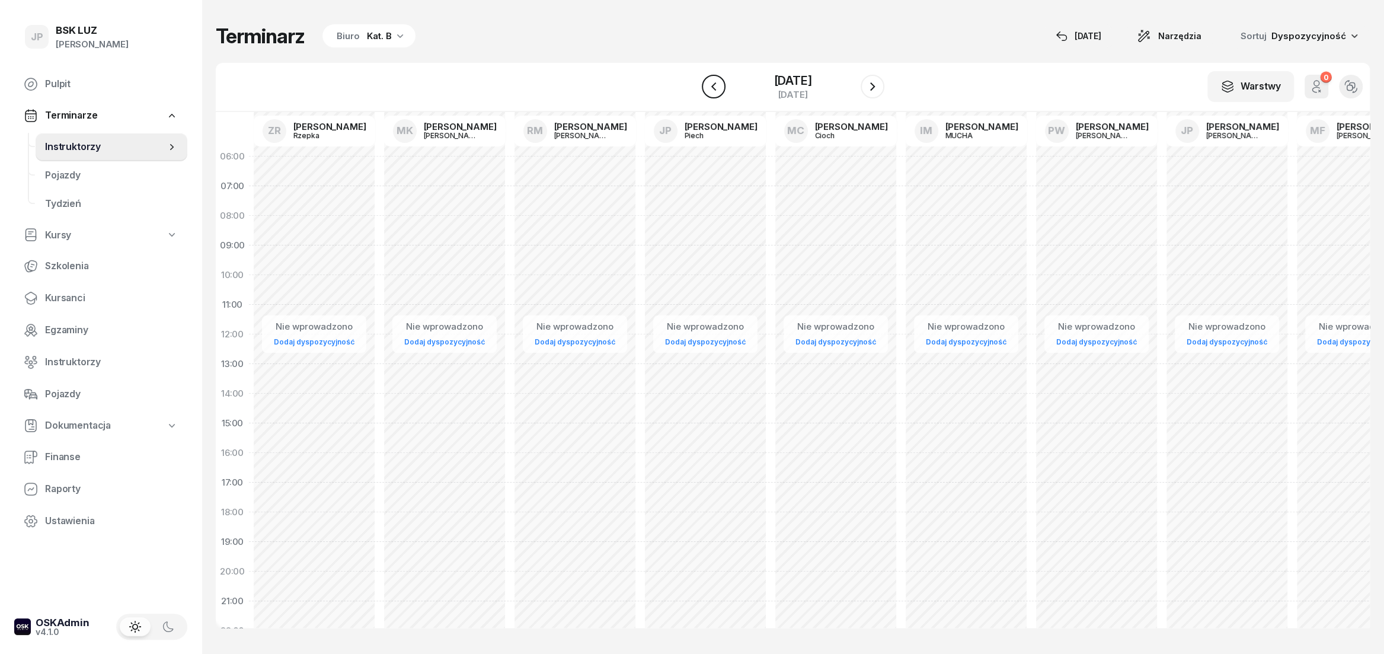
click at [710, 88] on icon "button" at bounding box center [712, 86] width 5 height 8
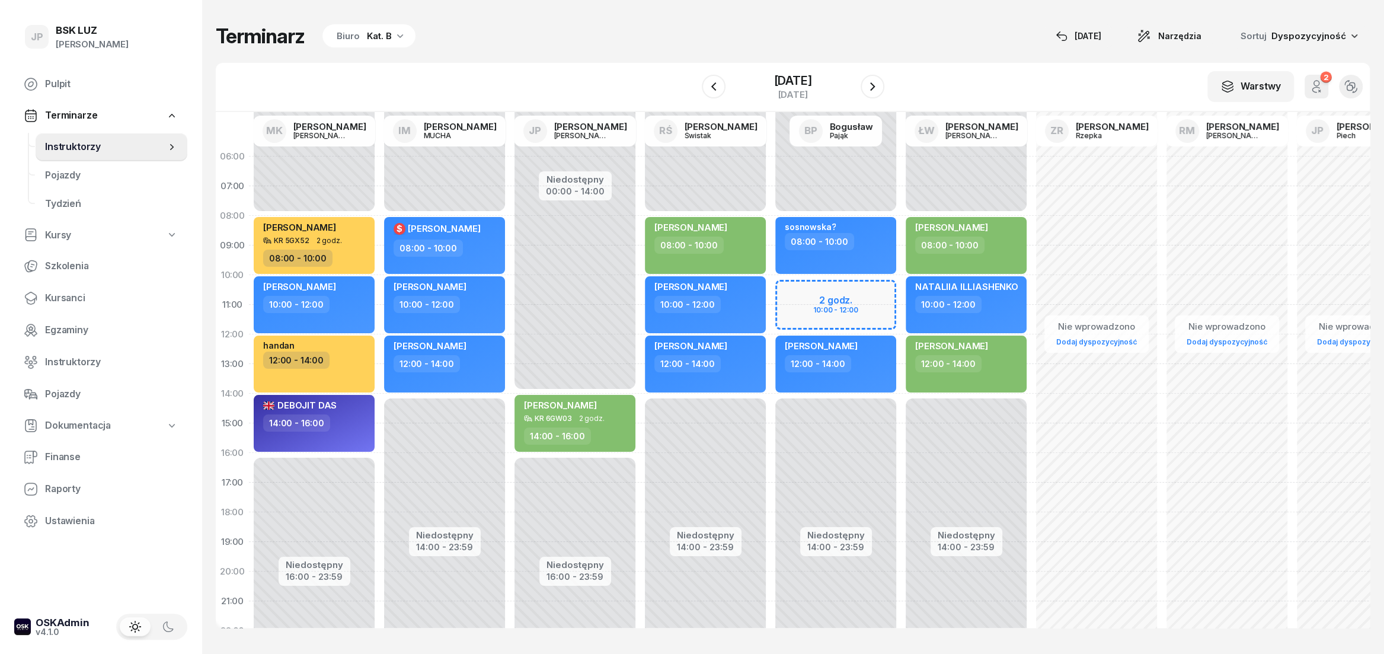
click at [544, 464] on div "Niedostępny 00:00 - 14:00 Niedostępny 16:00 - 23:59 [PERSON_NAME] KR 6GW03 2 go…" at bounding box center [575, 423] width 130 height 563
select select "16"
select select "18"
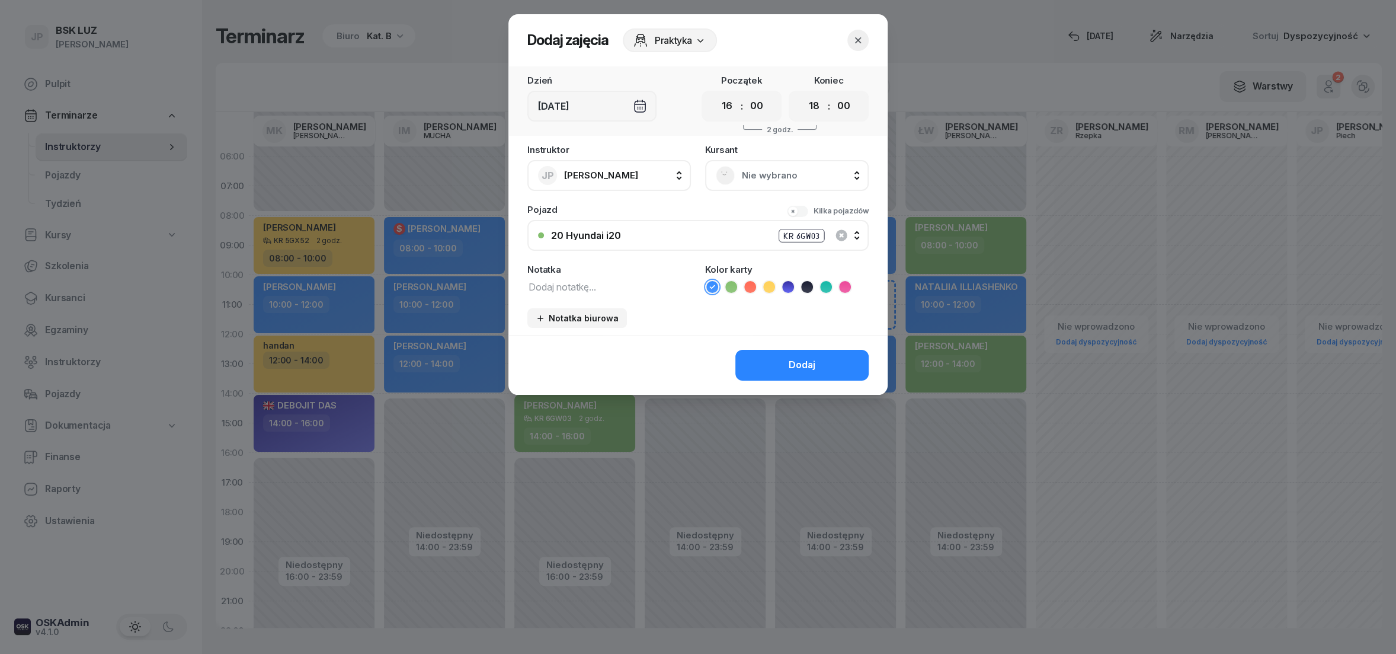
click at [729, 173] on rect at bounding box center [725, 174] width 25 height 25
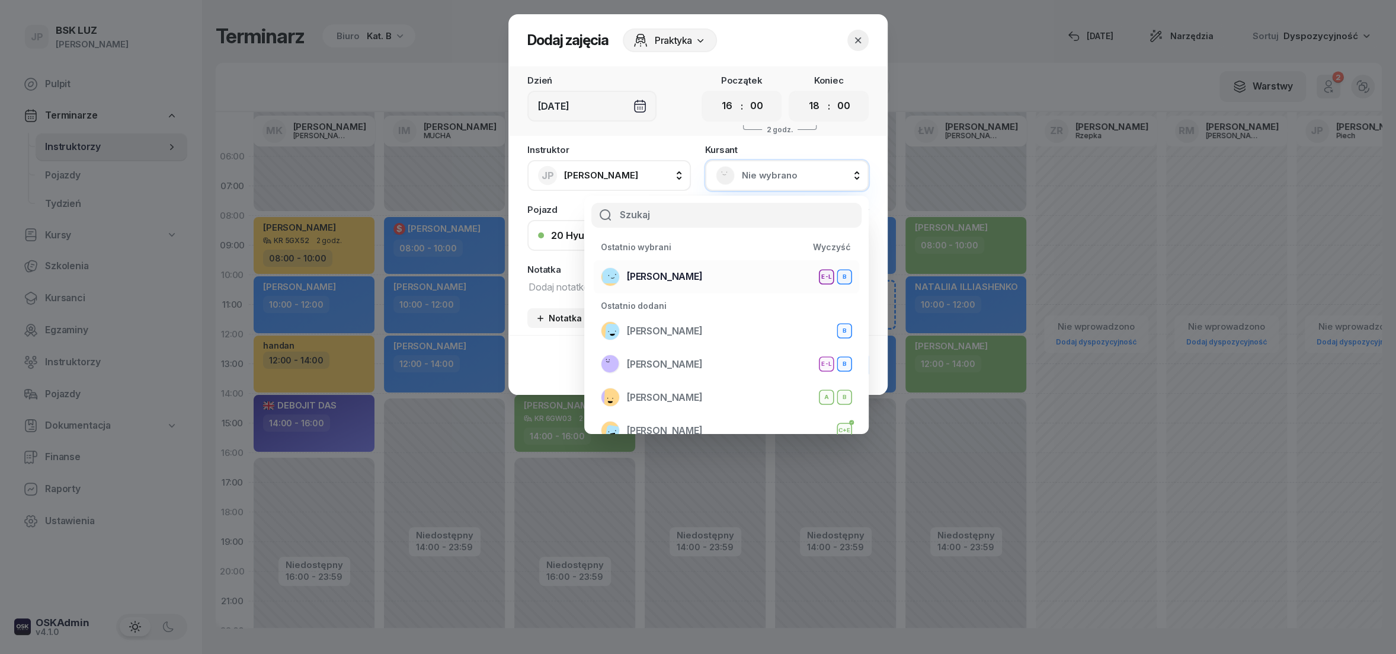
click at [671, 272] on span "[PERSON_NAME]" at bounding box center [665, 276] width 76 height 15
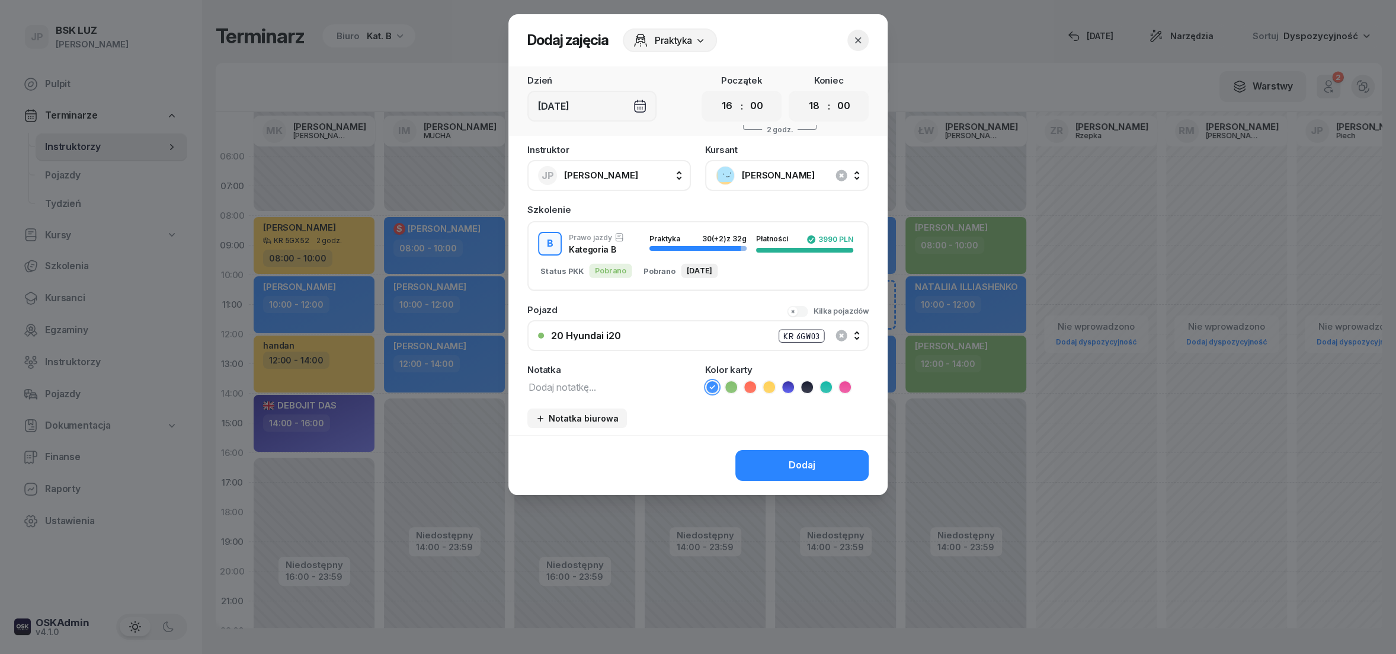
click at [731, 385] on icon at bounding box center [730, 387] width 5 height 4
click at [774, 469] on button "Dodaj" at bounding box center [801, 465] width 133 height 31
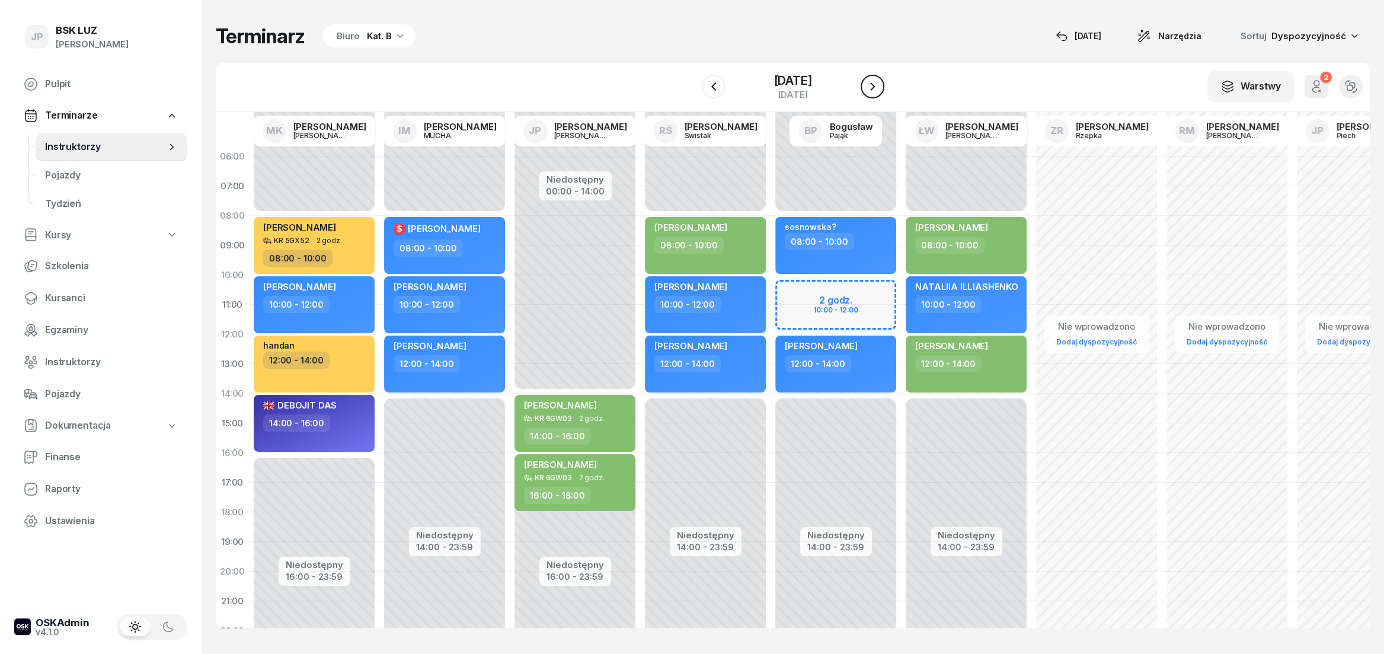
click at [879, 88] on icon "button" at bounding box center [872, 86] width 14 height 14
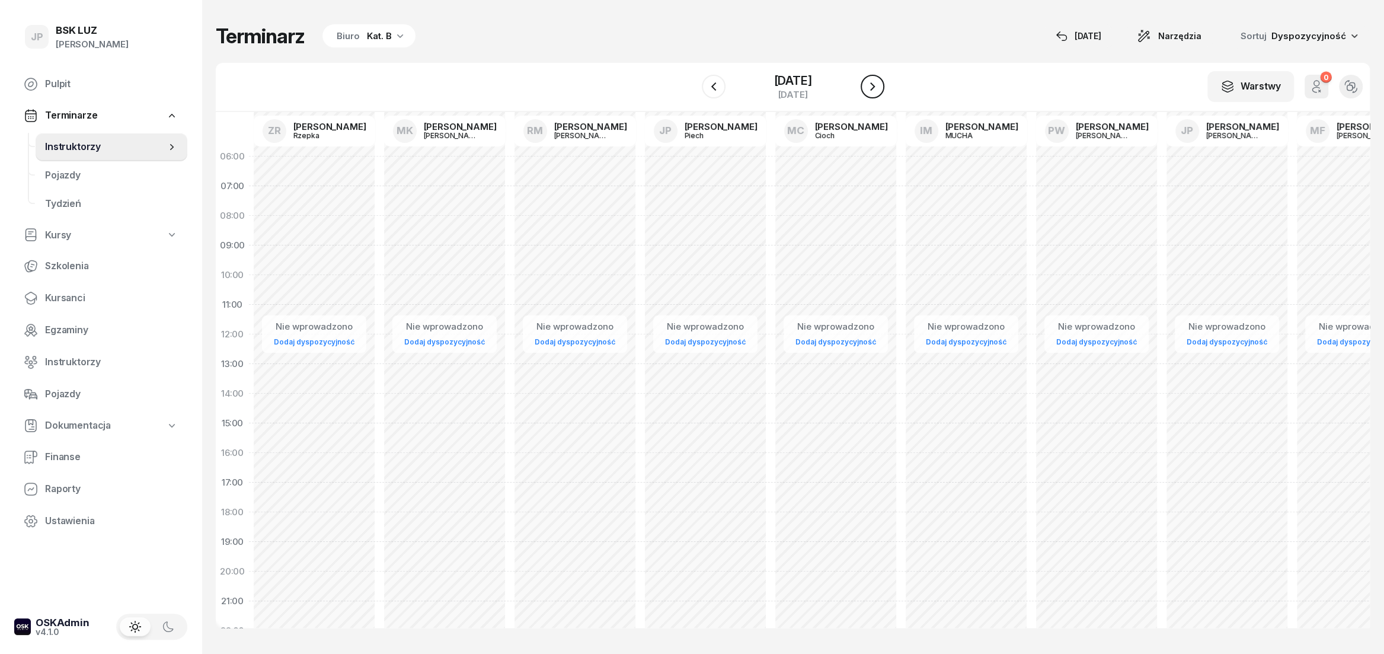
click at [875, 88] on icon "button" at bounding box center [872, 86] width 5 height 8
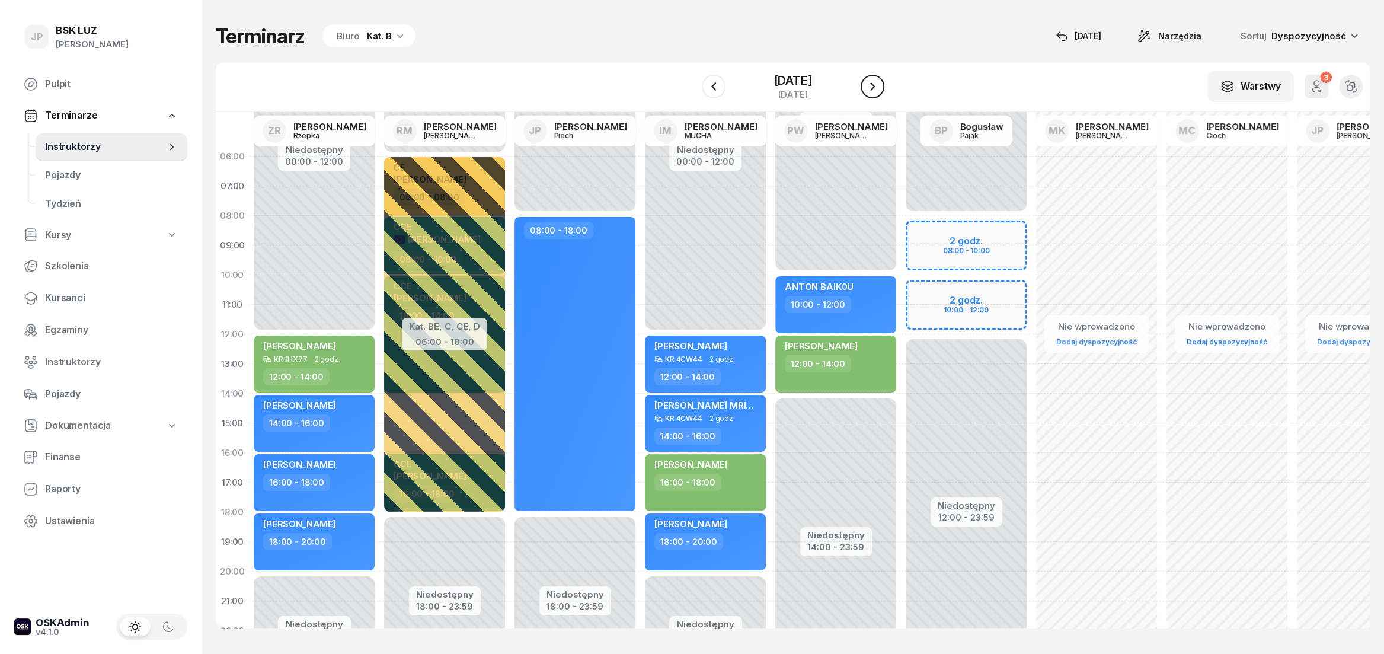
click at [879, 90] on icon "button" at bounding box center [872, 86] width 14 height 14
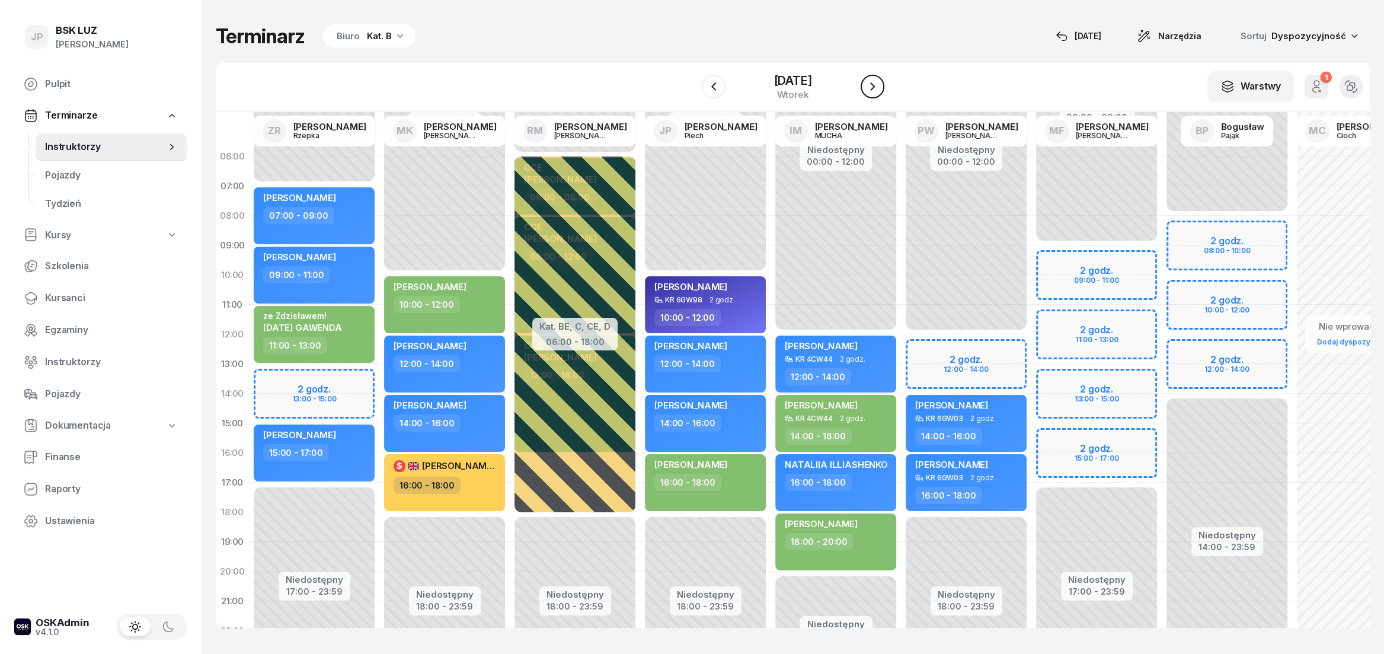
click at [879, 90] on icon "button" at bounding box center [872, 86] width 14 height 14
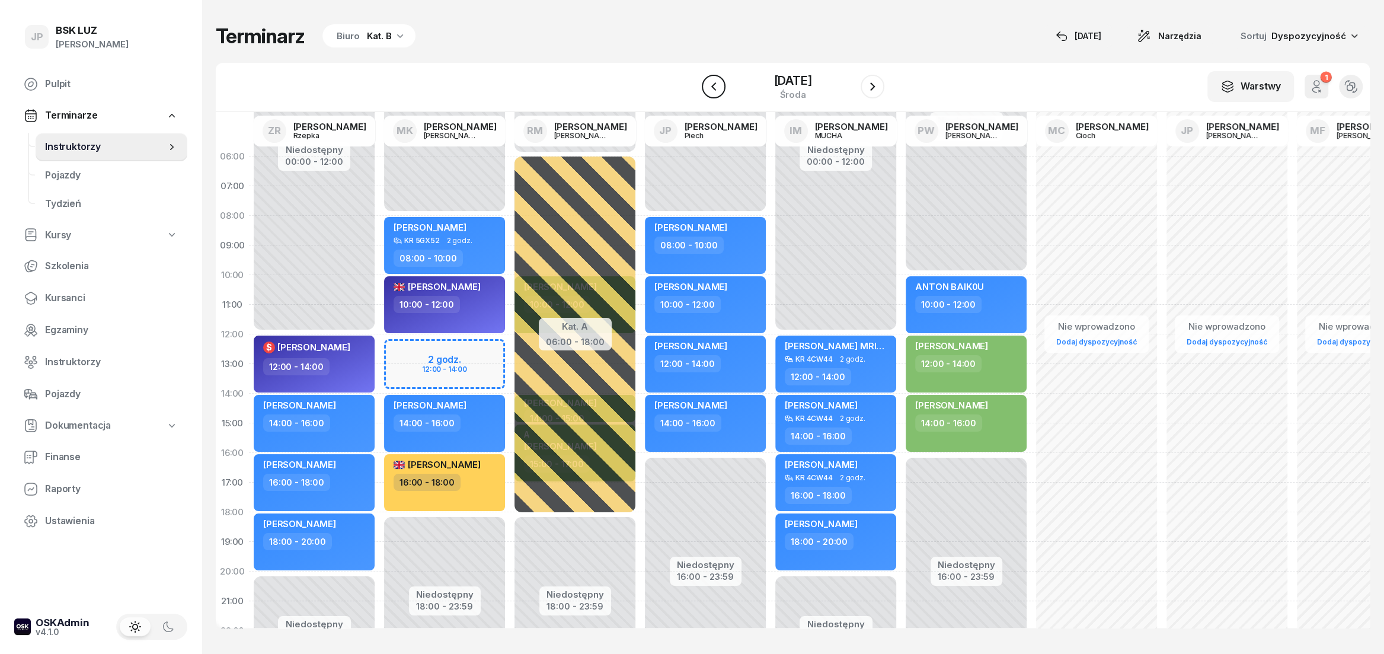
click at [706, 89] on icon "button" at bounding box center [713, 86] width 14 height 14
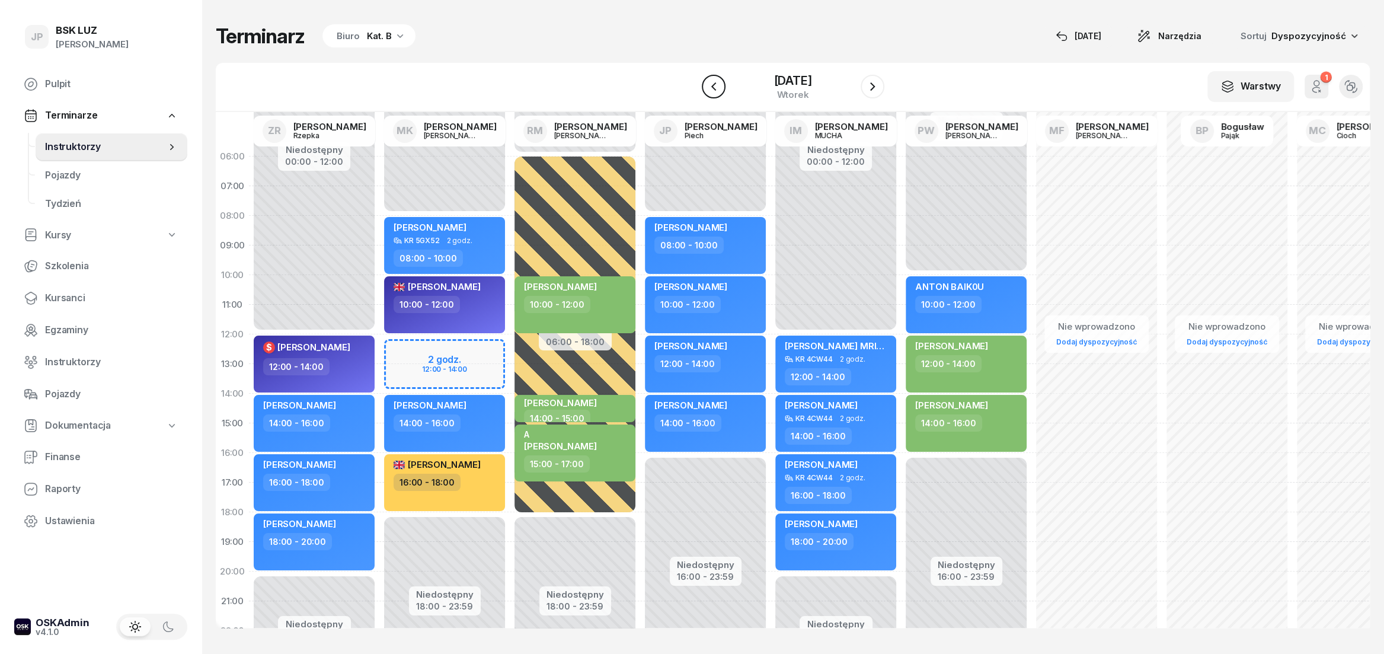
click at [706, 89] on icon "button" at bounding box center [713, 86] width 14 height 14
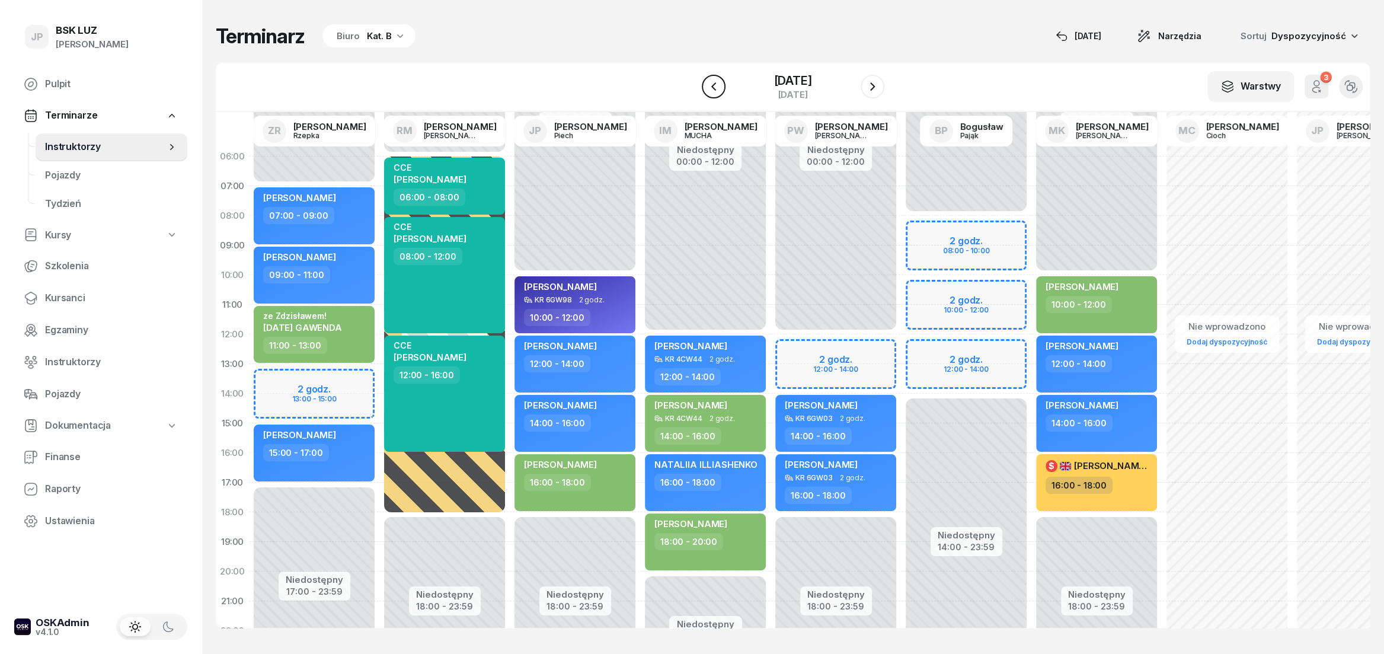
click at [706, 89] on icon "button" at bounding box center [713, 86] width 14 height 14
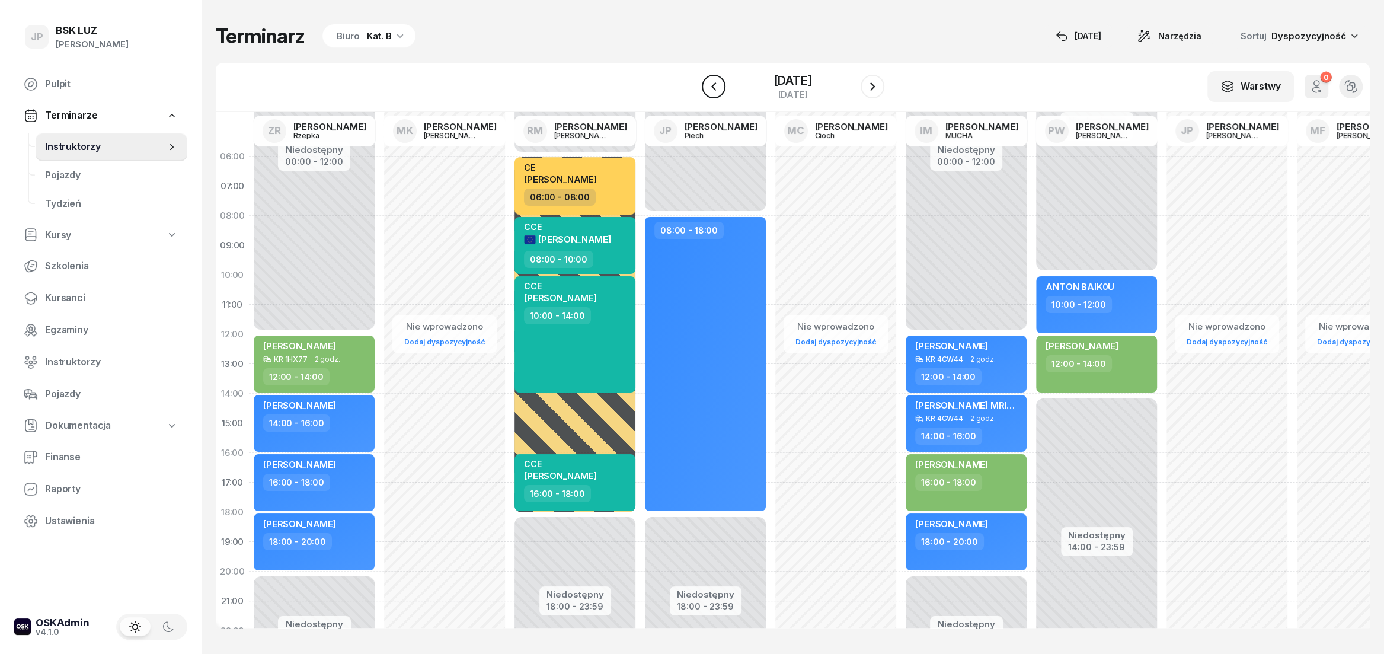
click at [706, 89] on icon "button" at bounding box center [713, 86] width 14 height 14
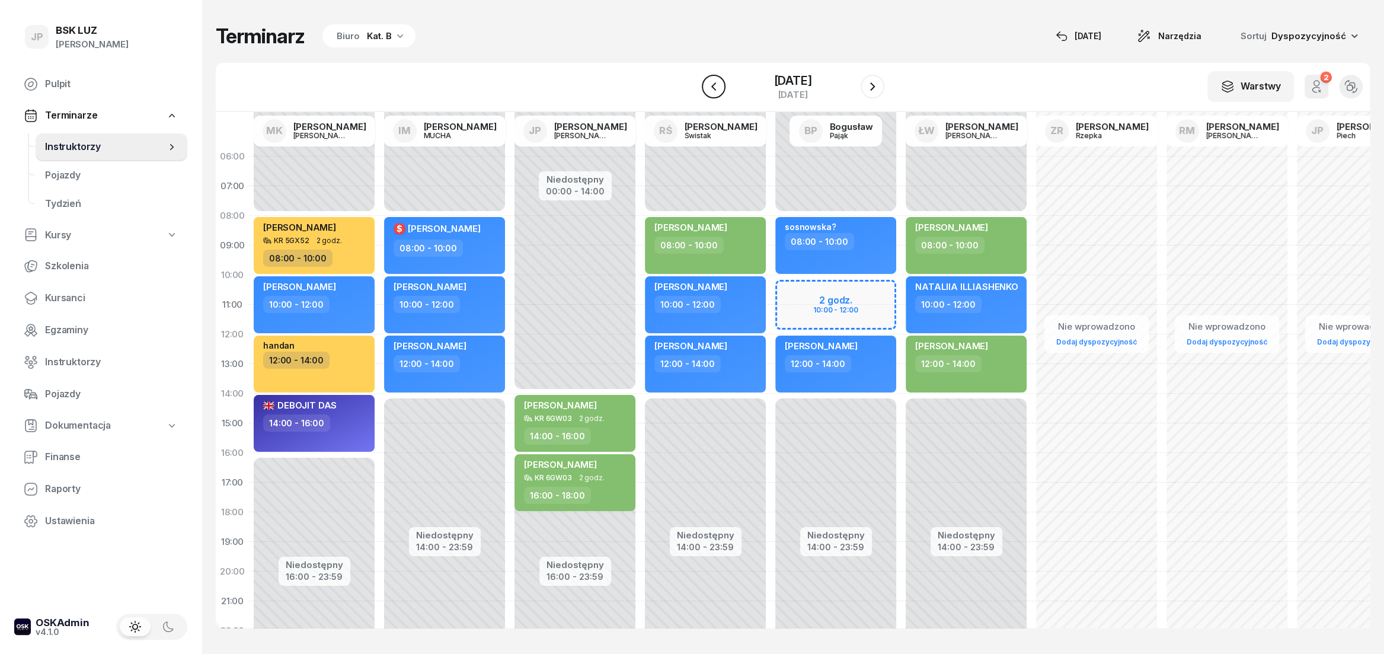
click at [706, 89] on icon "button" at bounding box center [713, 86] width 14 height 14
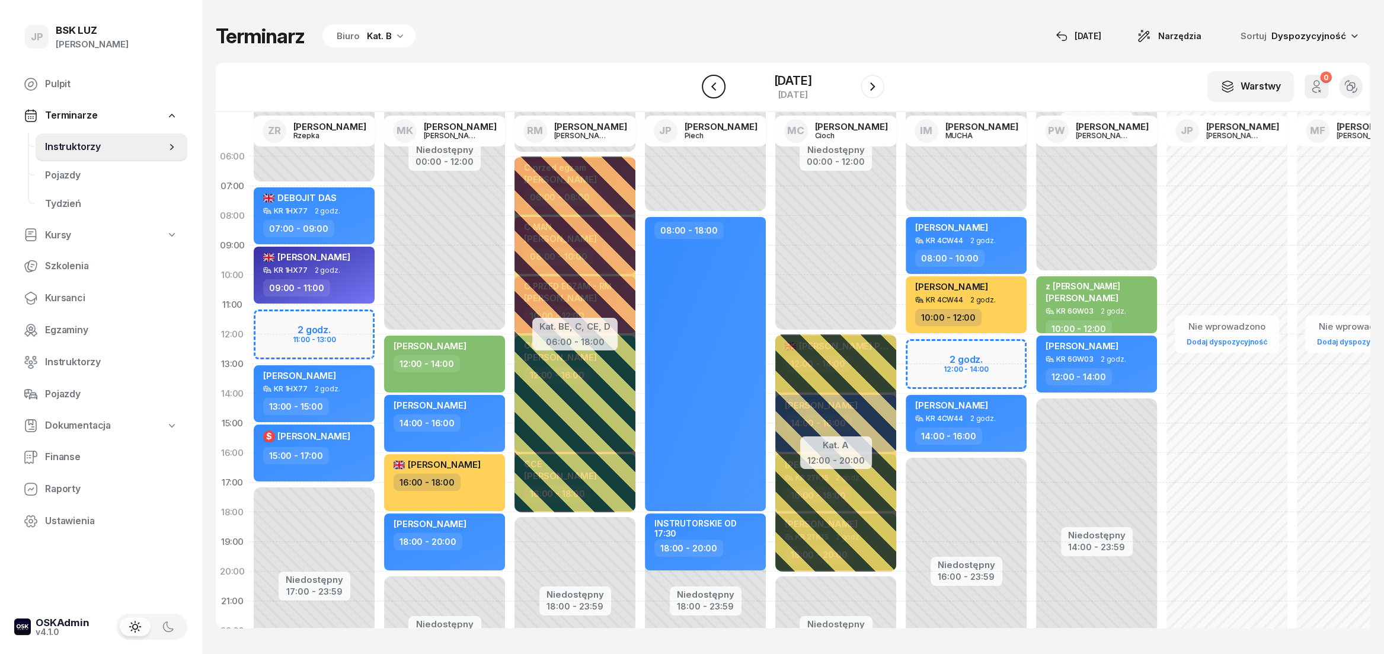
click at [706, 89] on icon "button" at bounding box center [713, 86] width 14 height 14
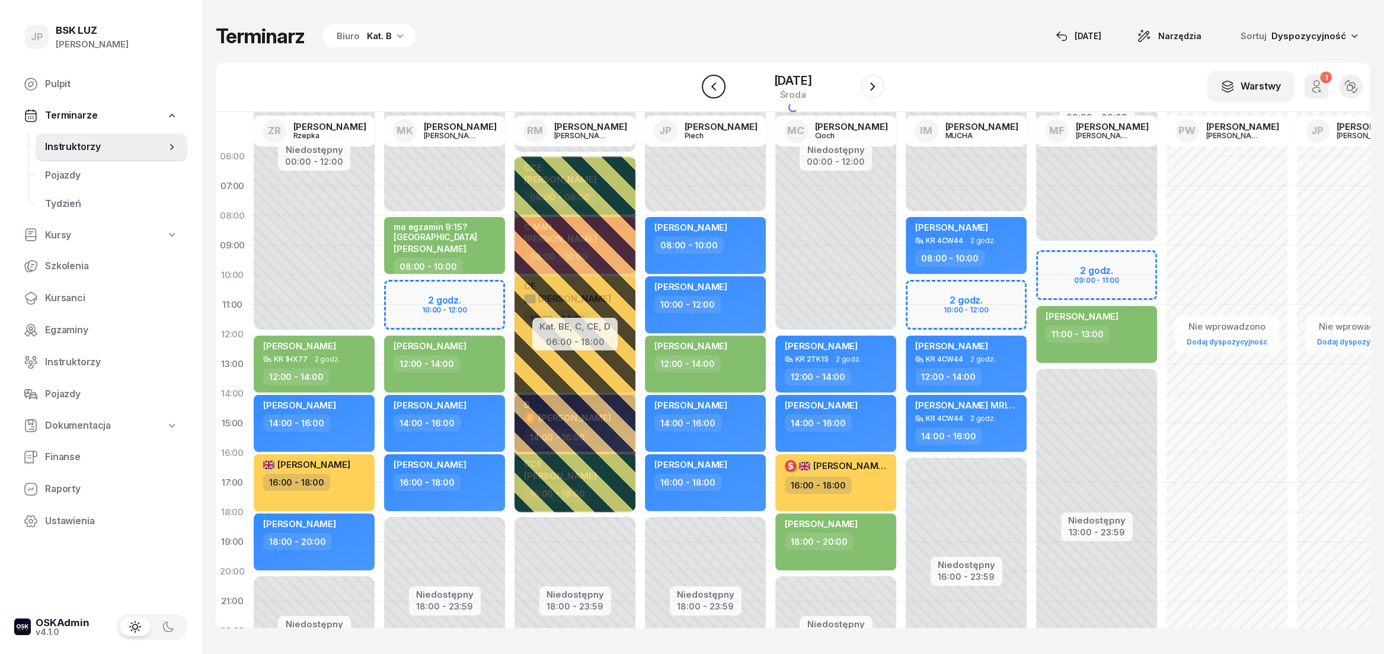
click at [706, 89] on icon "button" at bounding box center [713, 86] width 14 height 14
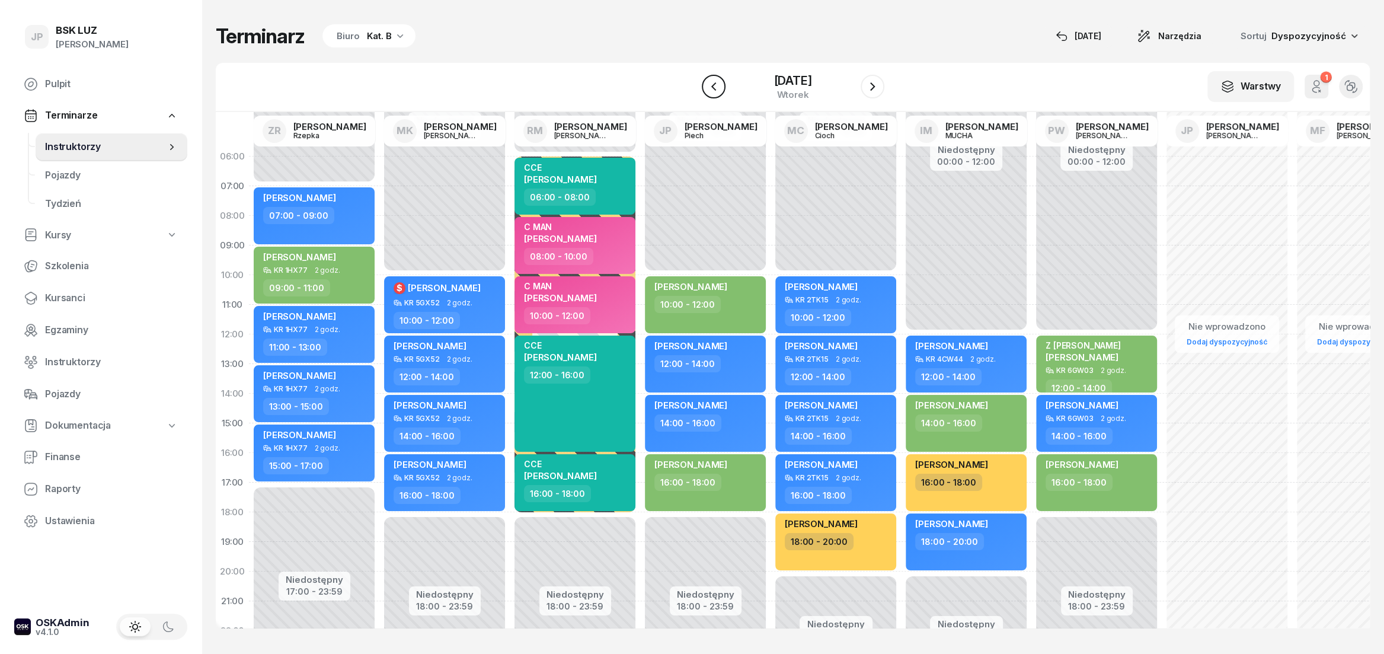
click at [710, 89] on icon "button" at bounding box center [712, 86] width 5 height 8
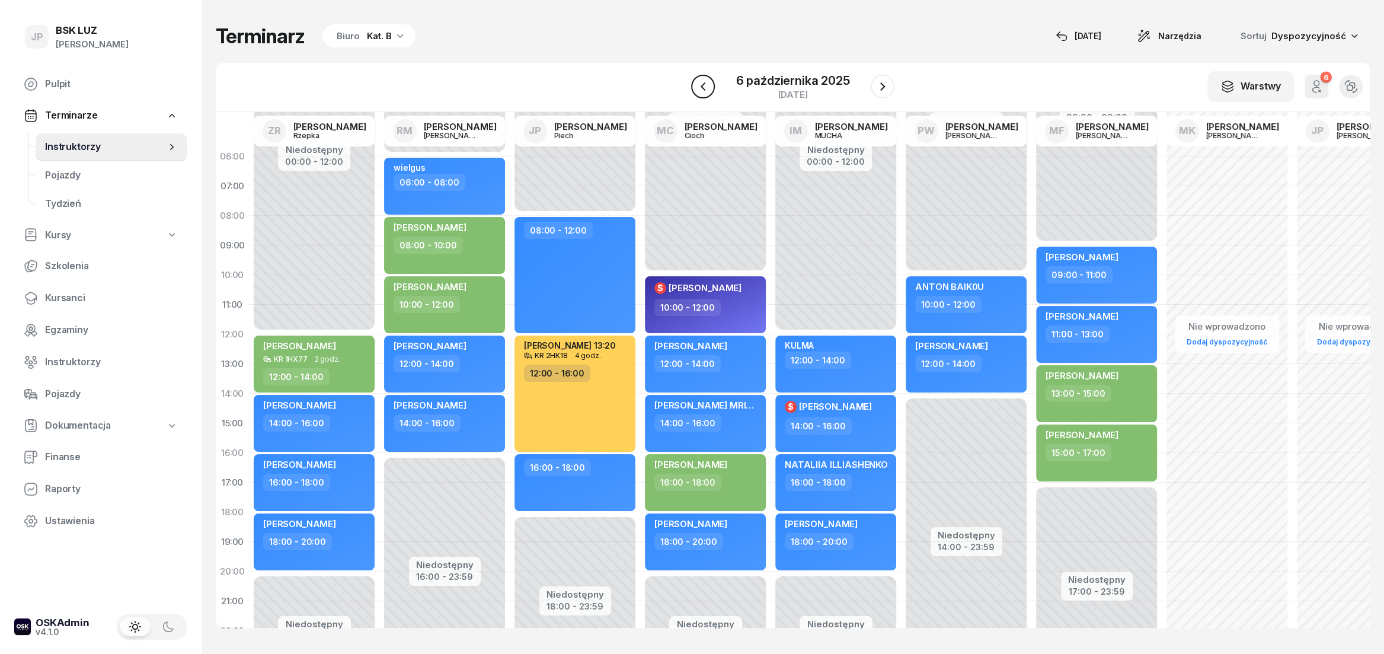
click at [705, 89] on icon "button" at bounding box center [703, 86] width 14 height 14
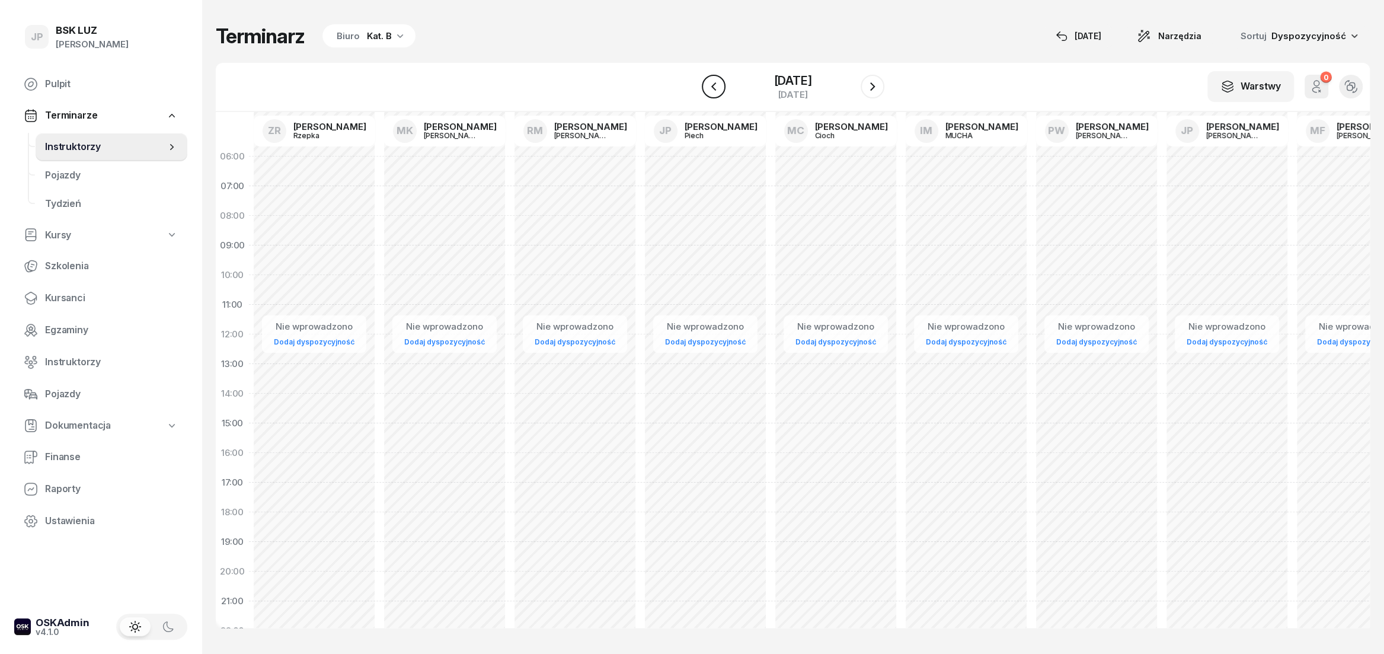
click at [706, 89] on icon "button" at bounding box center [713, 86] width 14 height 14
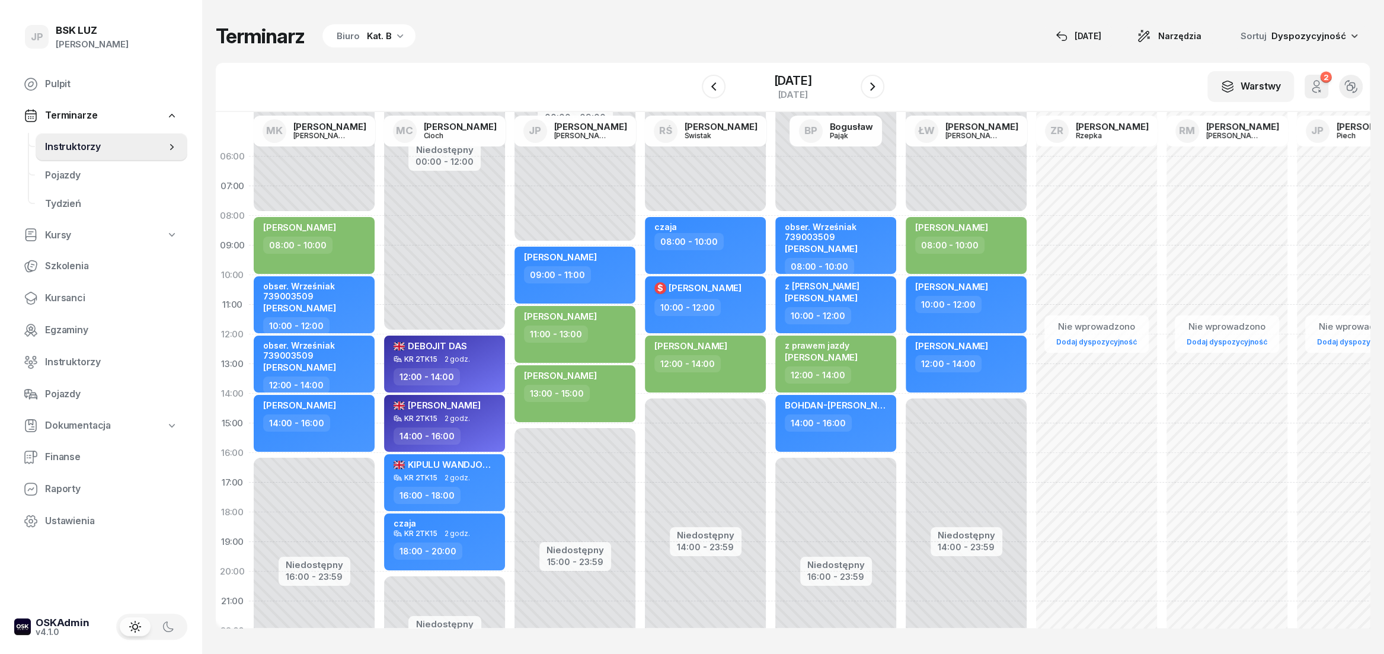
click at [566, 219] on div "Niedostępny 00:00 - 09:00 Niedostępny 15:00 - 23:59 [PERSON_NAME] 09:00 - 11:00…" at bounding box center [575, 423] width 130 height 563
select select "08"
select select "09"
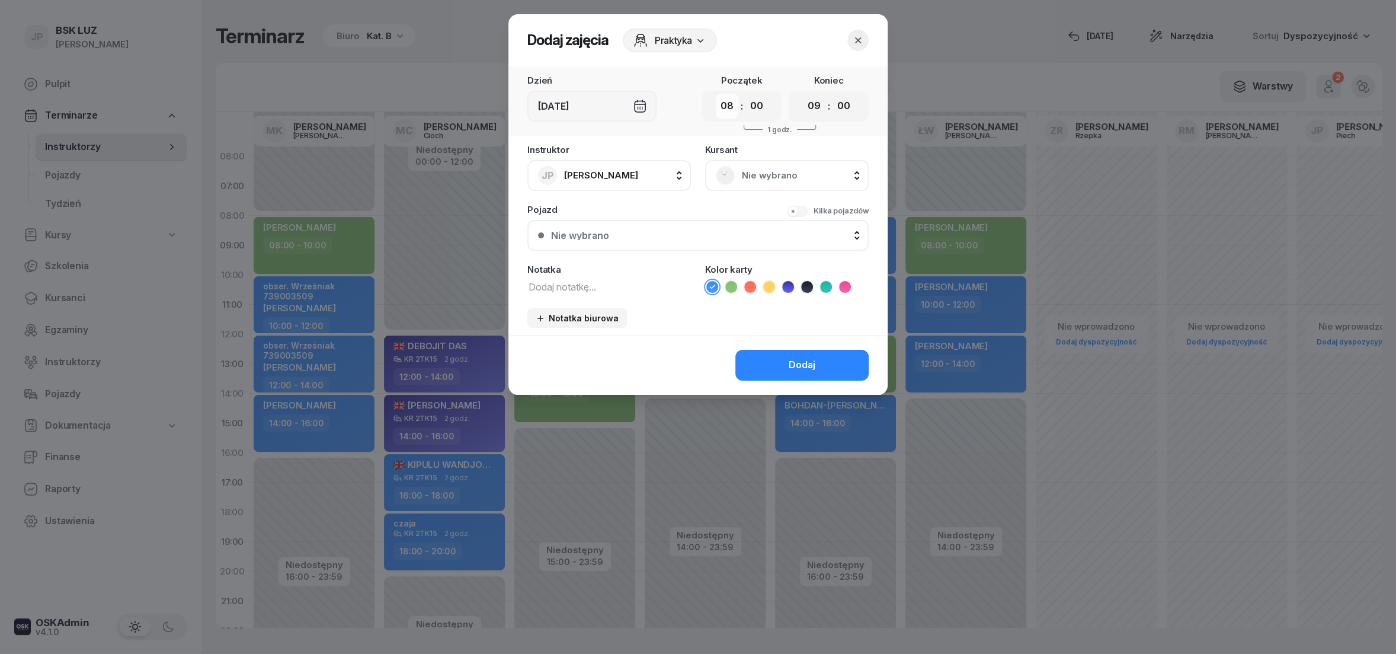
select select "07"
click option "07" at bounding box center [0, 0] width 0 height 0
click at [732, 286] on icon at bounding box center [731, 287] width 12 height 12
click at [789, 370] on button "Dodaj" at bounding box center [801, 365] width 133 height 31
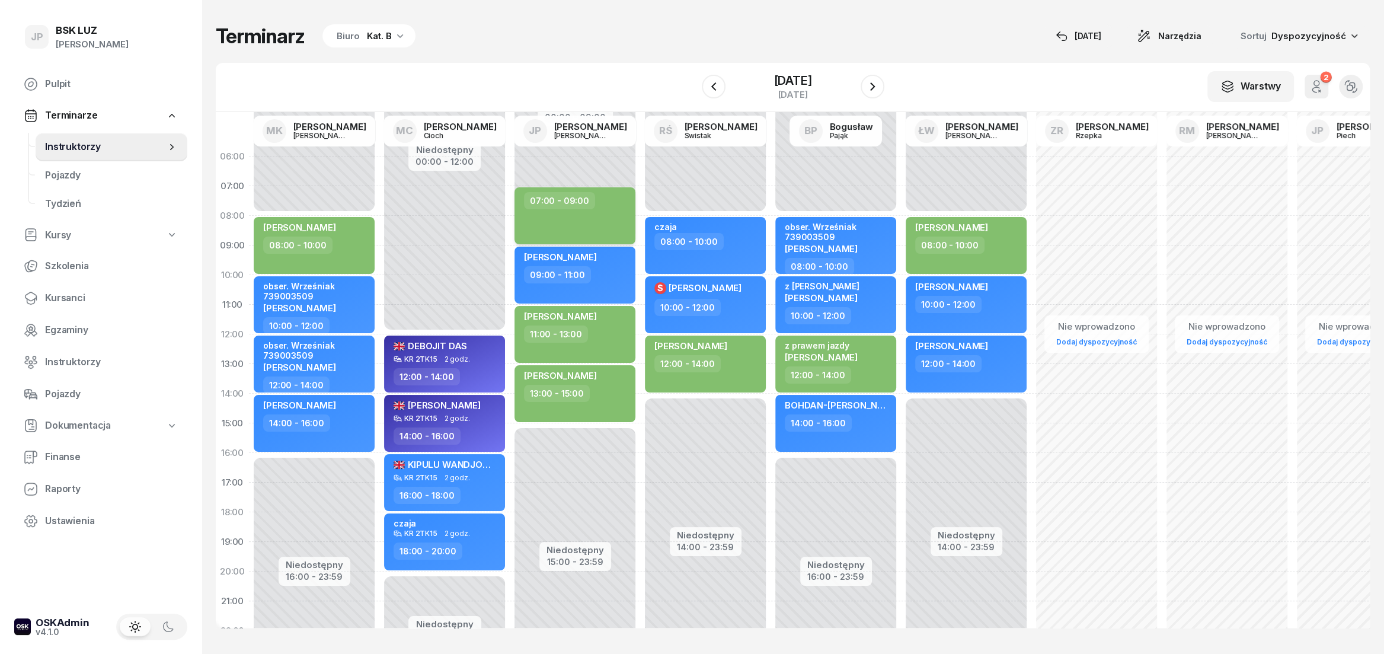
click at [564, 210] on div "07:00 - 09:00" at bounding box center [574, 215] width 121 height 57
select select "07"
select select "09"
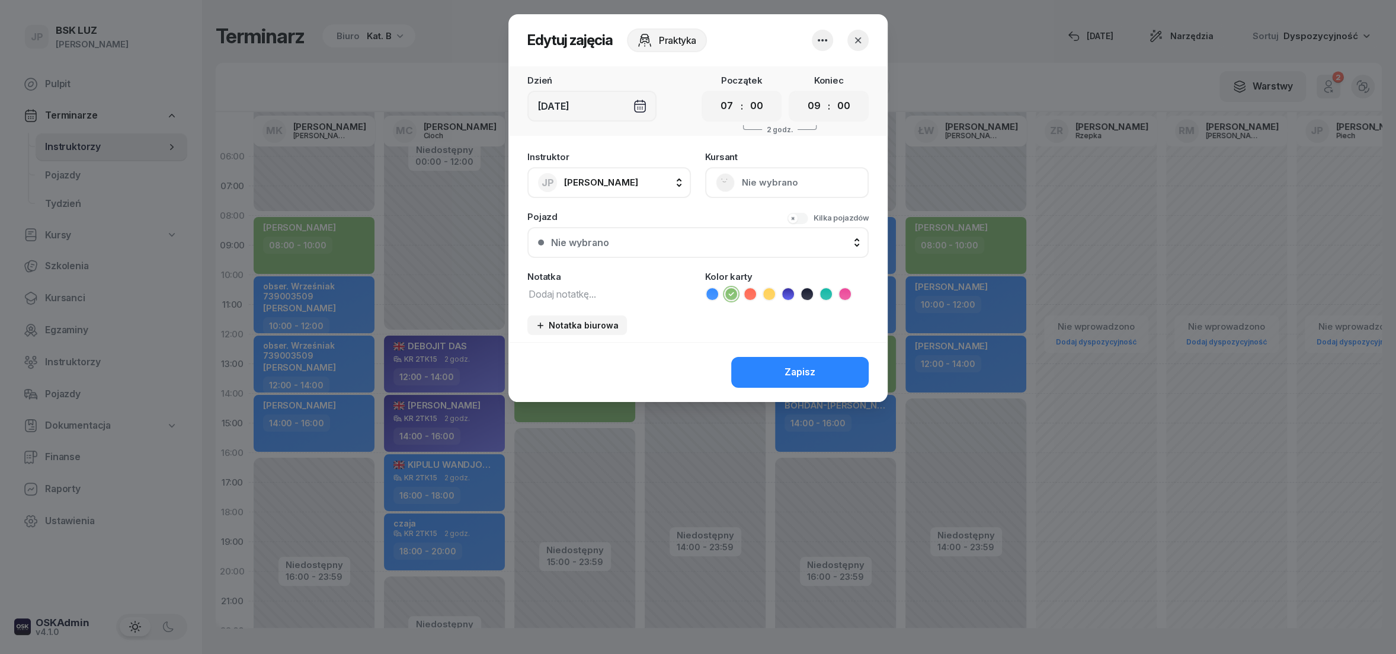
click at [721, 181] on div "[DEMOGRAPHIC_DATA] Nie wybrano" at bounding box center [787, 175] width 164 height 46
click at [726, 184] on div "[DEMOGRAPHIC_DATA] Nie wybrano" at bounding box center [787, 175] width 164 height 46
click at [729, 182] on div "[DEMOGRAPHIC_DATA] Nie wybrano" at bounding box center [787, 175] width 164 height 46
click at [725, 181] on div "[DEMOGRAPHIC_DATA] Nie wybrano" at bounding box center [787, 175] width 164 height 46
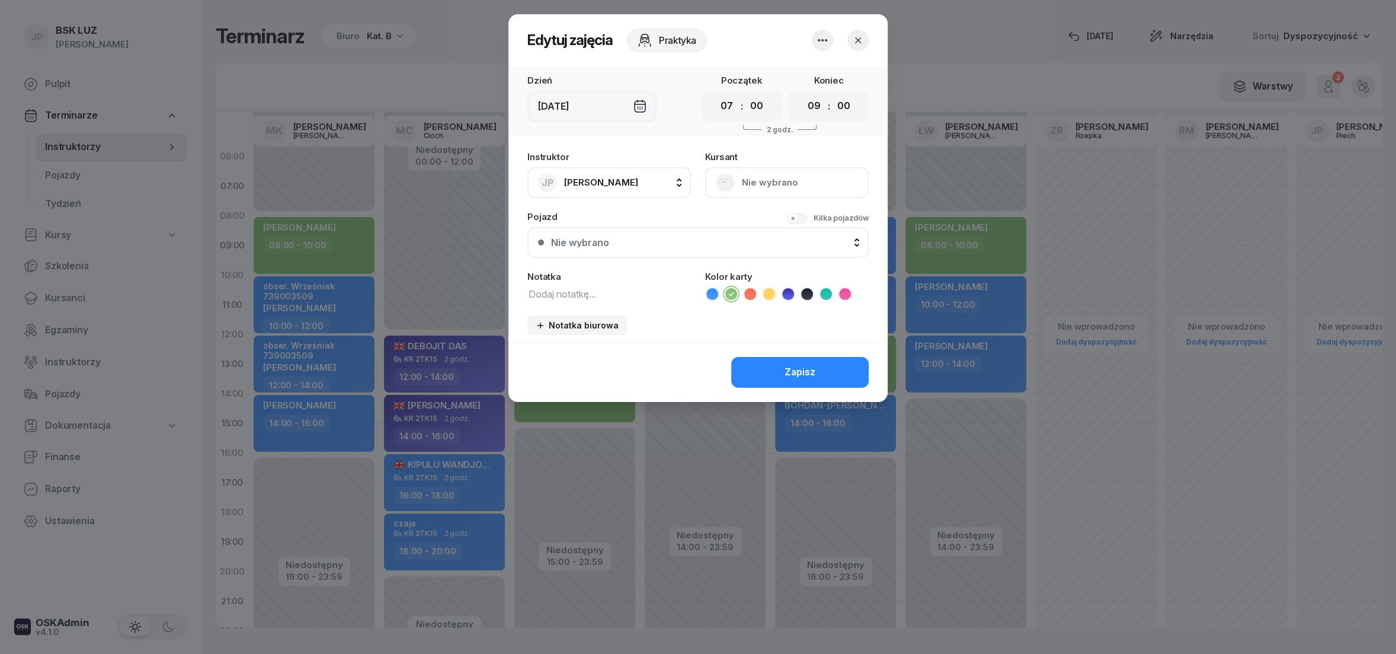
click at [725, 181] on div "[DEMOGRAPHIC_DATA] Nie wybrano" at bounding box center [787, 175] width 164 height 46
click at [737, 178] on div "[DEMOGRAPHIC_DATA] Nie wybrano" at bounding box center [787, 175] width 164 height 46
click at [757, 182] on div "[DEMOGRAPHIC_DATA] Nie wybrano" at bounding box center [787, 175] width 164 height 46
click at [781, 184] on div "[DEMOGRAPHIC_DATA] Nie wybrano" at bounding box center [787, 175] width 164 height 46
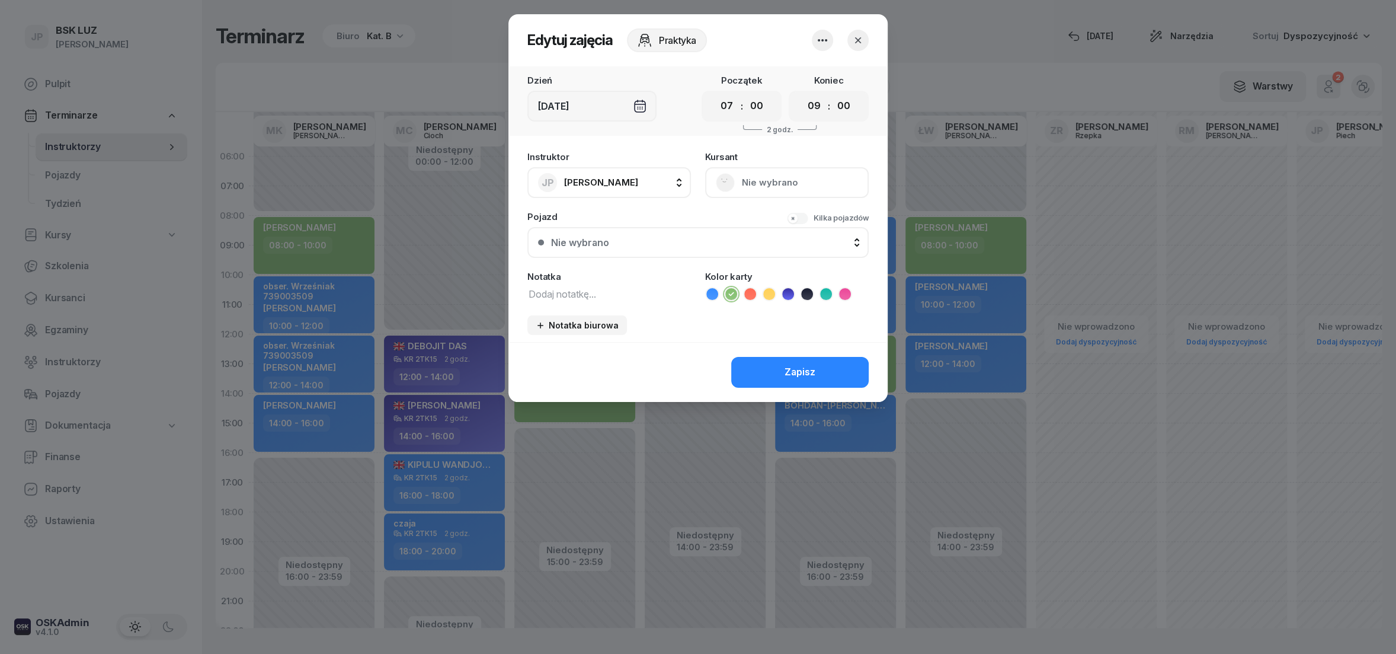
click at [856, 43] on icon "button" at bounding box center [858, 40] width 12 height 12
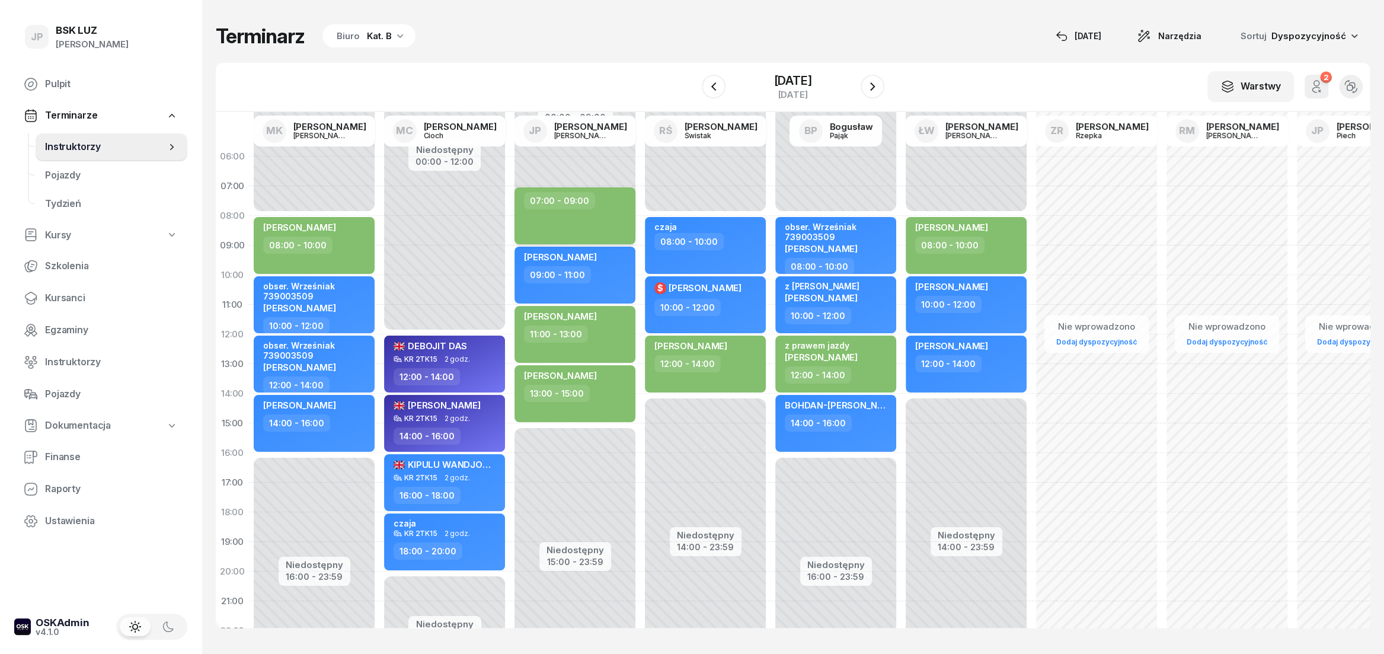
click at [596, 213] on div "07:00 - 09:00" at bounding box center [574, 215] width 121 height 57
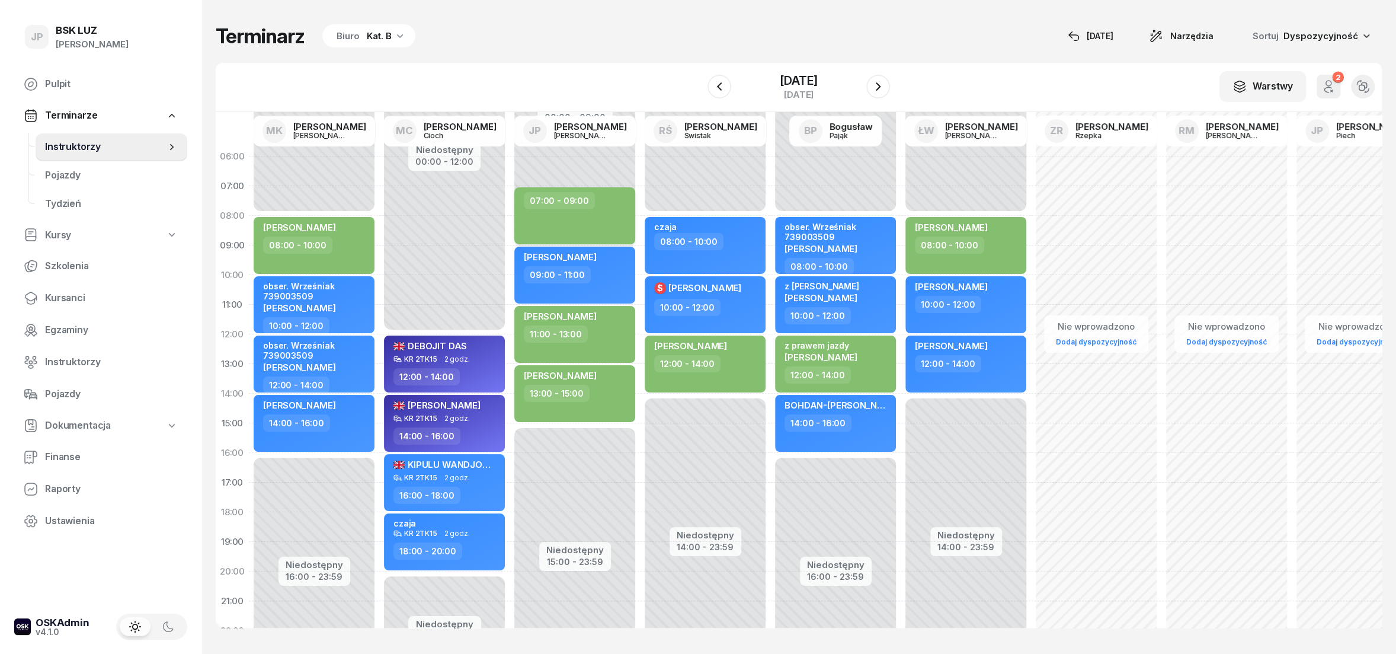
select select "07"
select select "09"
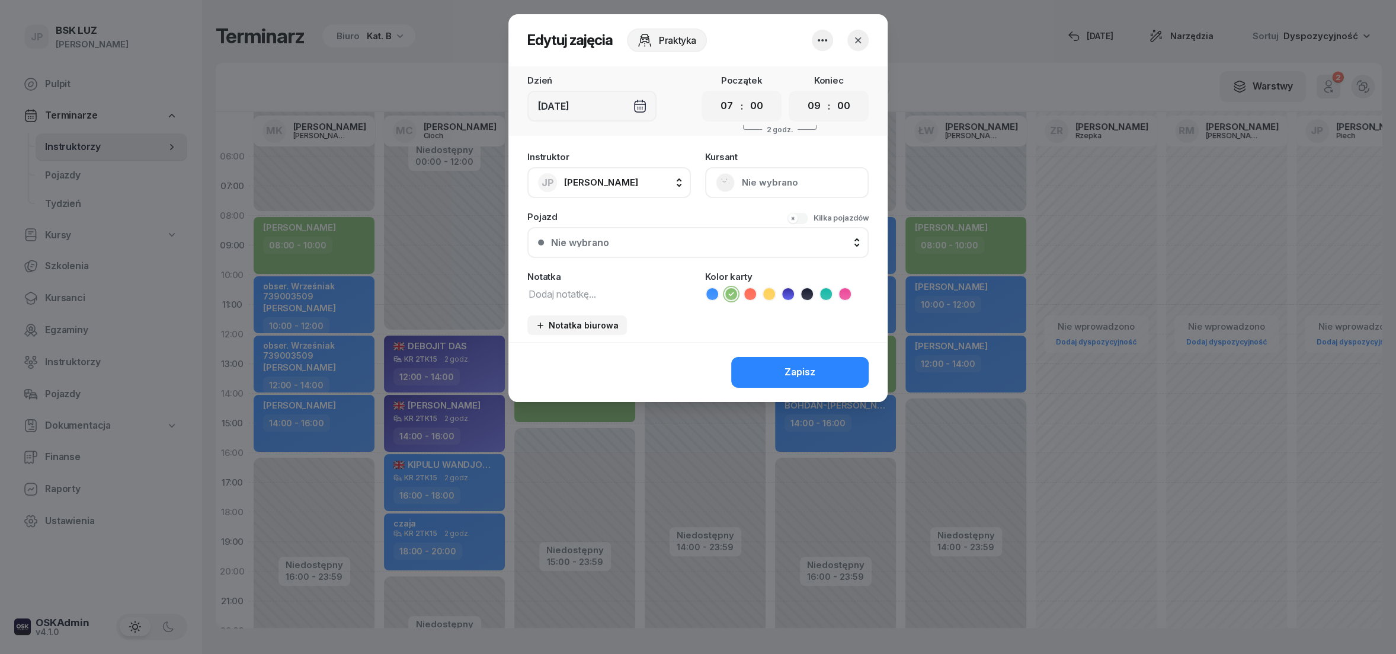
click at [764, 185] on div "[DEMOGRAPHIC_DATA] Nie wybrano" at bounding box center [787, 175] width 164 height 46
click at [828, 44] on icon "button" at bounding box center [822, 40] width 14 height 14
click at [788, 73] on div "Usuń" at bounding box center [778, 75] width 22 height 15
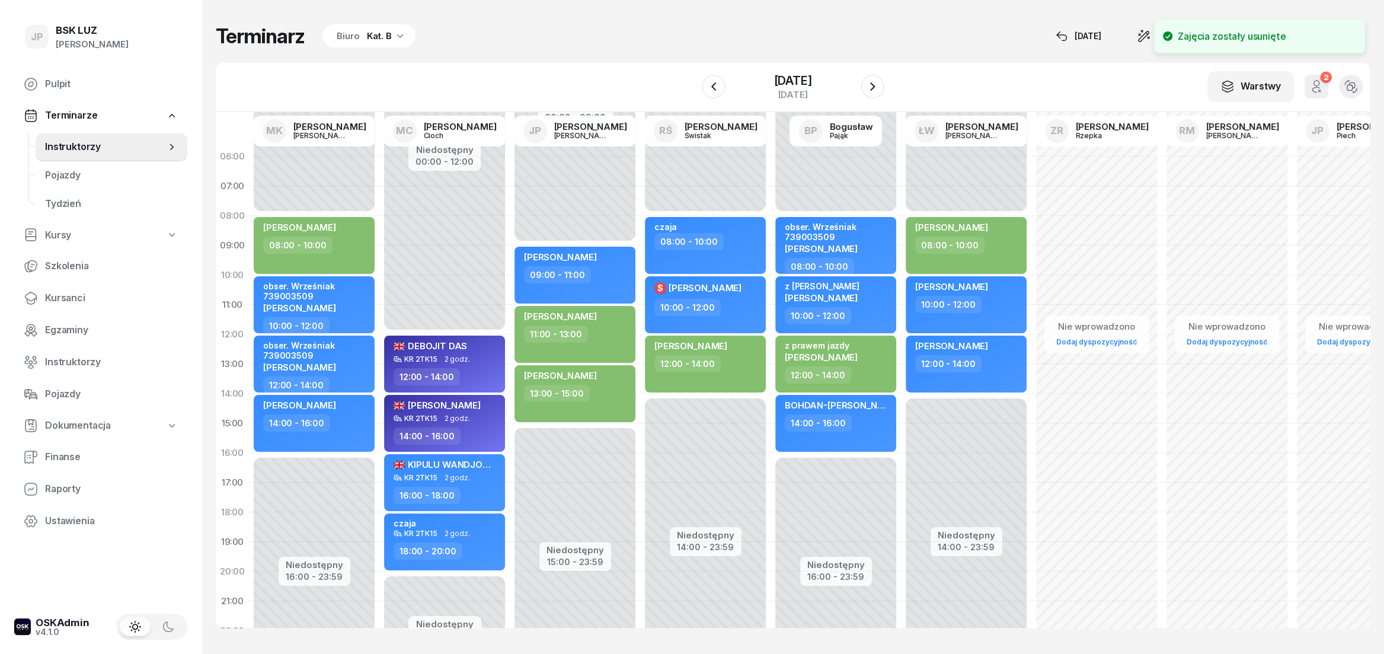
click at [559, 209] on div "Niedostępny 00:00 - 09:00 Niedostępny 15:00 - 23:59 [PERSON_NAME] 09:00 - 11:00…" at bounding box center [575, 423] width 130 height 563
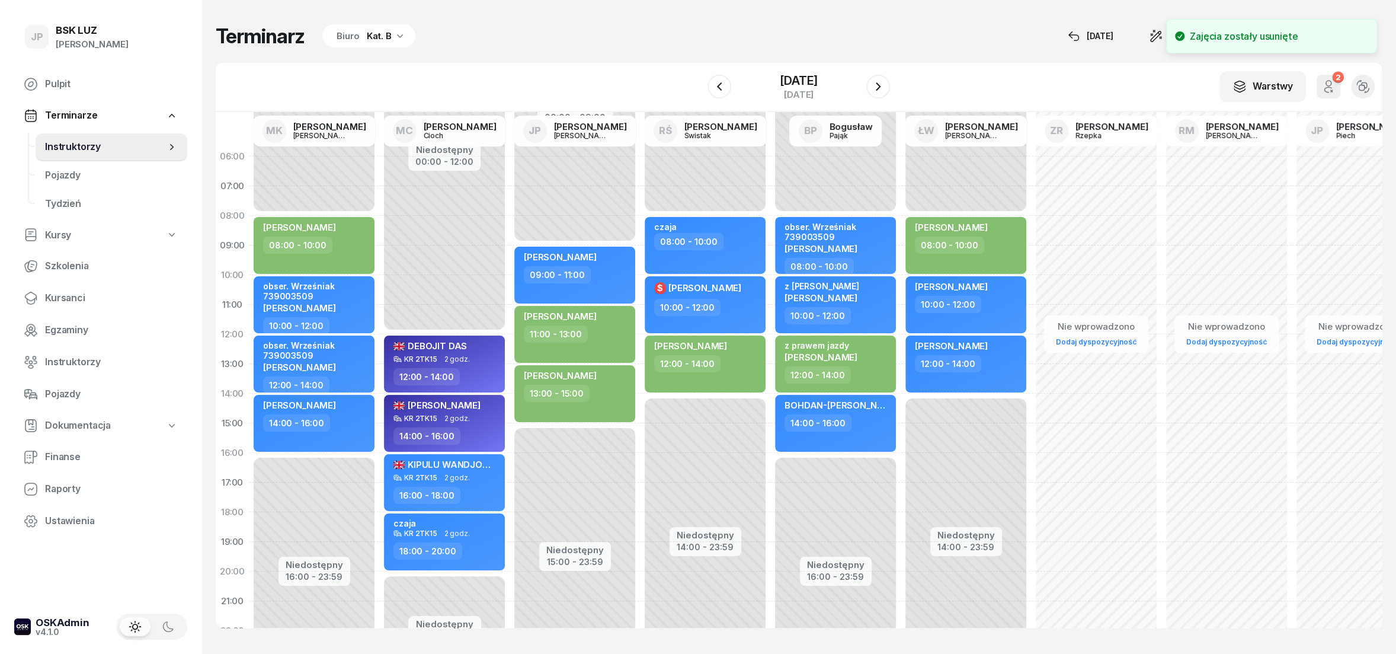
select select "07"
select select "09"
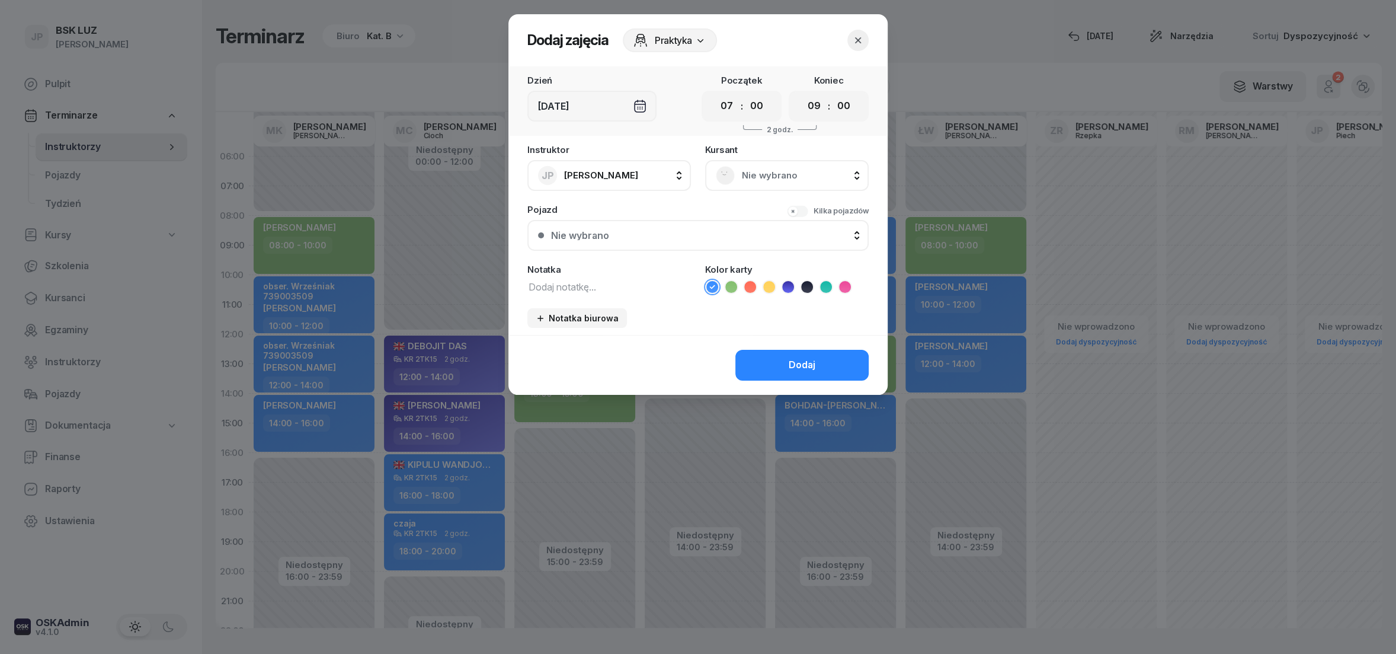
click at [783, 181] on span "Nie wybrano" at bounding box center [800, 175] width 116 height 15
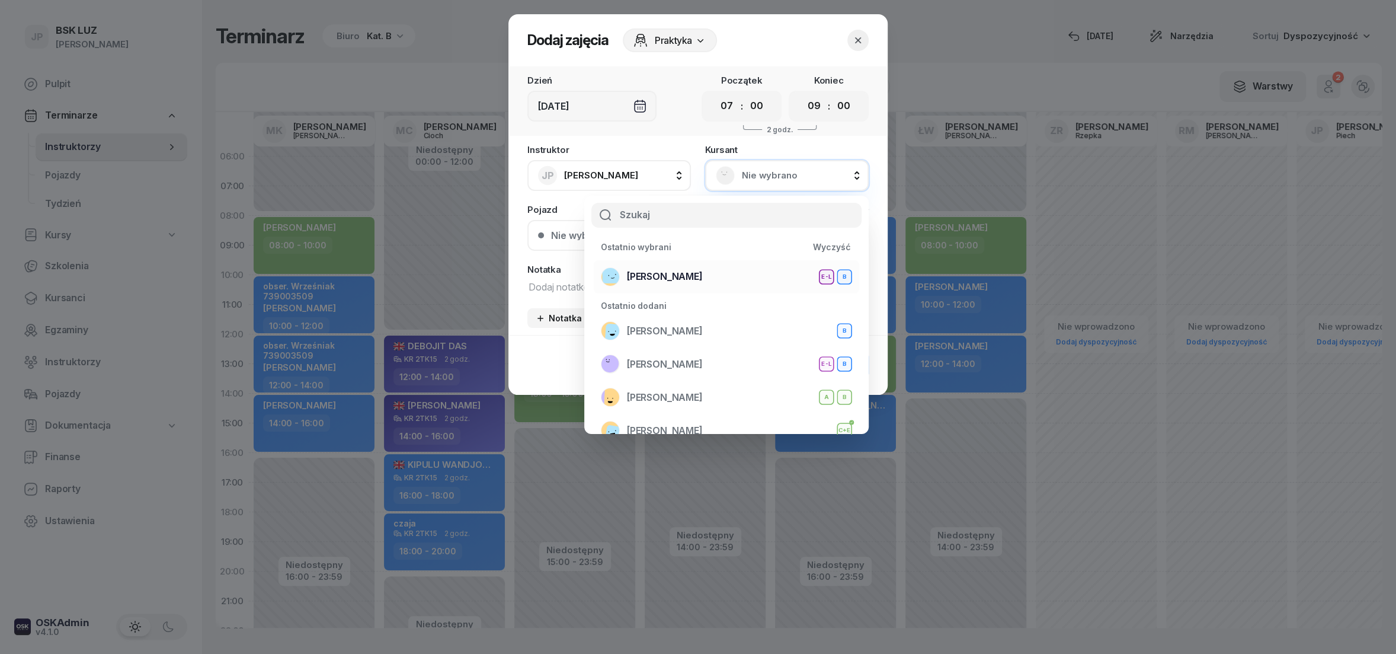
click at [679, 282] on span "[PERSON_NAME]" at bounding box center [665, 276] width 76 height 15
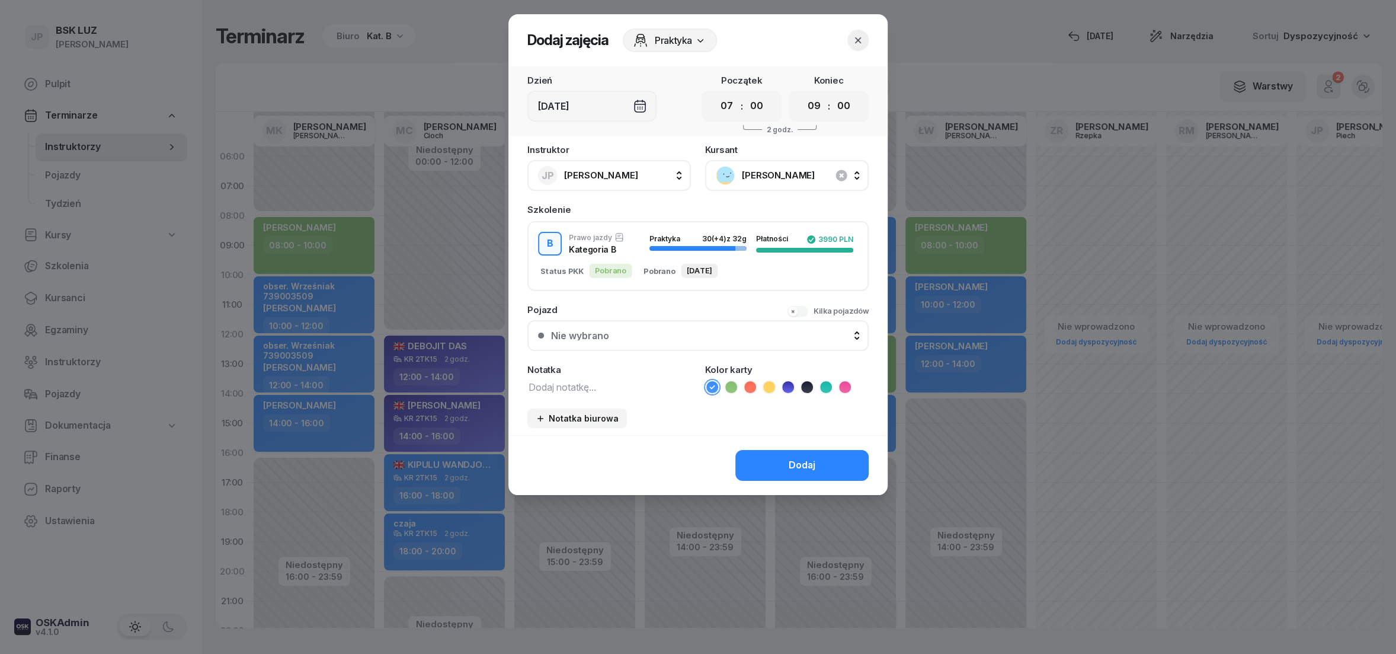
click at [732, 386] on icon at bounding box center [731, 387] width 12 height 12
click at [767, 463] on button "Dodaj" at bounding box center [801, 465] width 133 height 31
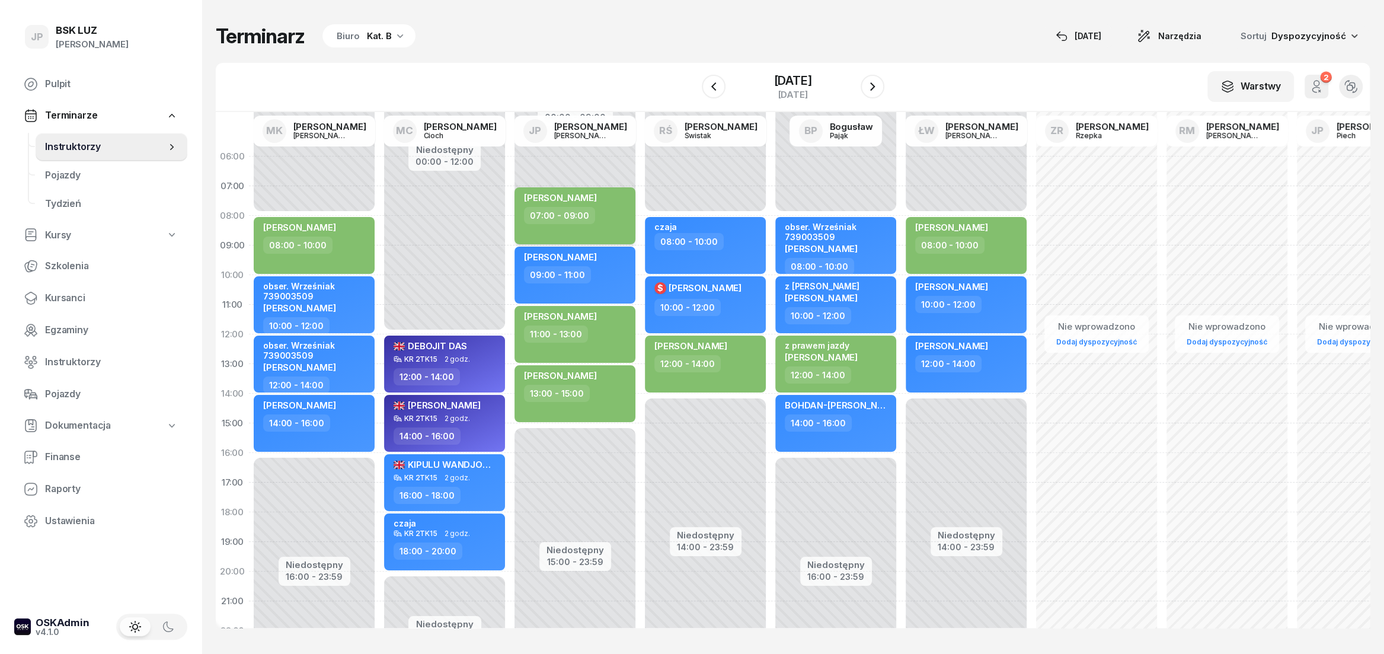
click at [542, 190] on div "[PERSON_NAME] 07:00 - 09:00" at bounding box center [574, 215] width 121 height 57
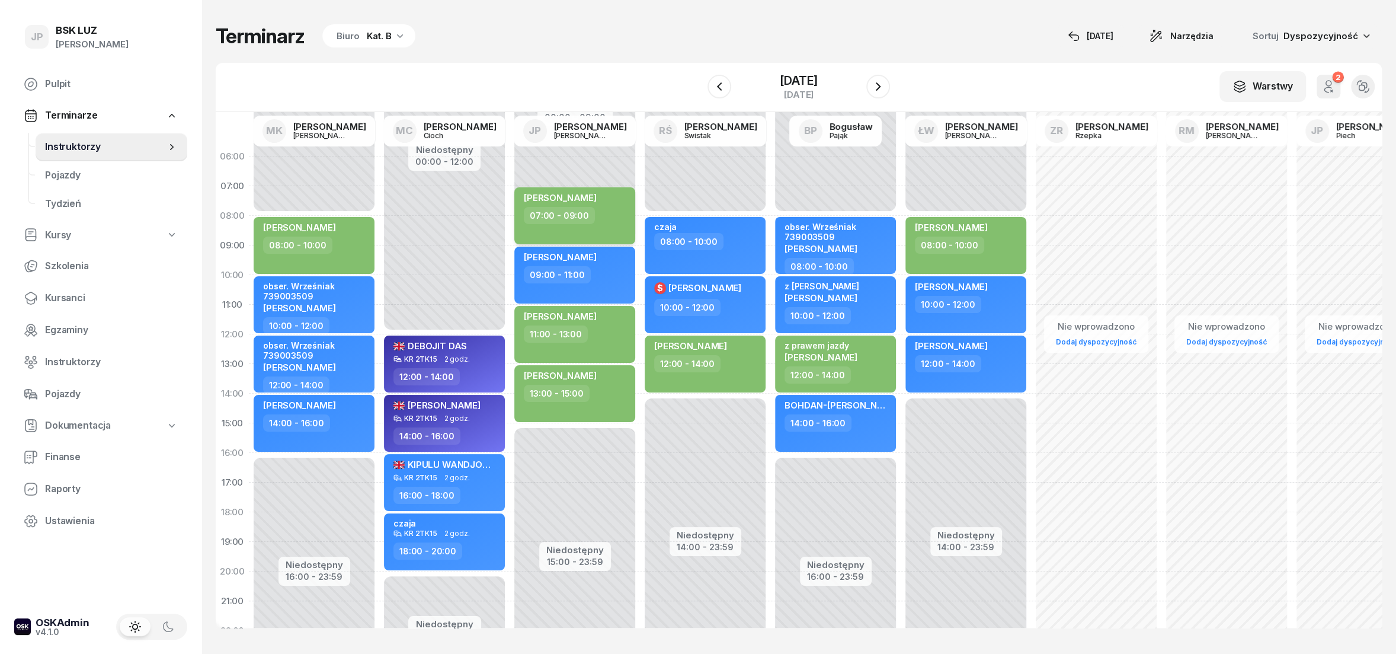
select select "07"
select select "09"
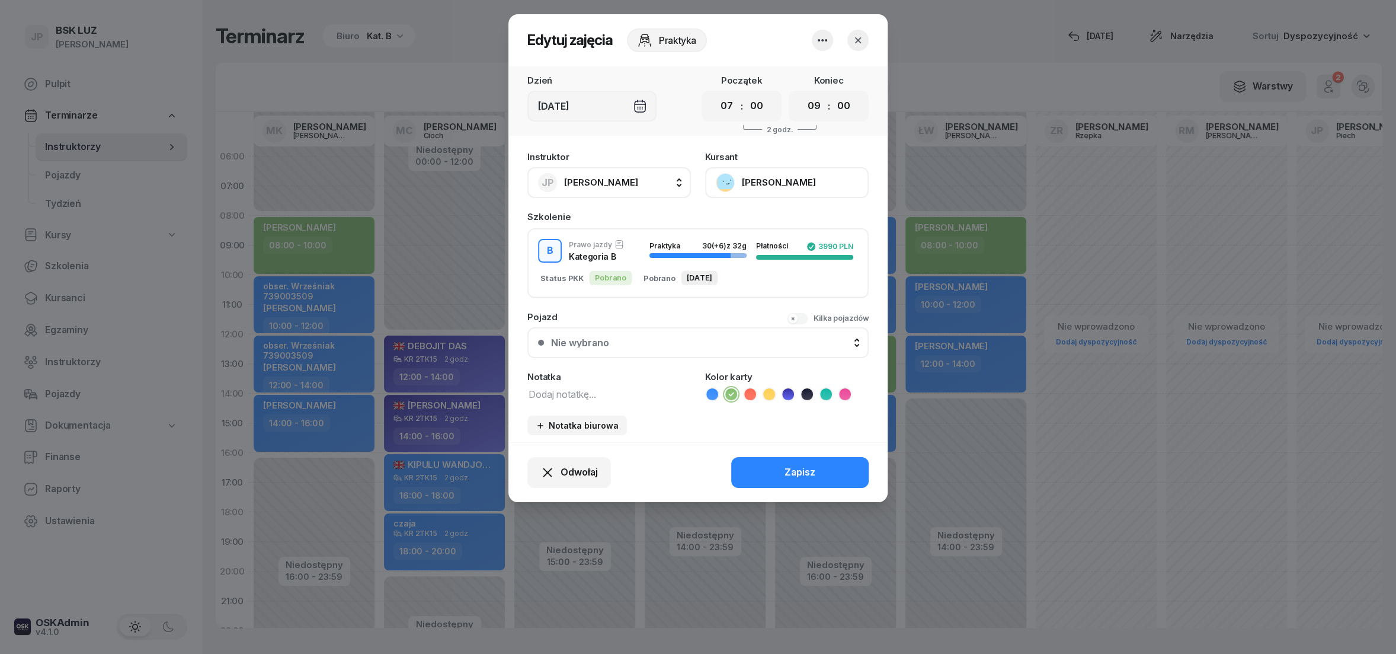
click at [727, 178] on button "[PERSON_NAME]" at bounding box center [787, 182] width 164 height 31
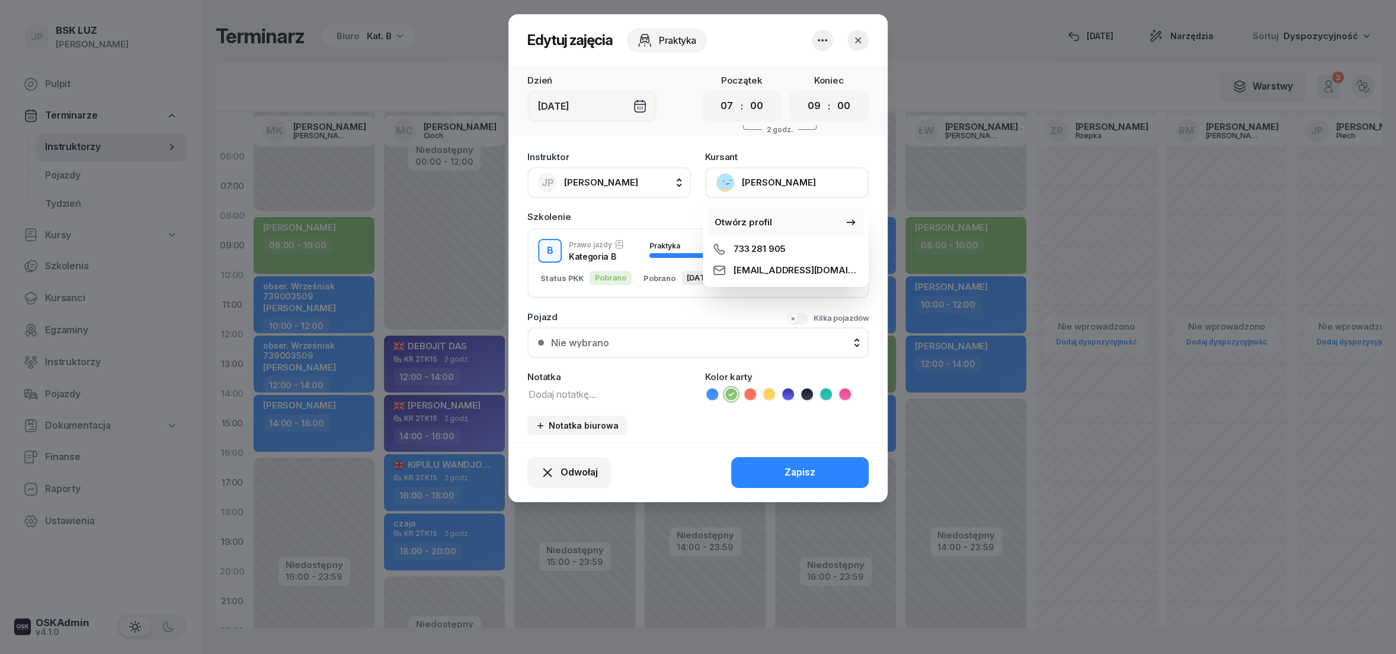
click at [733, 220] on div "Otwórz profil" at bounding box center [743, 222] width 57 height 15
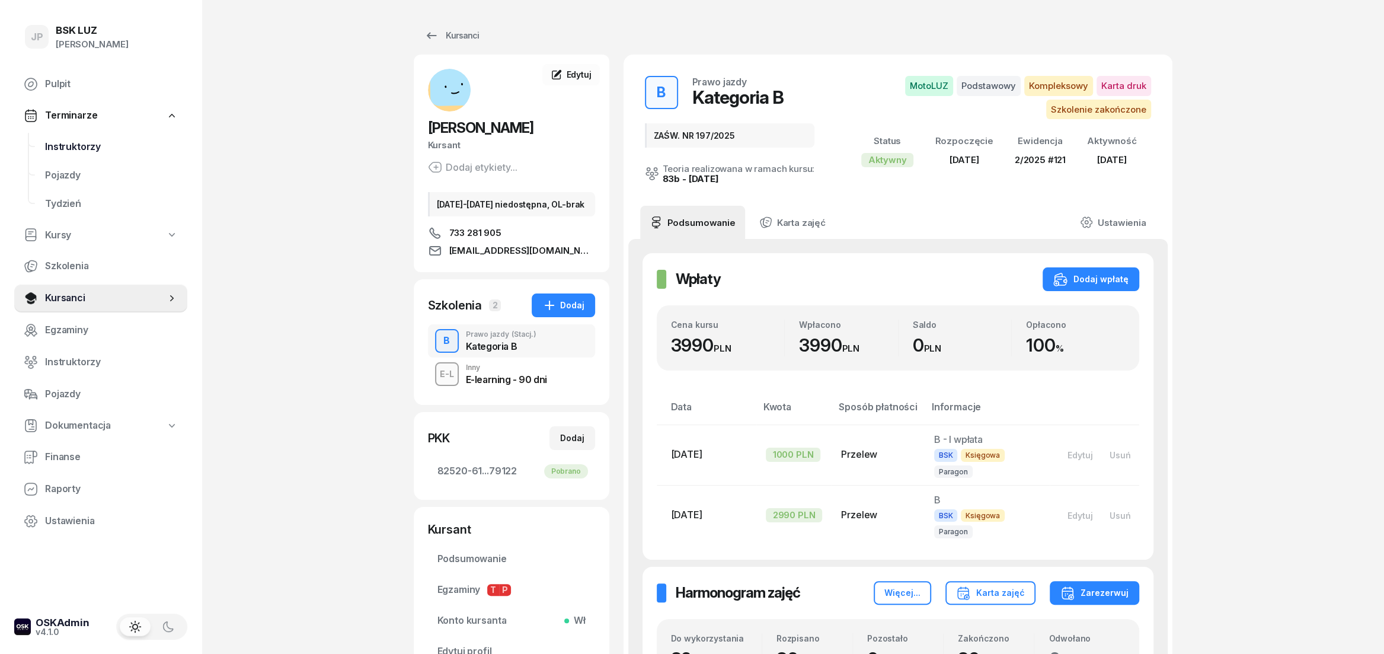
click at [65, 141] on span "Instruktorzy" at bounding box center [111, 146] width 133 height 15
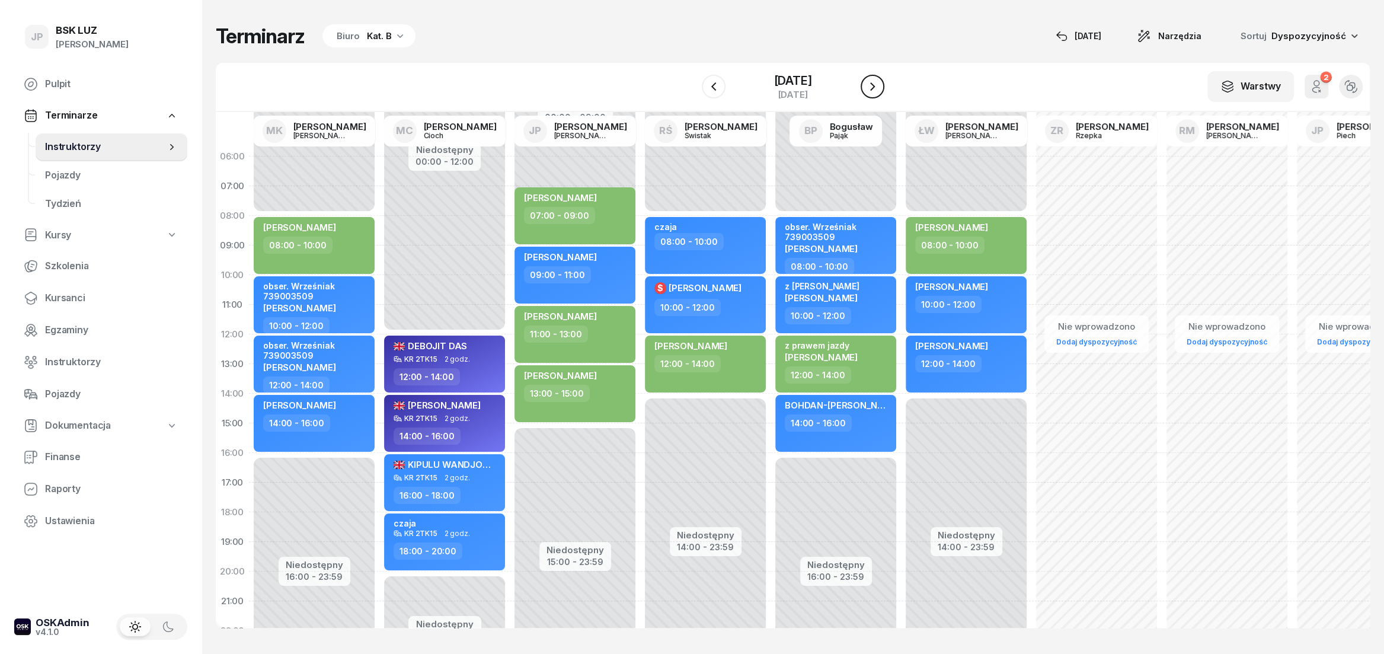
click at [875, 84] on icon "button" at bounding box center [872, 86] width 5 height 8
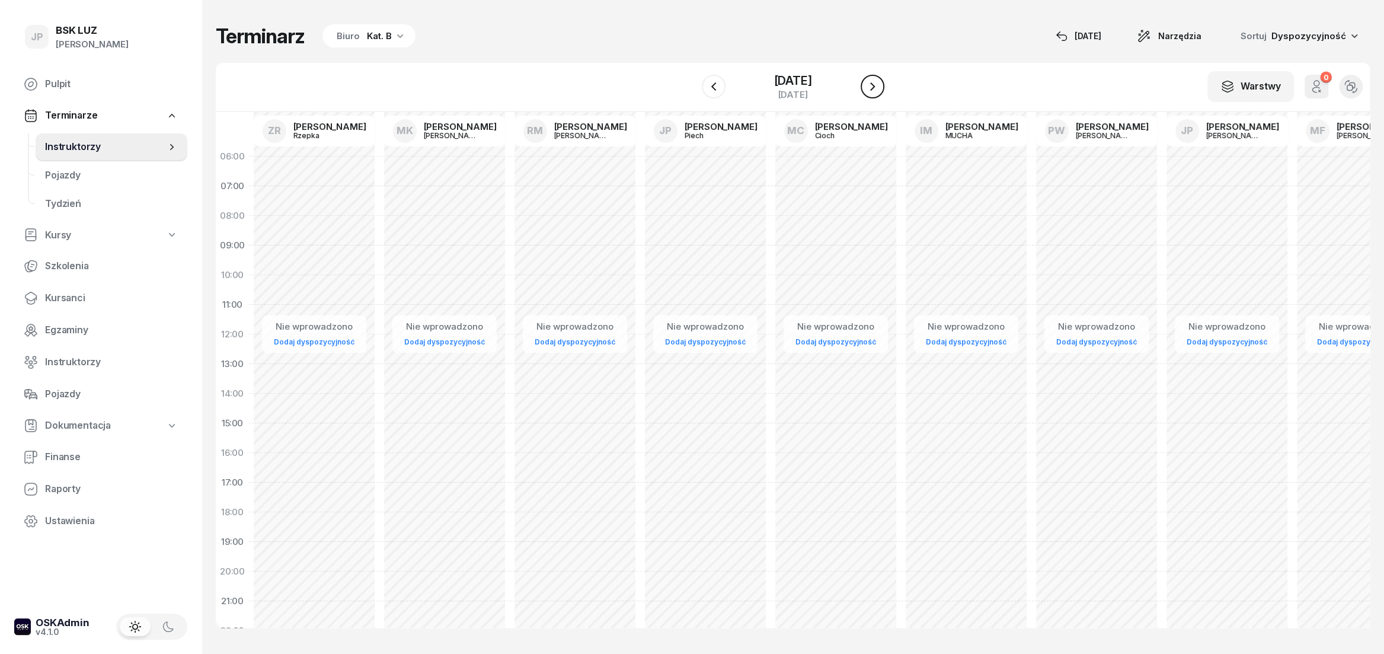
click at [875, 84] on icon "button" at bounding box center [872, 86] width 5 height 8
click at [881, 84] on icon "button" at bounding box center [882, 86] width 5 height 8
click at [875, 84] on icon "button" at bounding box center [872, 86] width 5 height 8
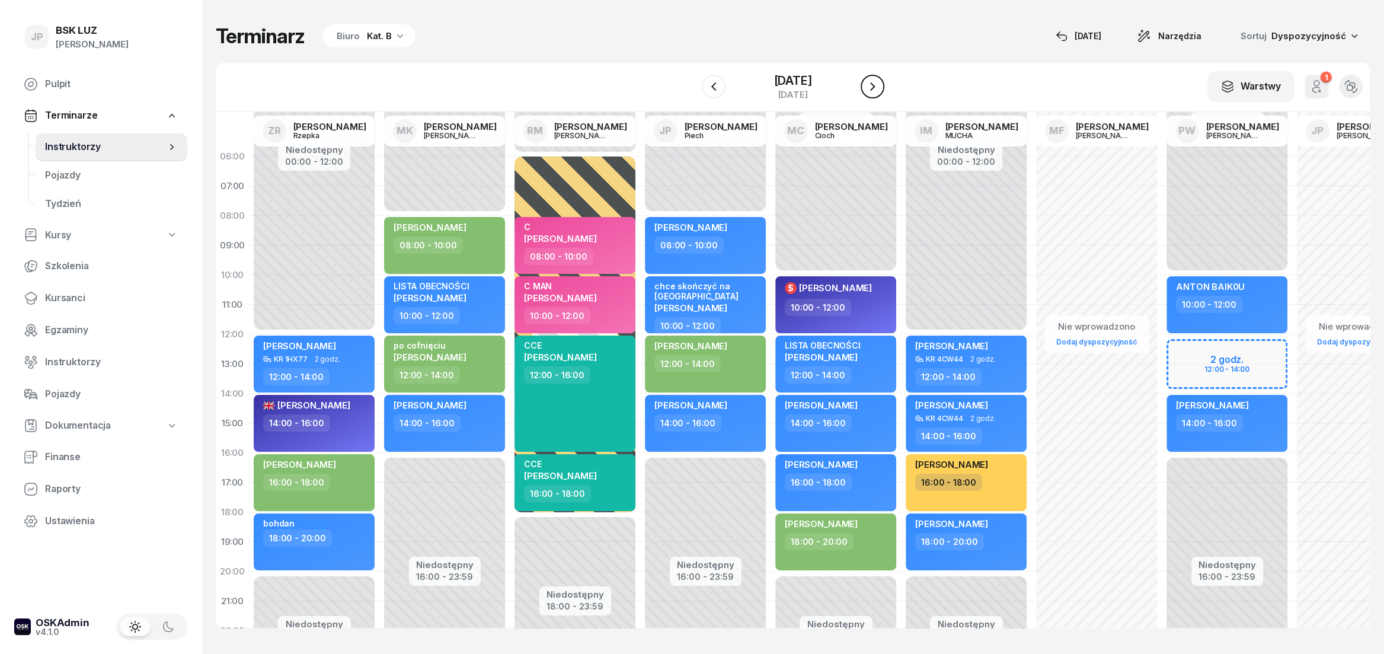
click at [875, 84] on icon "button" at bounding box center [872, 86] width 5 height 8
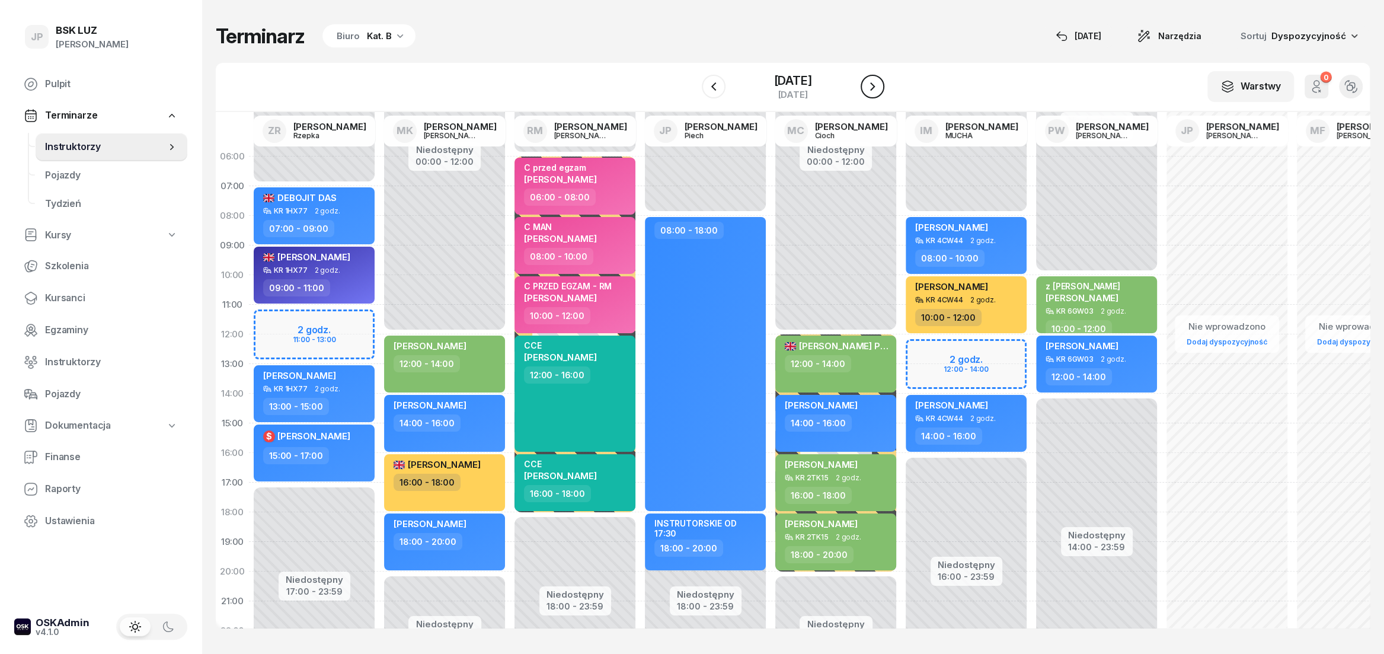
click at [879, 84] on icon "button" at bounding box center [872, 86] width 14 height 14
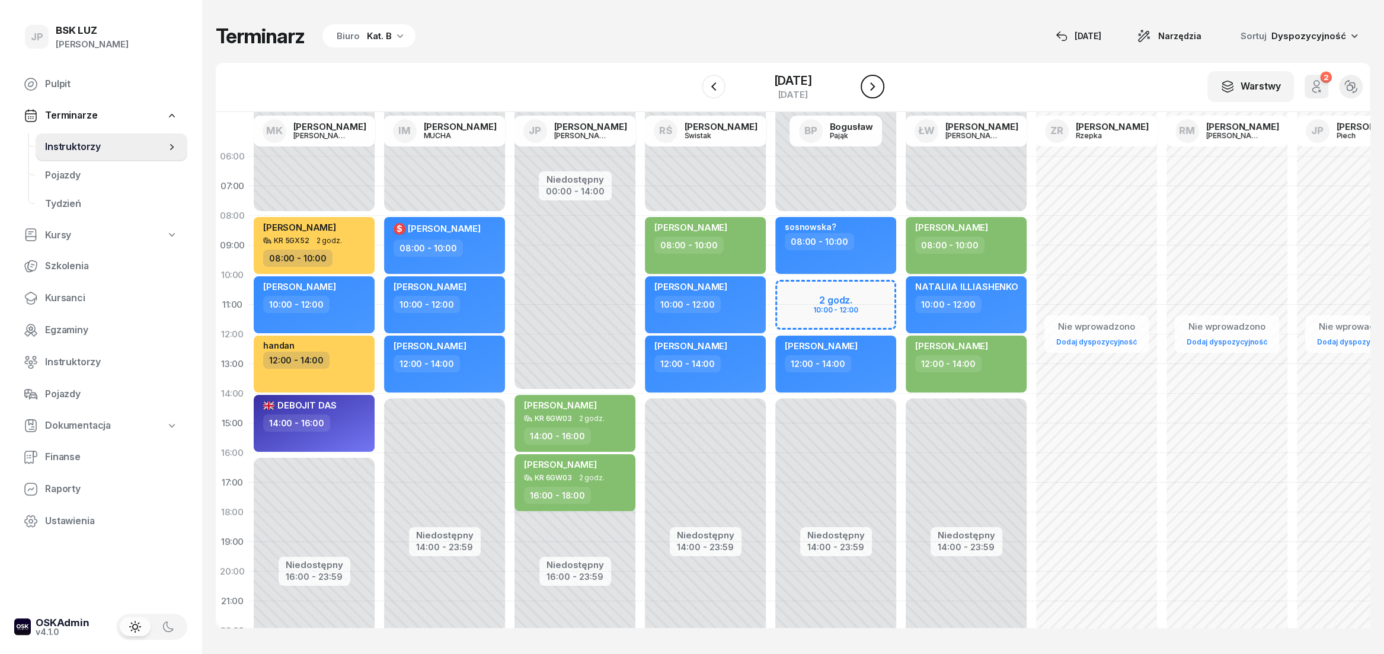
click at [879, 90] on icon "button" at bounding box center [872, 86] width 14 height 14
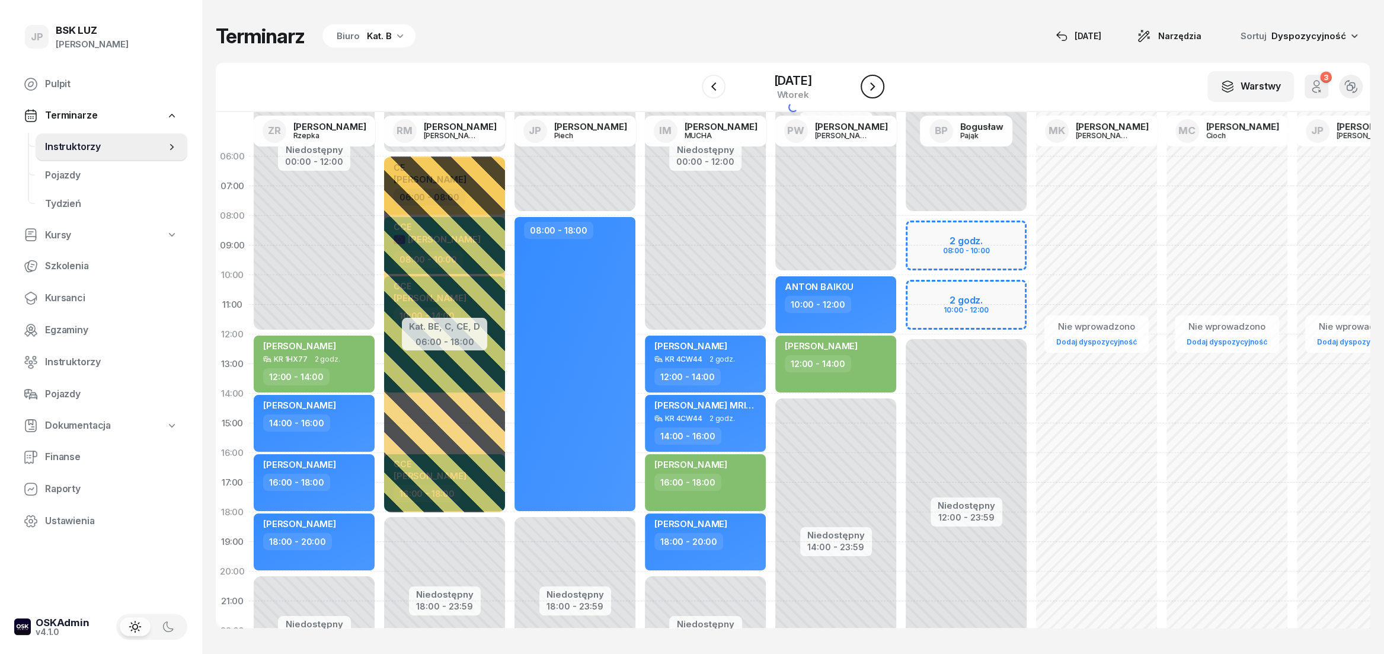
click at [875, 90] on icon "button" at bounding box center [872, 86] width 5 height 8
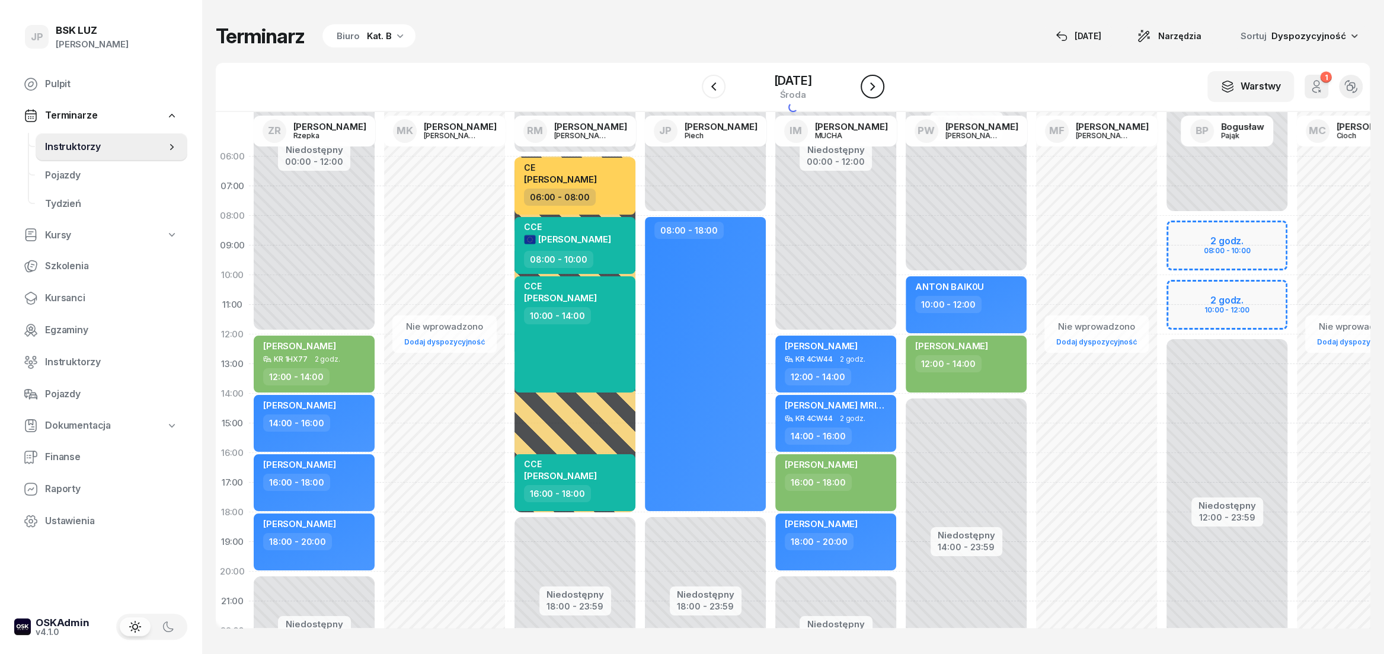
click at [879, 90] on icon "button" at bounding box center [872, 86] width 14 height 14
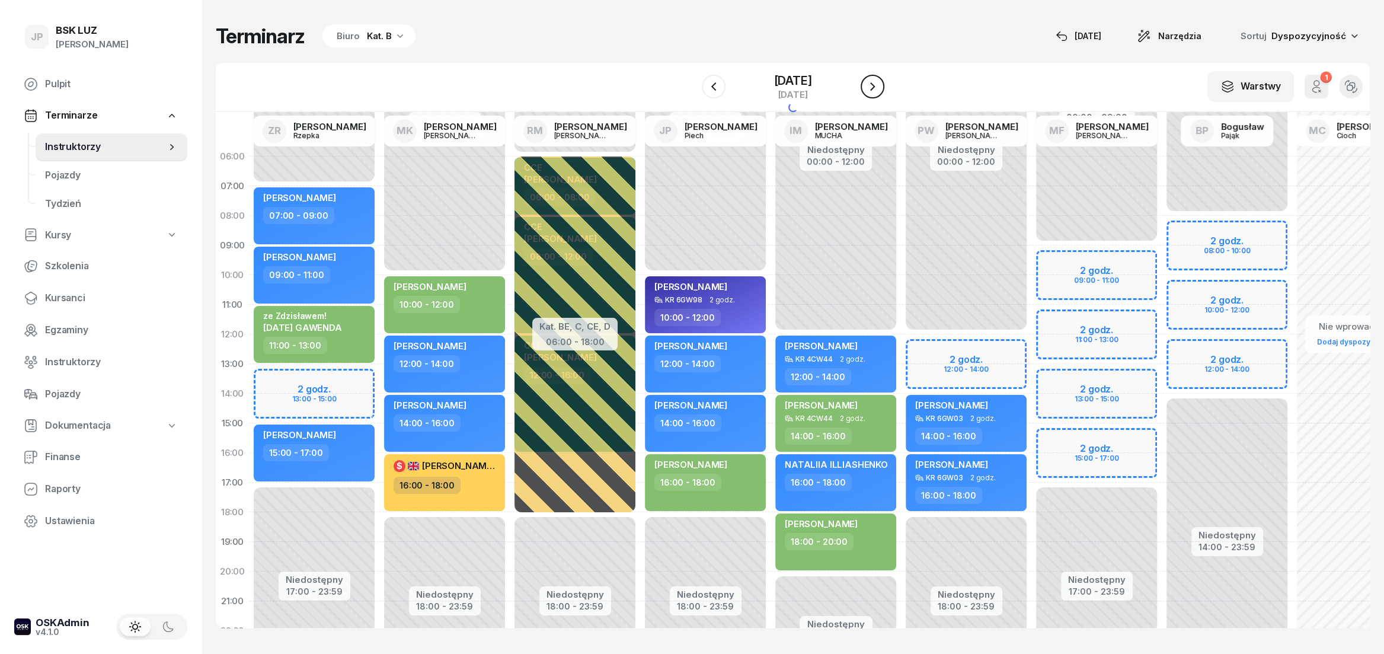
click at [879, 90] on icon "button" at bounding box center [872, 86] width 14 height 14
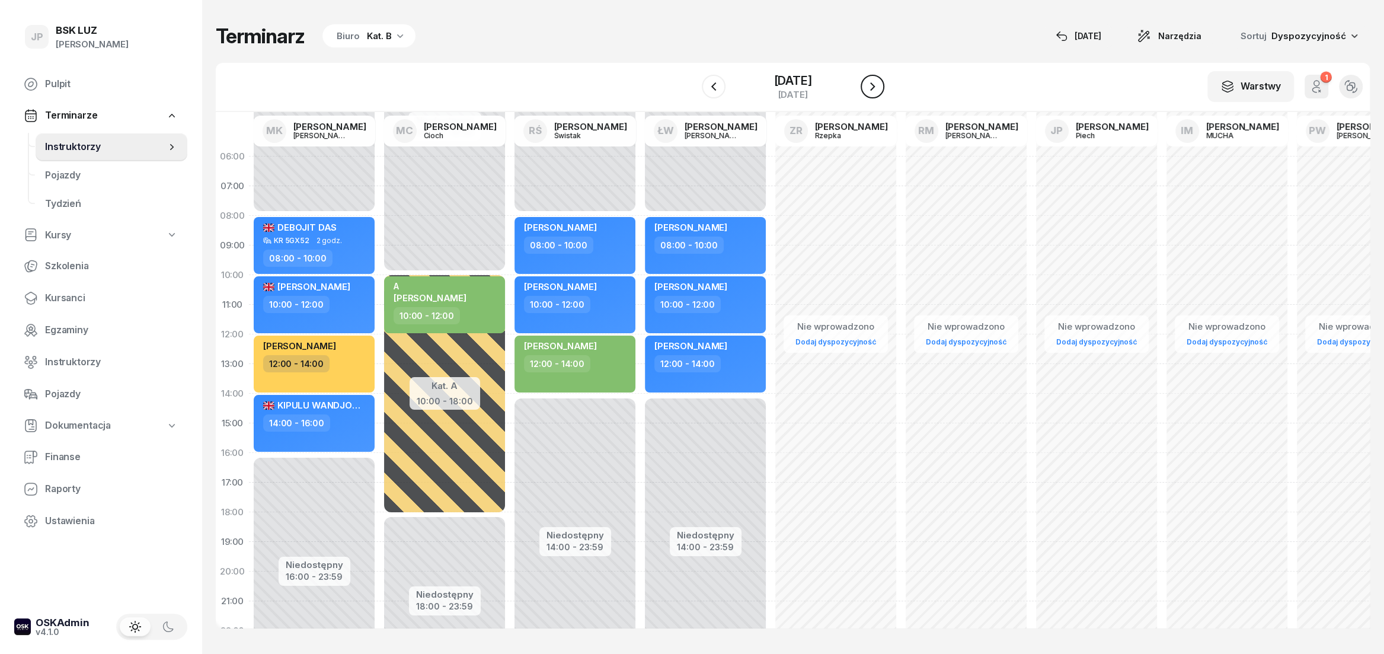
click at [879, 90] on icon "button" at bounding box center [872, 86] width 14 height 14
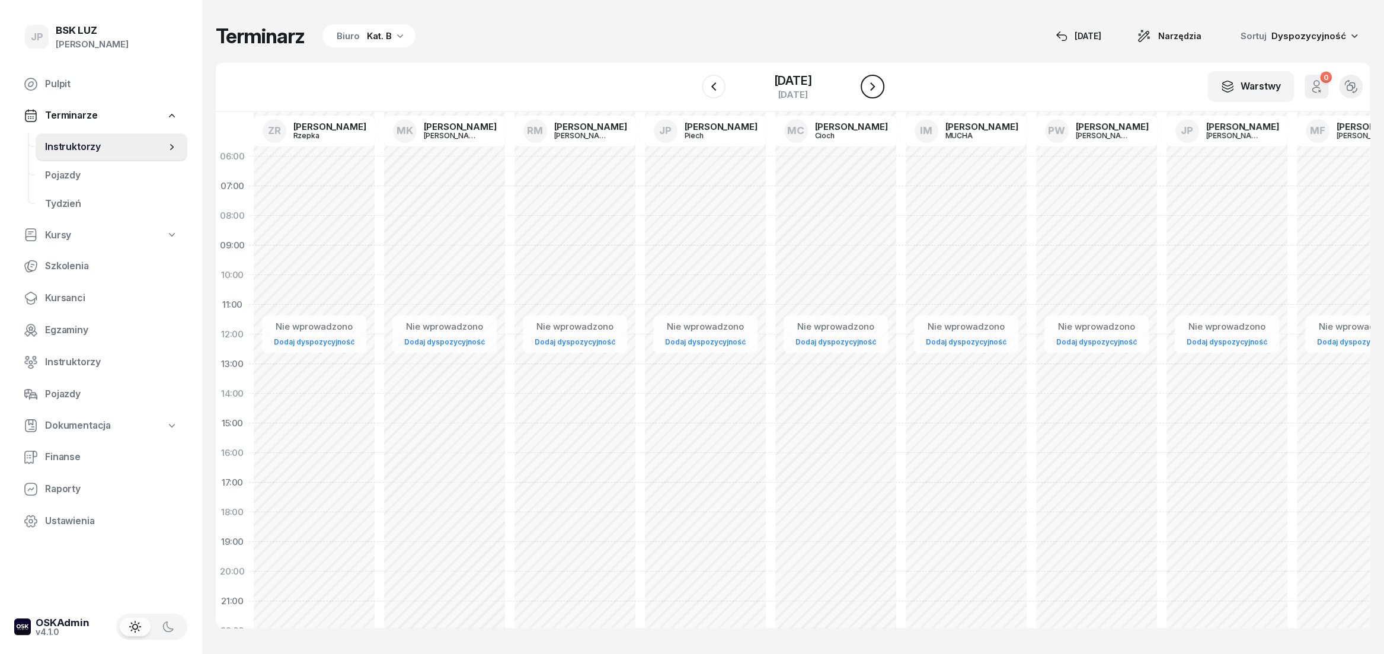
click at [879, 90] on icon "button" at bounding box center [872, 86] width 14 height 14
click at [875, 90] on icon "button" at bounding box center [872, 86] width 5 height 8
click at [879, 90] on icon "button" at bounding box center [872, 86] width 14 height 14
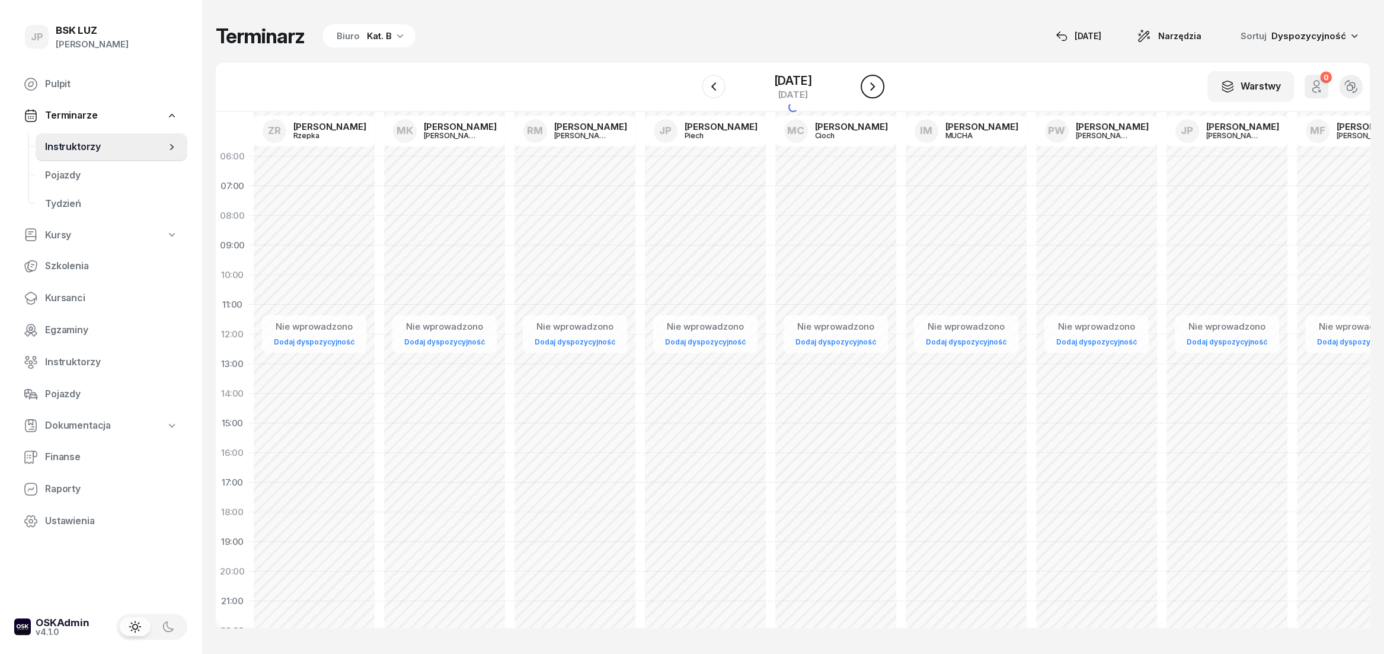
click at [879, 90] on icon "button" at bounding box center [872, 86] width 14 height 14
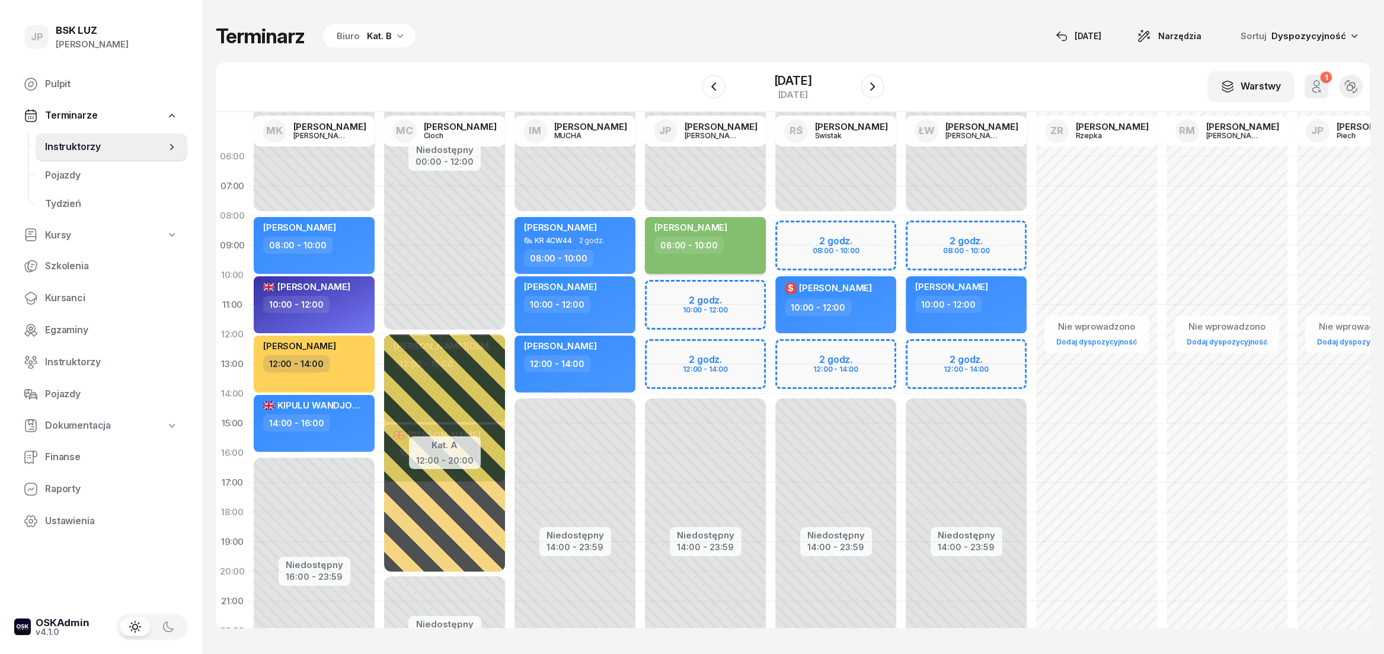
click at [737, 235] on div "[PERSON_NAME]" at bounding box center [706, 229] width 104 height 15
select select "08"
select select "10"
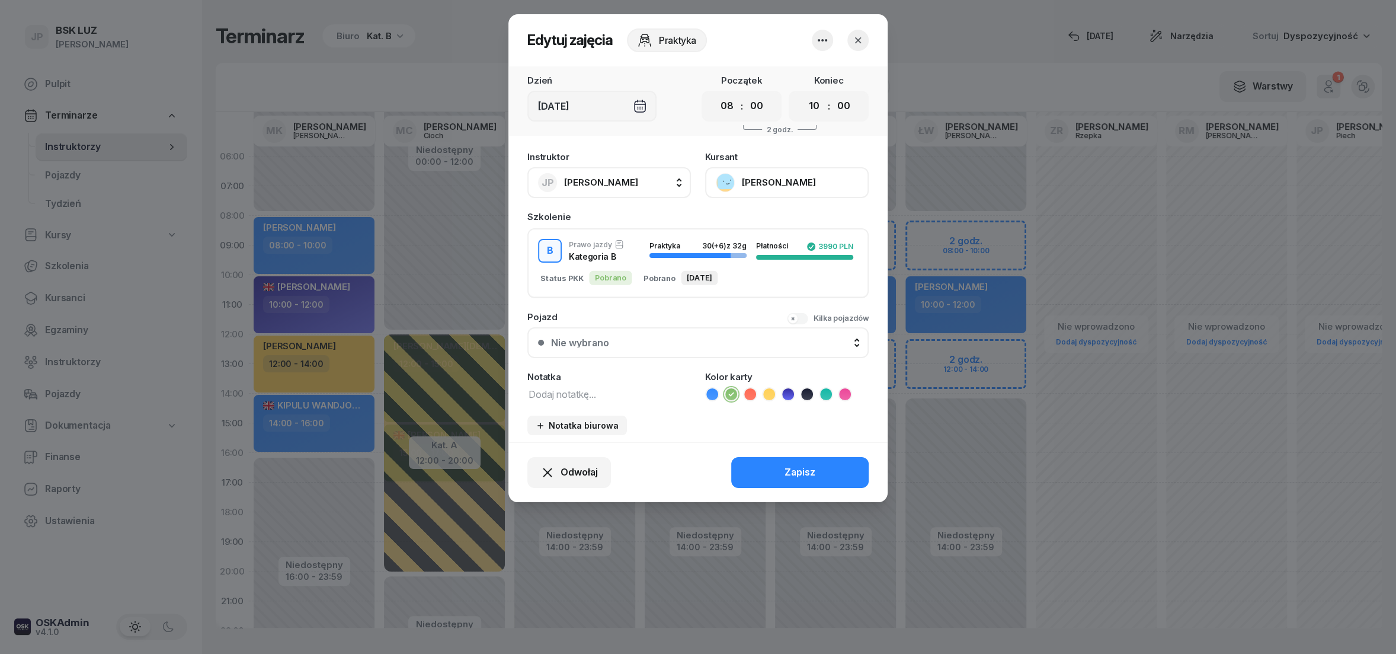
click at [820, 45] on icon "button" at bounding box center [822, 40] width 14 height 14
click at [790, 74] on link "Usuń" at bounding box center [816, 76] width 156 height 30
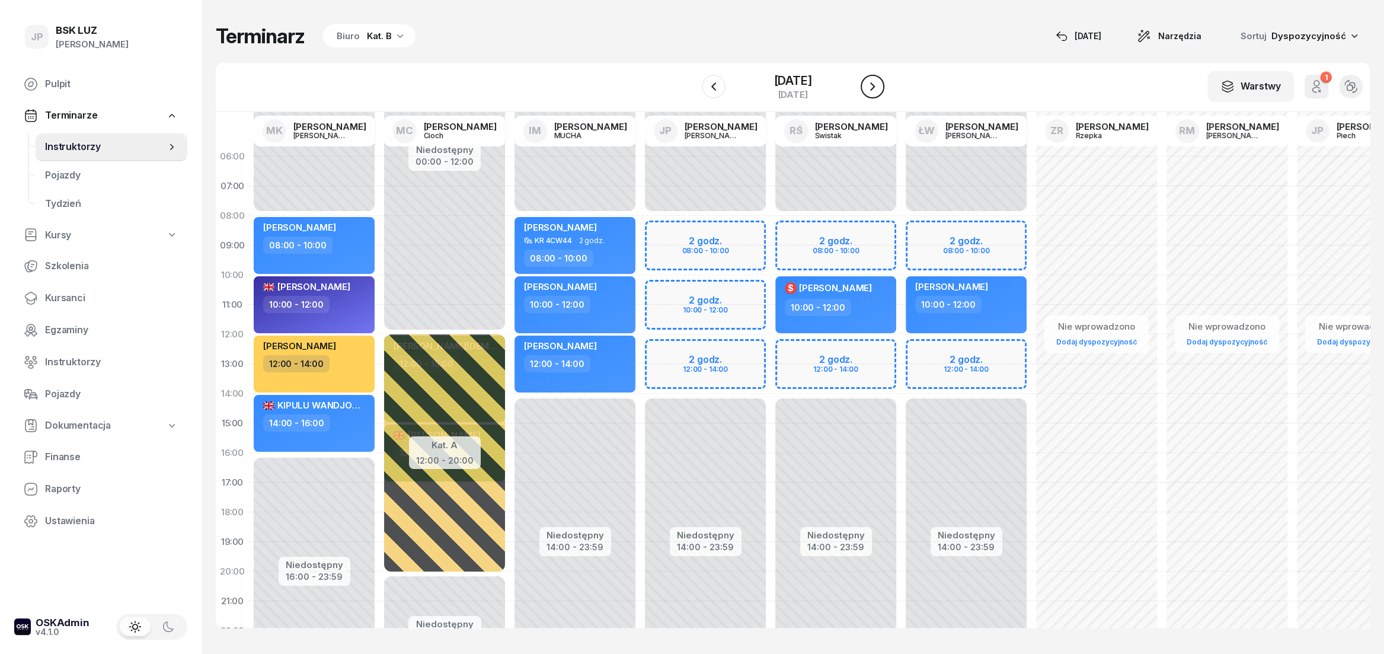
click at [878, 82] on button "button" at bounding box center [872, 87] width 24 height 24
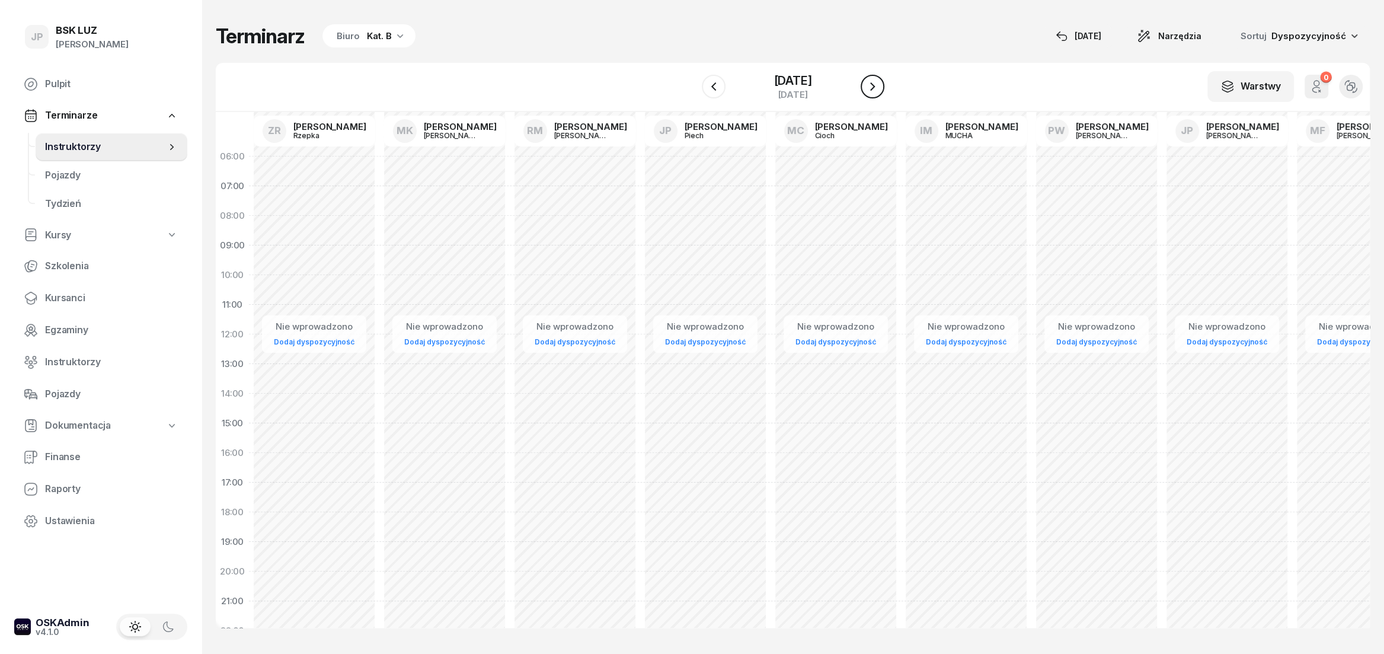
click at [878, 84] on button "button" at bounding box center [872, 87] width 24 height 24
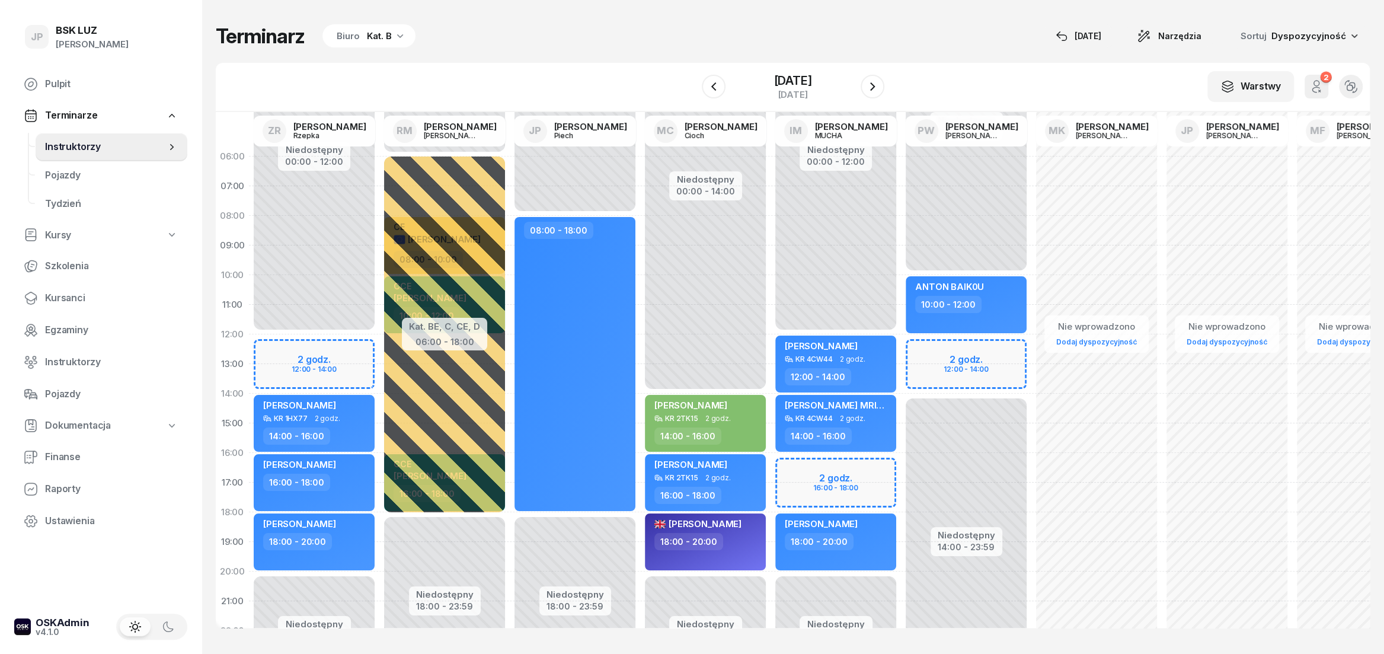
click at [1227, 301] on div "Nie wprowadzono Dodaj dyspozycyjność" at bounding box center [1226, 423] width 130 height 563
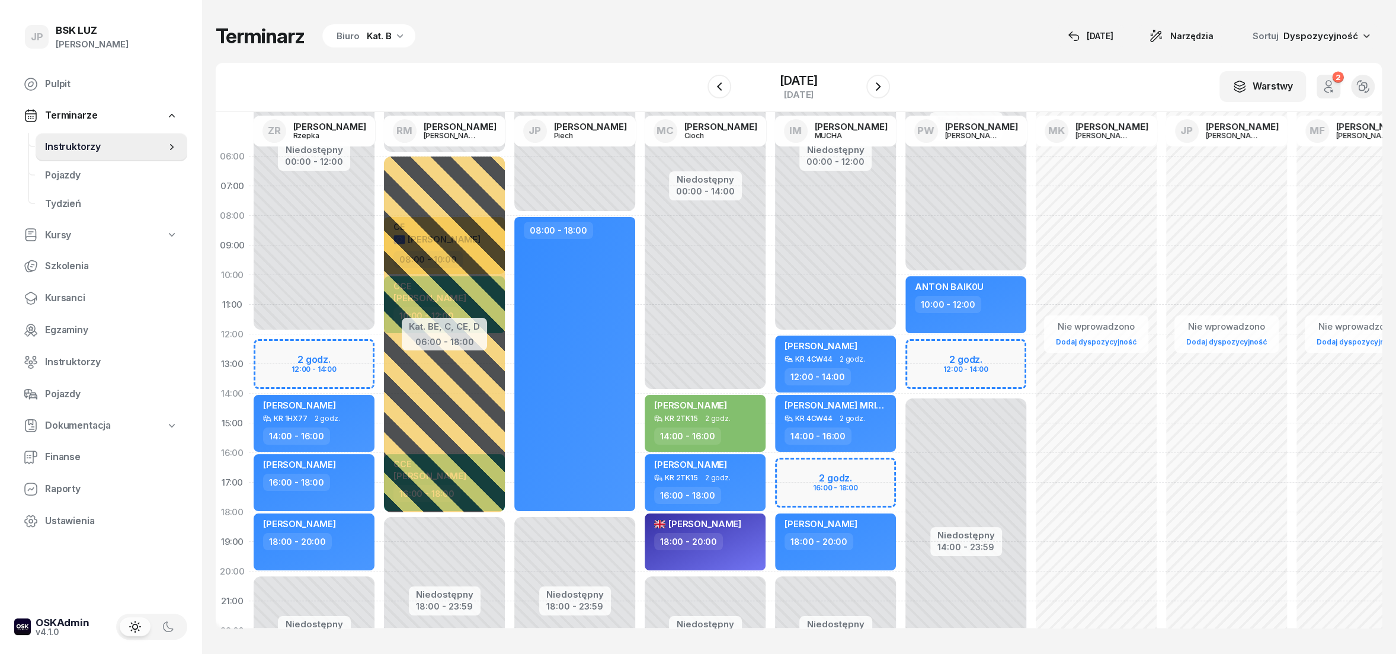
select select "10"
select select "12"
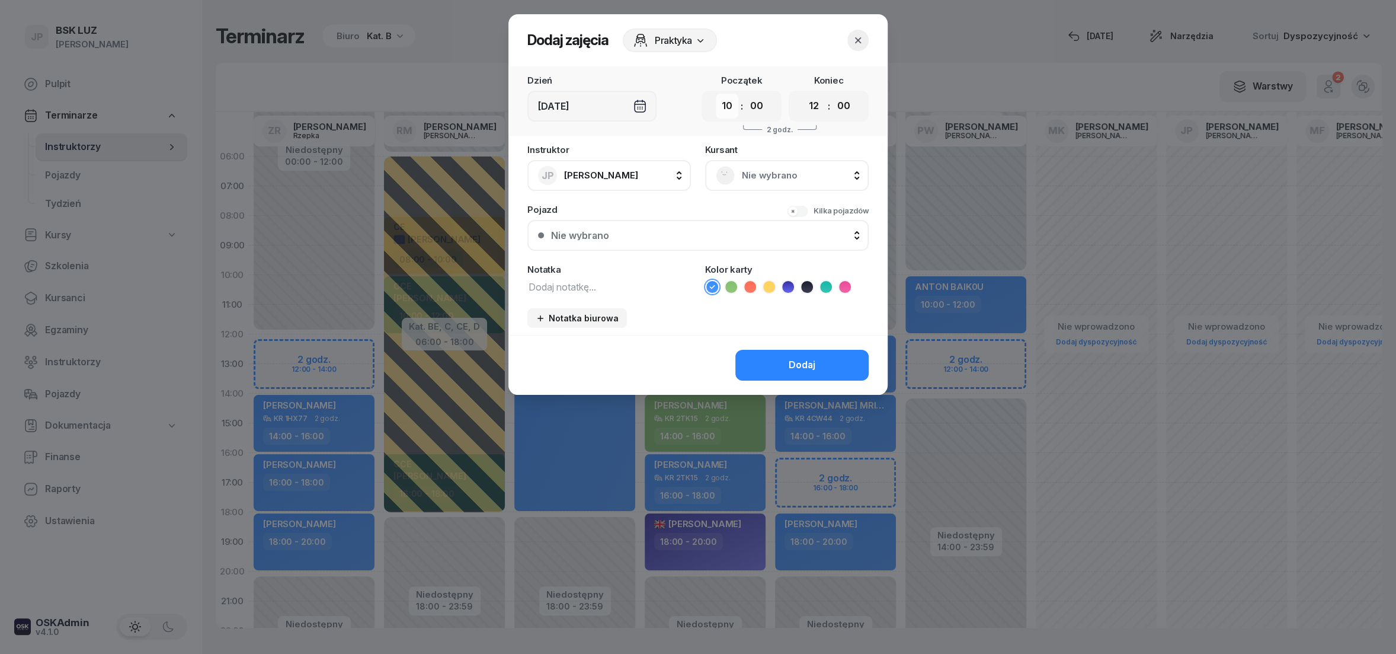
select select "08"
click option "08" at bounding box center [0, 0] width 0 height 0
select select "10"
click option "10" at bounding box center [0, 0] width 0 height 0
click at [724, 176] on rect at bounding box center [725, 174] width 25 height 25
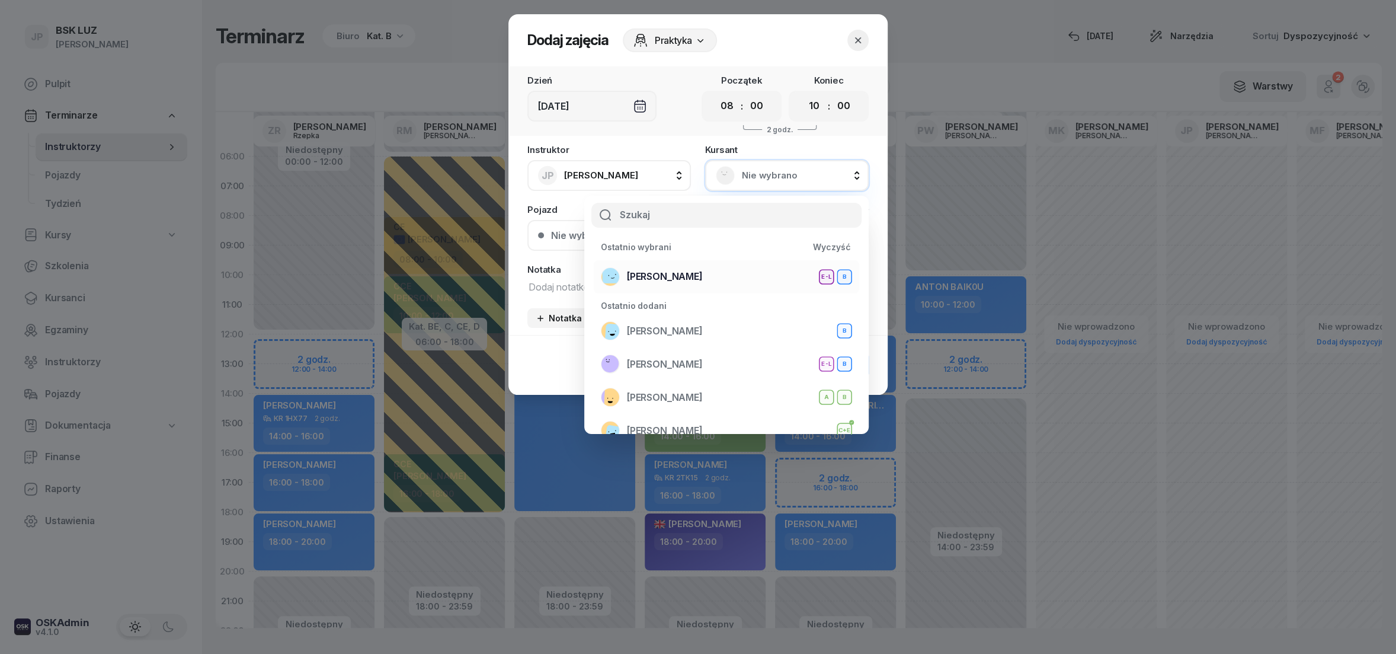
click at [682, 275] on span "[PERSON_NAME]" at bounding box center [665, 276] width 76 height 15
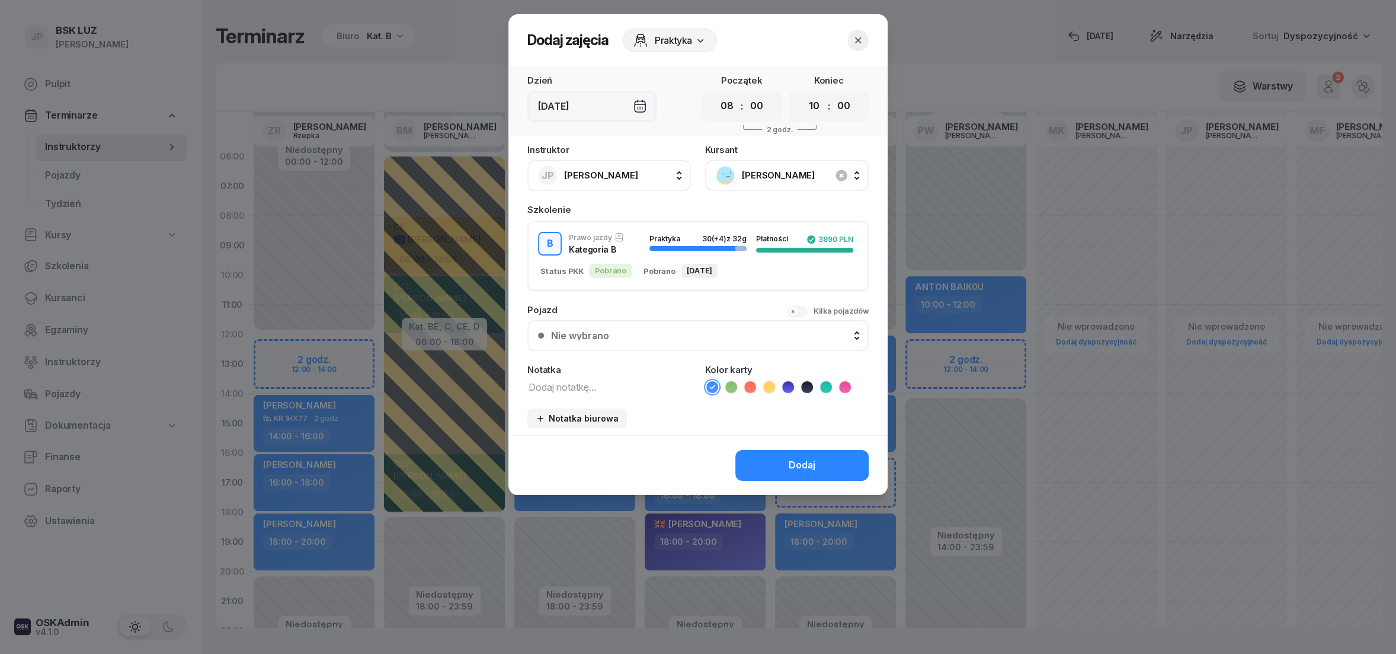
click at [732, 386] on icon at bounding box center [731, 387] width 12 height 12
click at [780, 463] on button "Dodaj" at bounding box center [801, 465] width 133 height 31
